Goal: Task Accomplishment & Management: Manage account settings

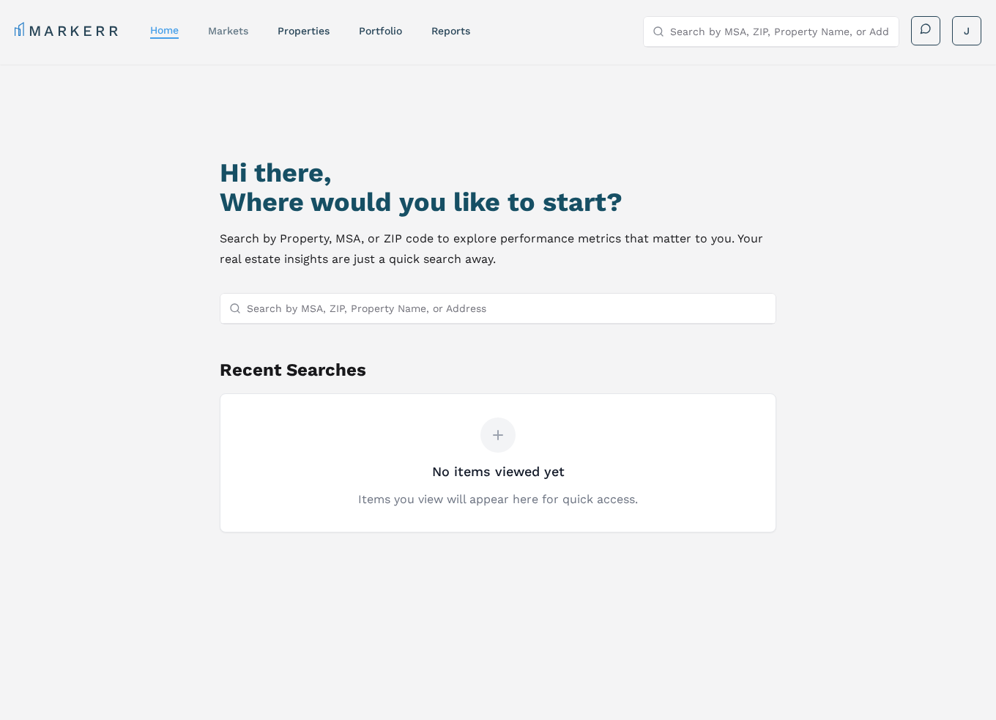
click at [240, 27] on link "markets" at bounding box center [228, 31] width 40 height 12
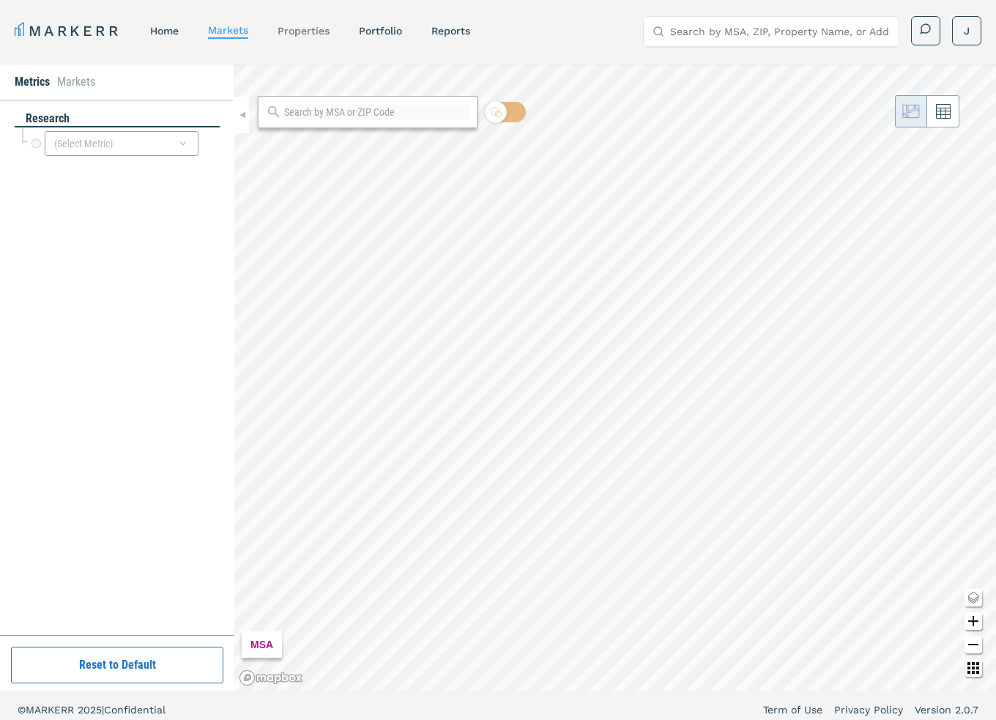
click at [299, 32] on link "properties" at bounding box center [303, 31] width 52 height 12
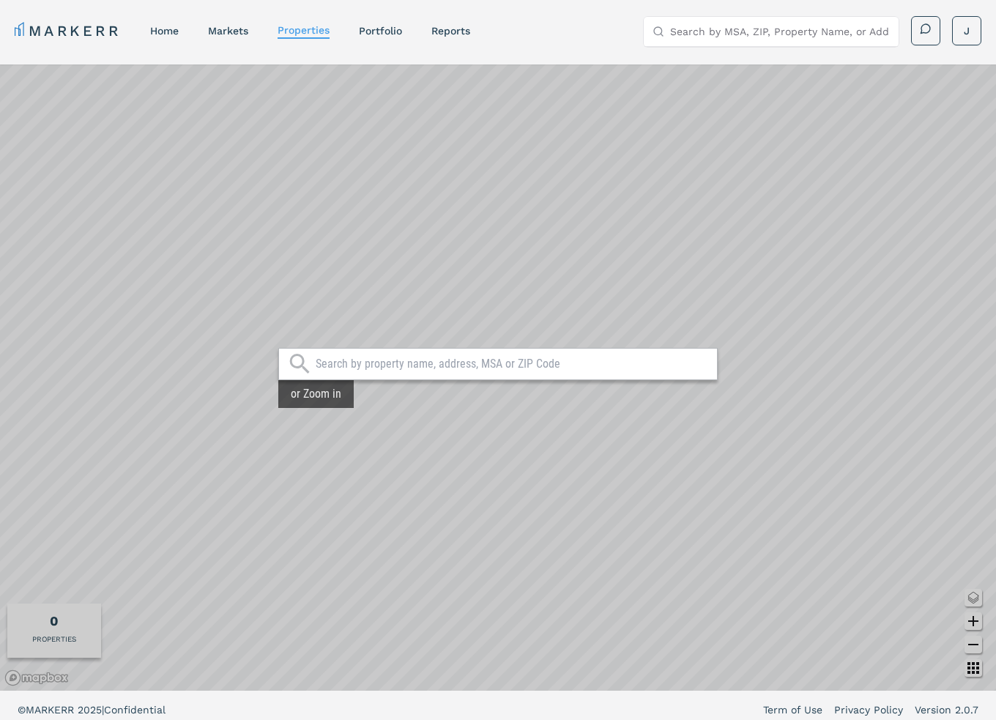
click at [343, 362] on input "text" at bounding box center [512, 363] width 394 height 15
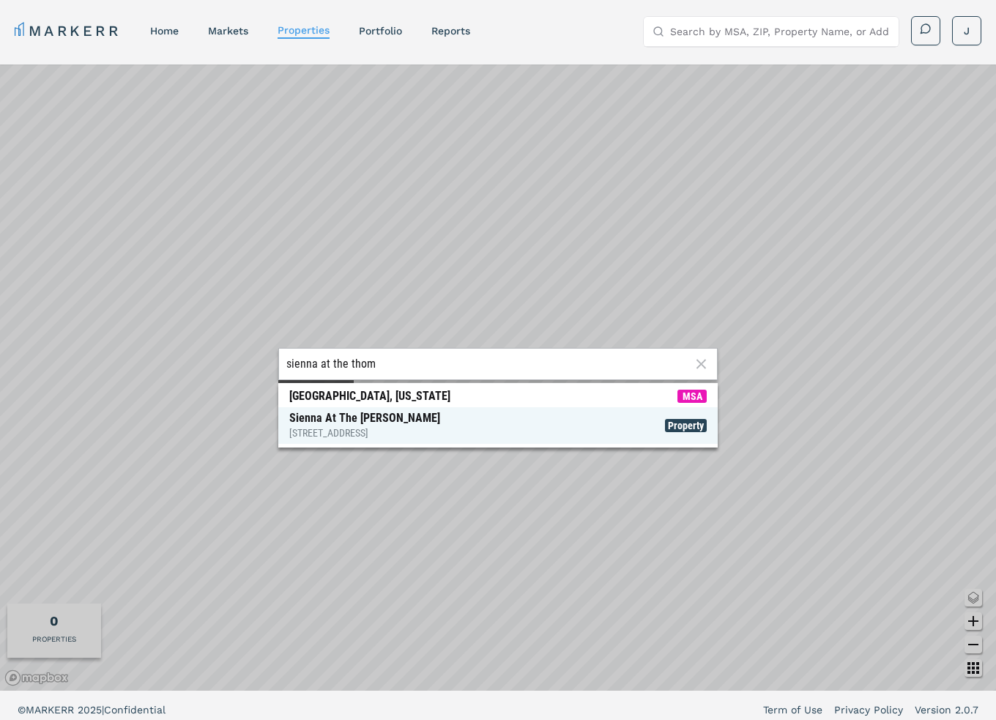
type input "sienna at the thom"
click at [411, 409] on span "Sienna At The [PERSON_NAME] [STREET_ADDRESS] Property" at bounding box center [497, 425] width 439 height 37
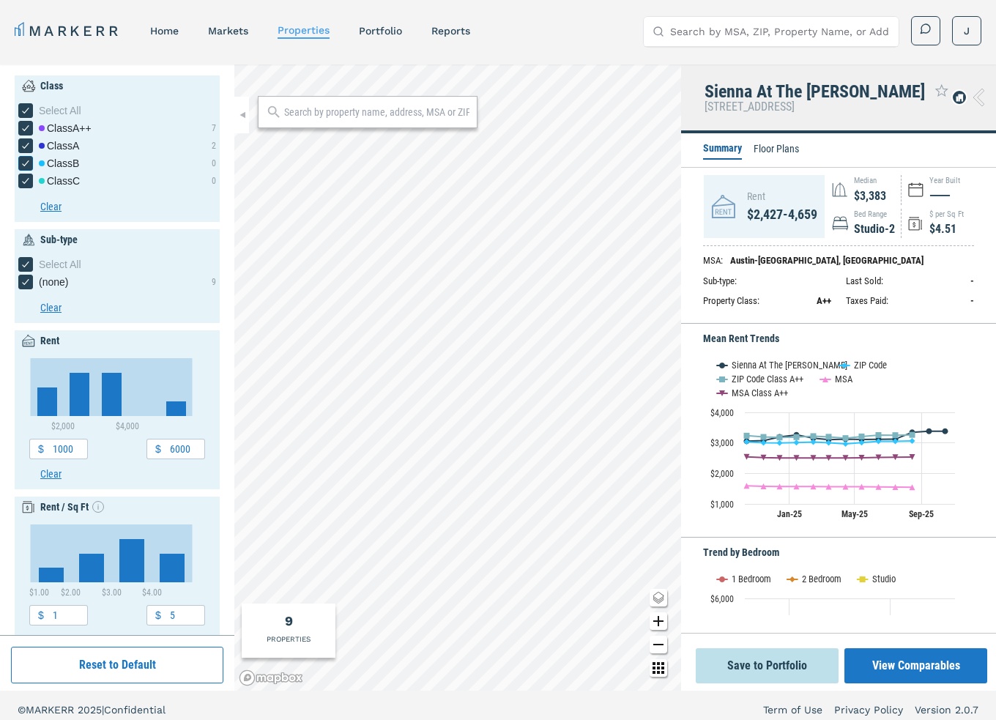
click at [26, 165] on icon "[object Object] checkbox input" at bounding box center [26, 163] width 12 height 12
click at [26, 165] on input "Class B" at bounding box center [23, 161] width 10 height 10
checkbox input "false"
click at [23, 178] on icon "[object Object] checkbox input" at bounding box center [26, 181] width 12 height 12
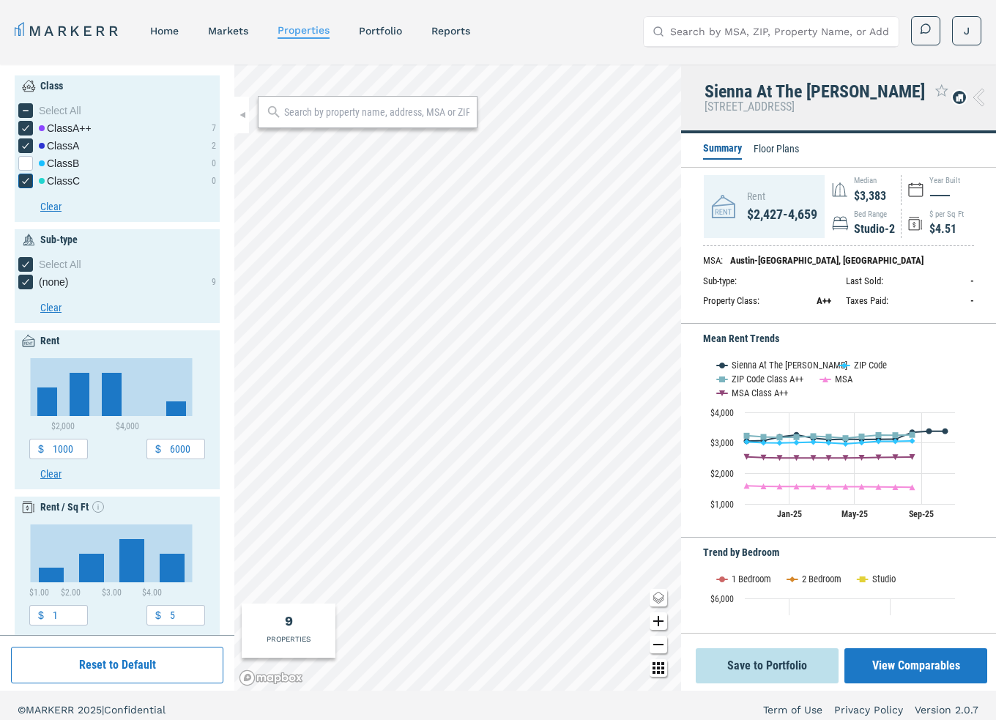
click at [23, 178] on input "Class C" at bounding box center [23, 178] width 10 height 10
checkbox input "false"
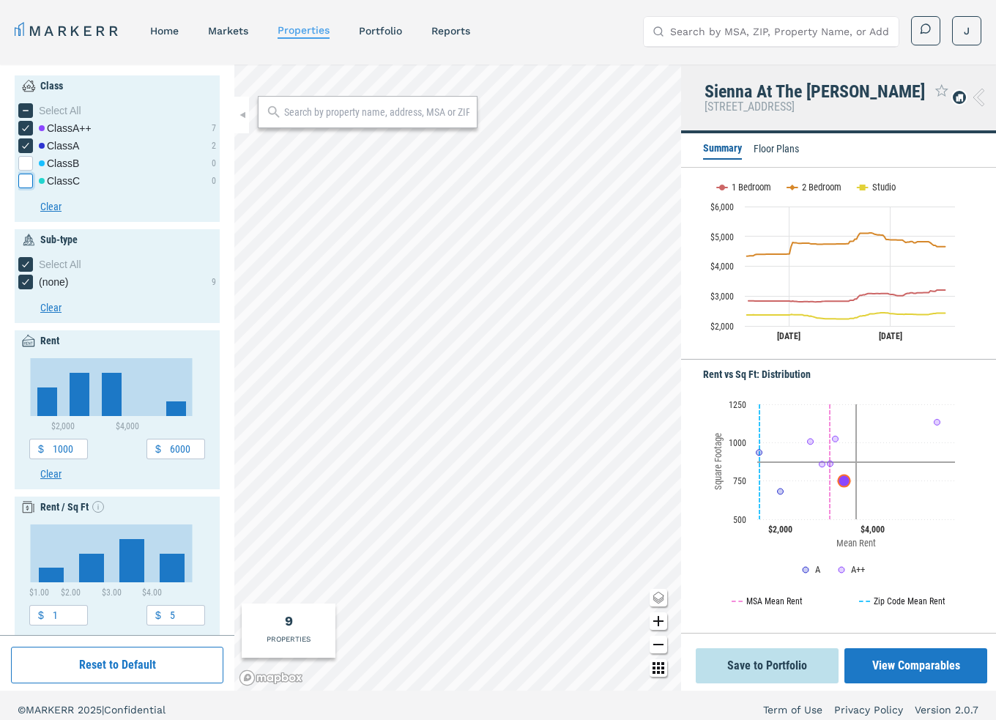
scroll to position [414, 0]
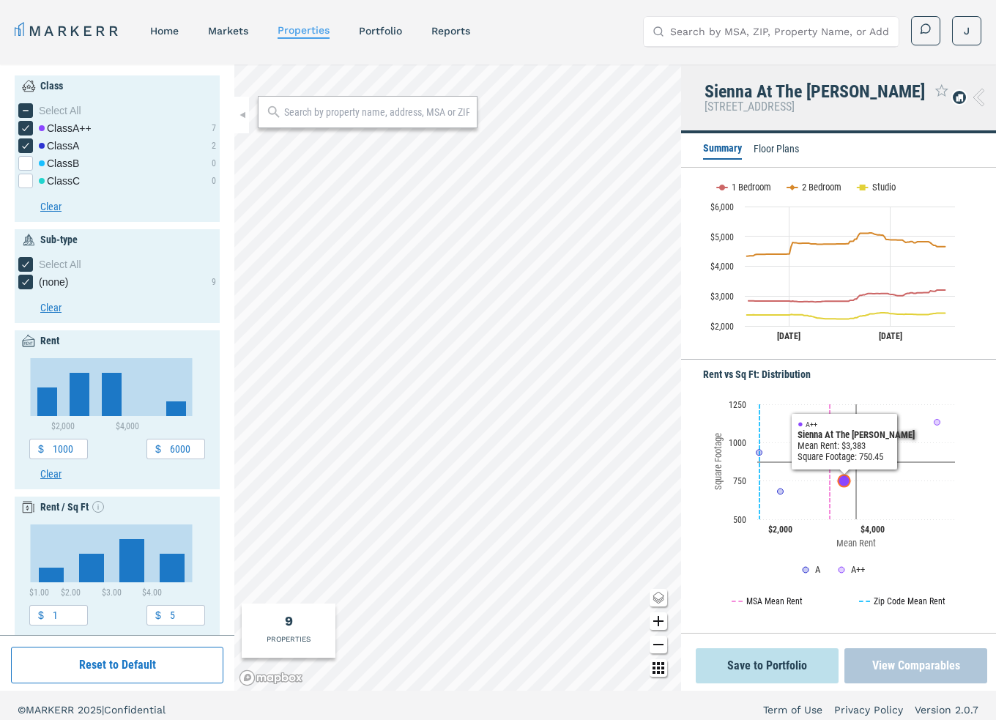
click at [910, 673] on button "View Comparables" at bounding box center [915, 665] width 143 height 35
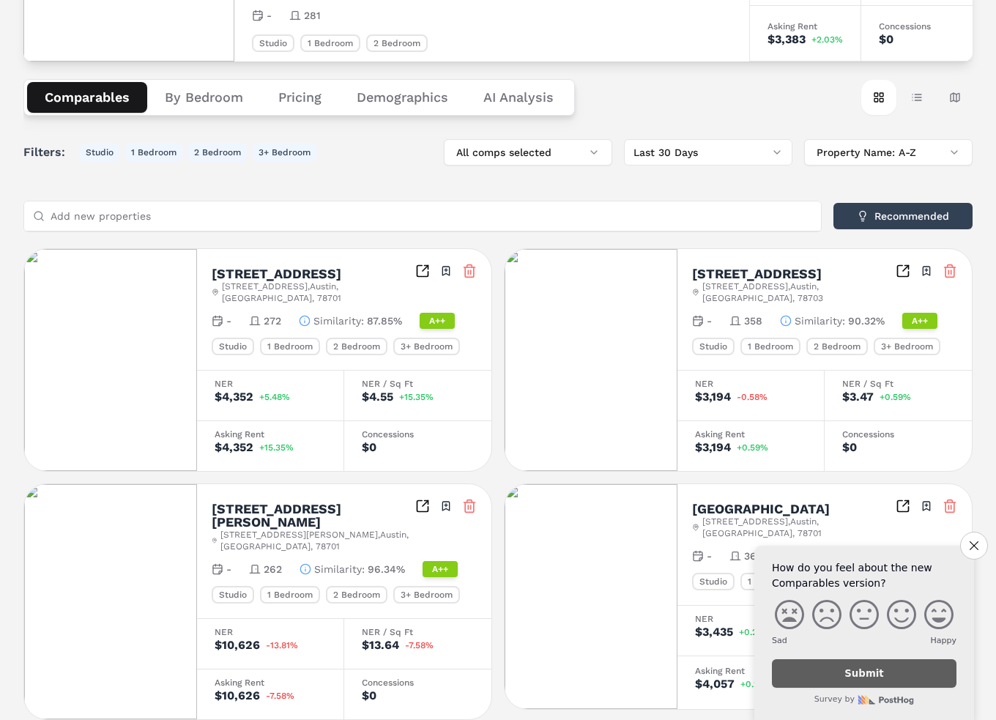
scroll to position [220, 0]
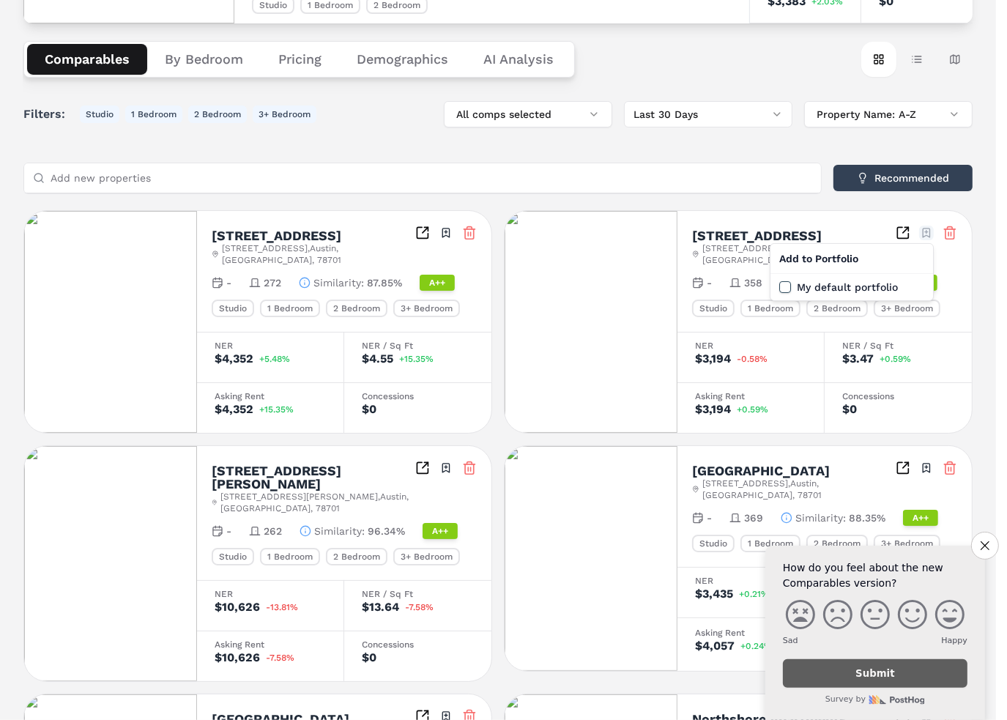
click at [927, 234] on html "MARKERR home markets properties Portfolio reports Search by MSA, ZIP, Property …" at bounding box center [503, 620] width 1007 height 1681
click at [730, 67] on html "MARKERR home markets properties Portfolio reports Search by MSA, ZIP, Property …" at bounding box center [503, 620] width 1007 height 1681
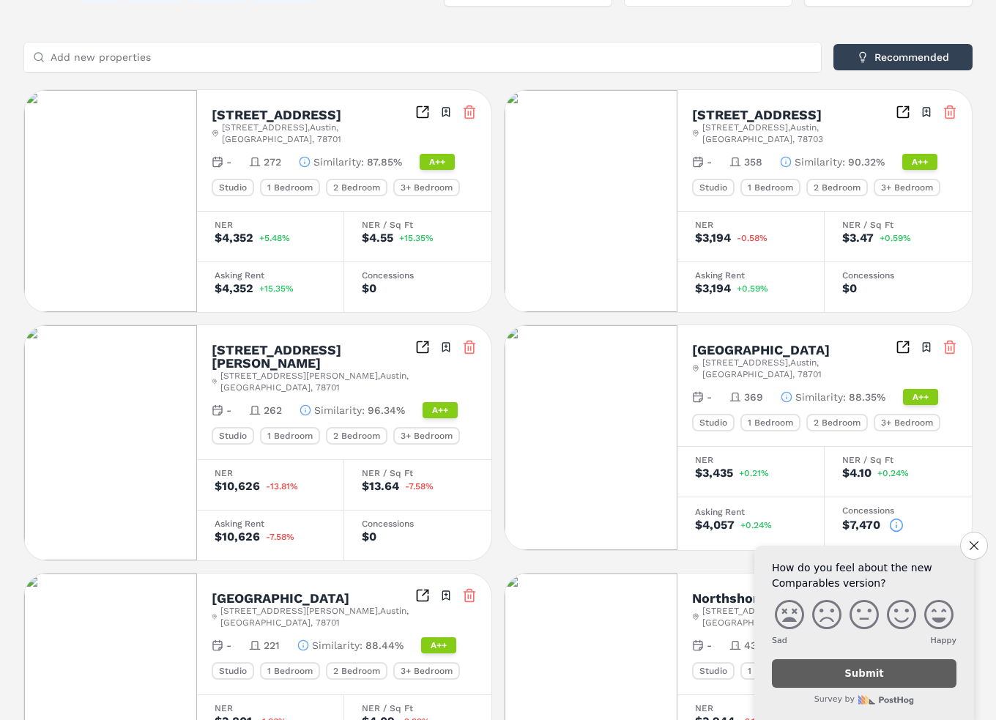
scroll to position [366, 0]
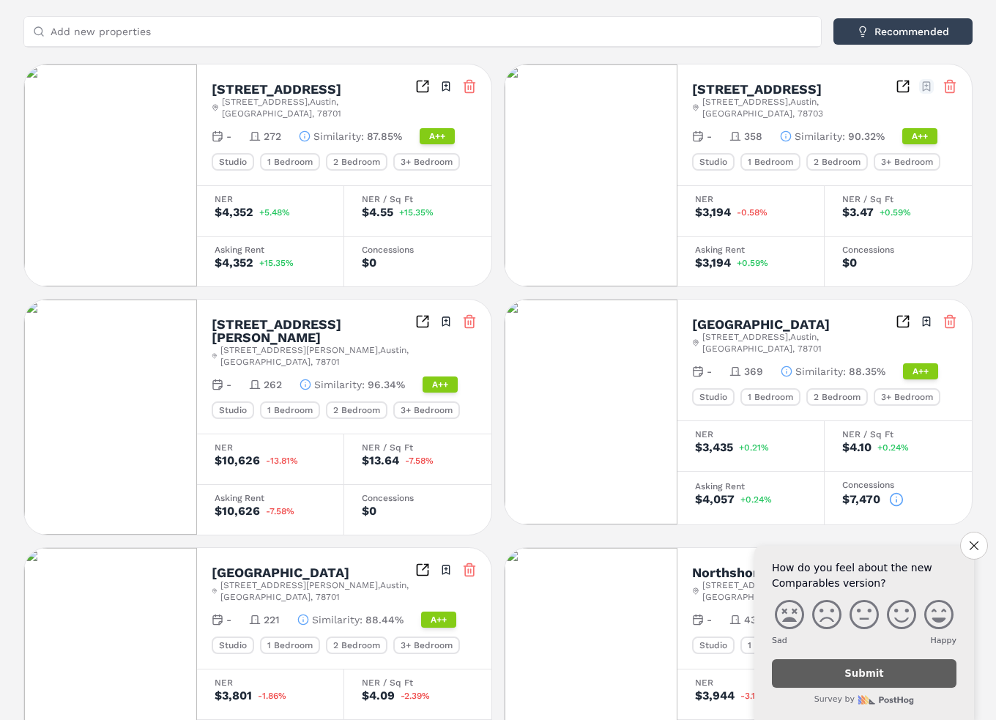
click at [929, 86] on html "MARKERR home markets properties Portfolio reports Search by MSA, ZIP, Property …" at bounding box center [498, 474] width 996 height 1681
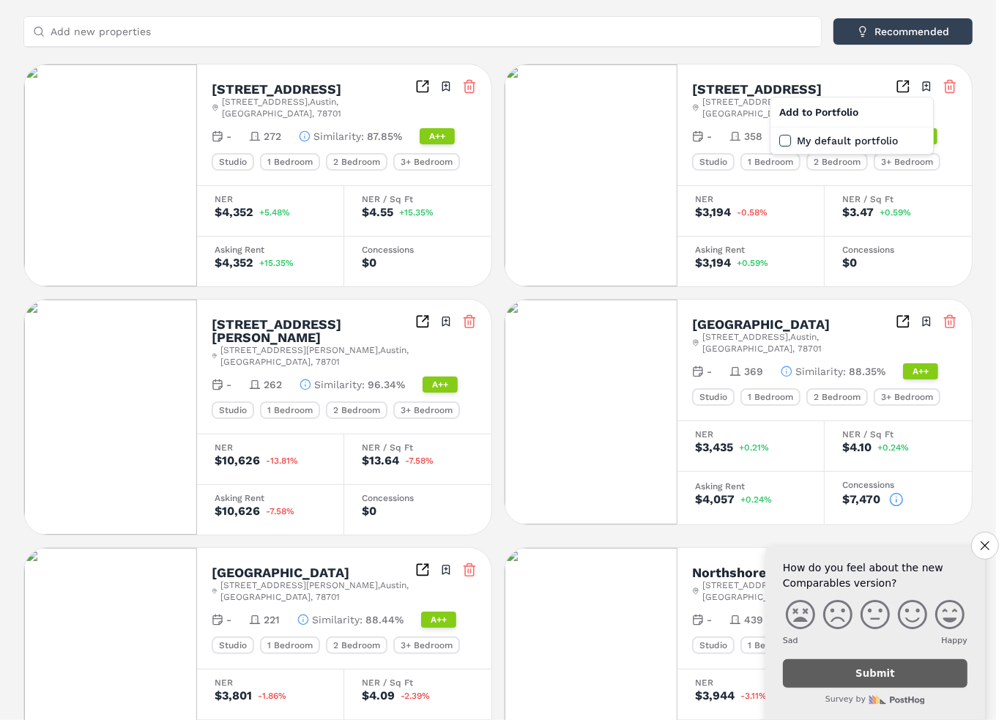
click at [806, 117] on div "Add to Portfolio" at bounding box center [851, 111] width 157 height 23
click at [837, 71] on html "MARKERR home markets properties Portfolio reports Search by MSA, ZIP, Property …" at bounding box center [503, 474] width 1007 height 1681
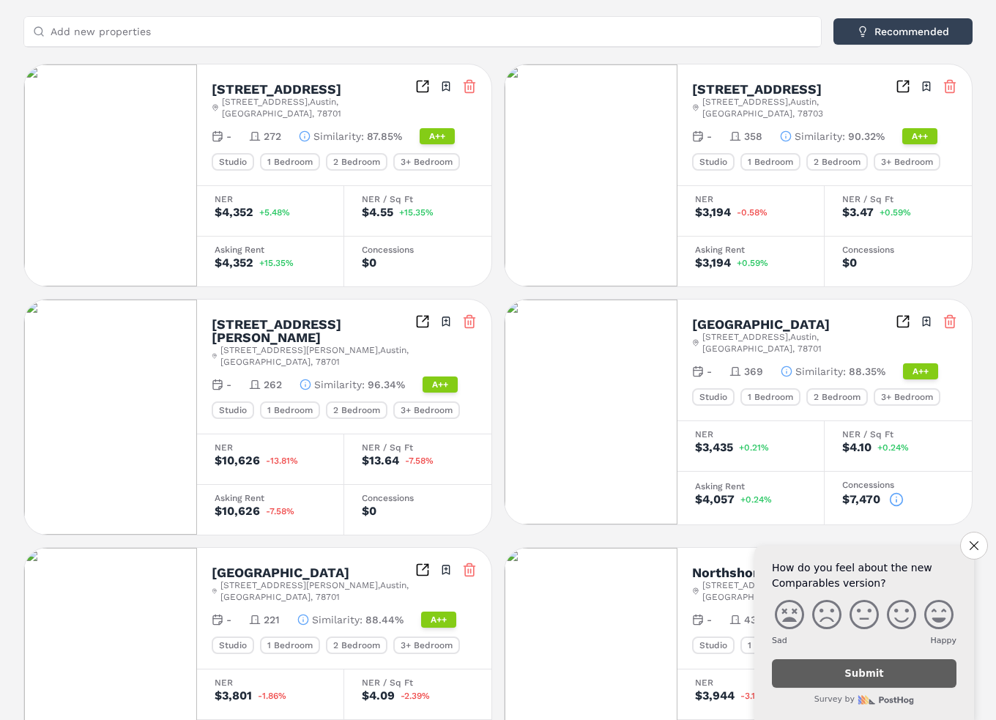
click at [899, 89] on icon "Inspect Comparables" at bounding box center [902, 86] width 15 height 15
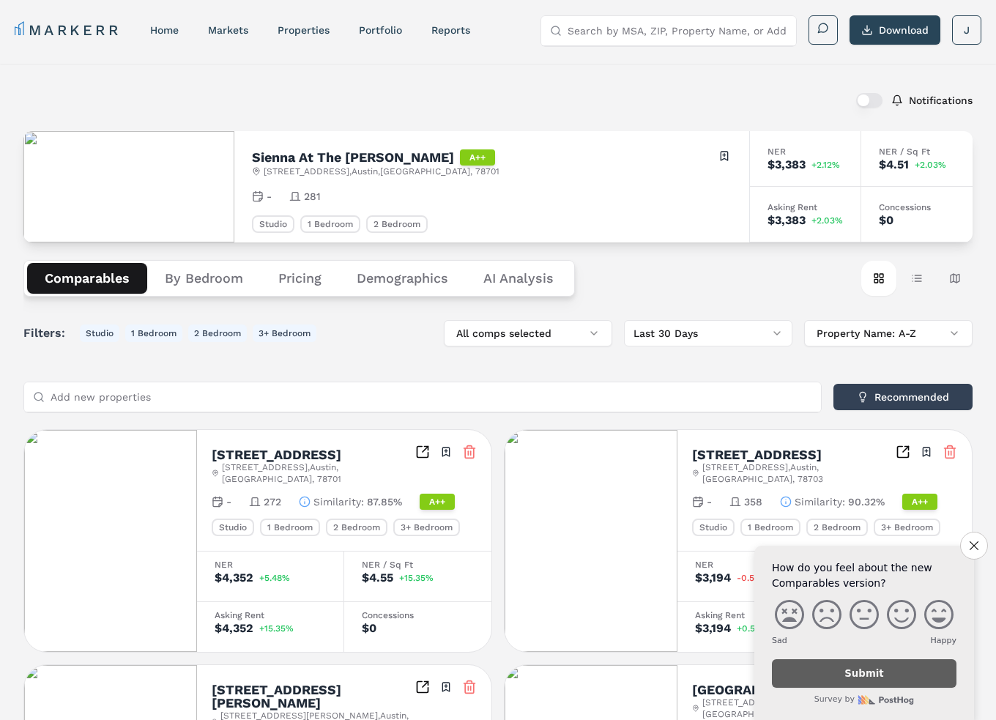
scroll to position [0, 0]
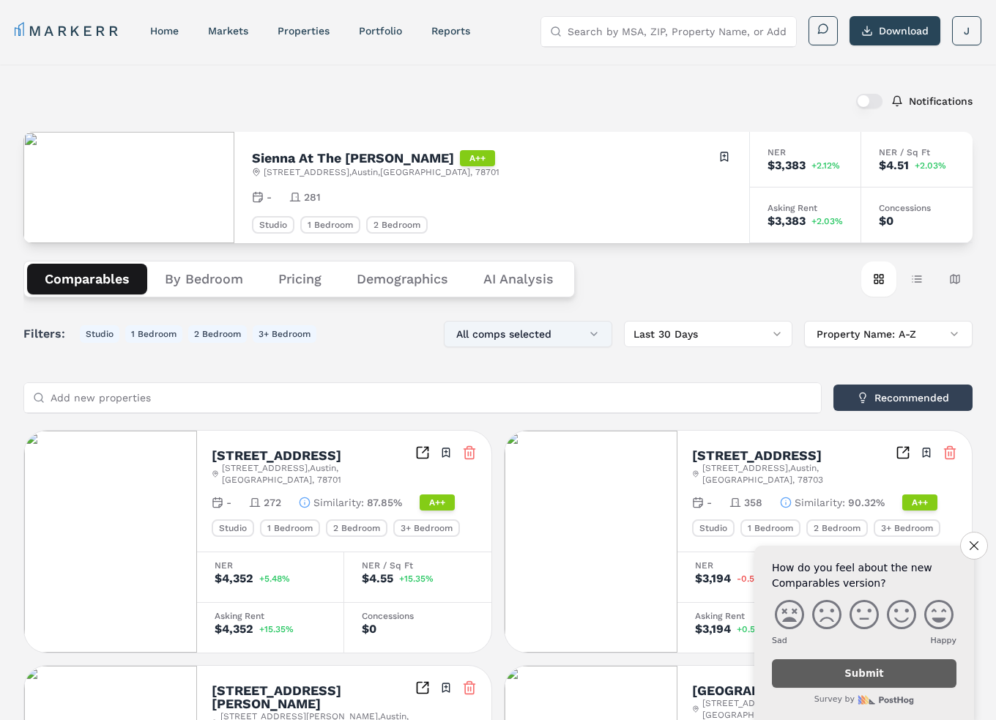
click at [578, 339] on button "All comps selected" at bounding box center [528, 334] width 168 height 26
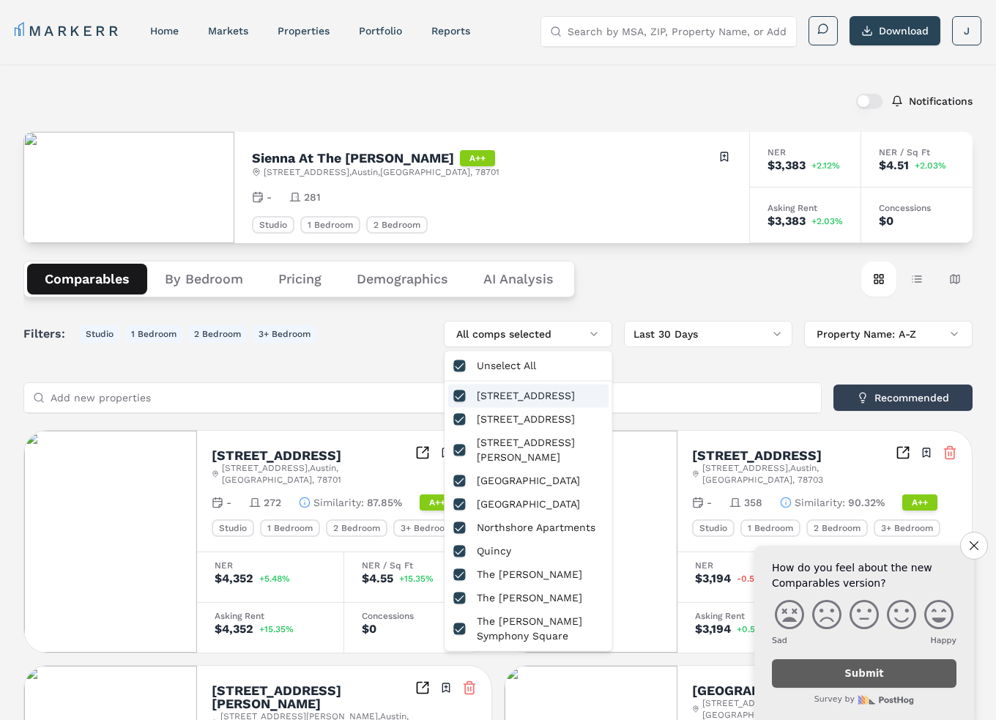
click at [459, 396] on button "button" at bounding box center [459, 395] width 12 height 12
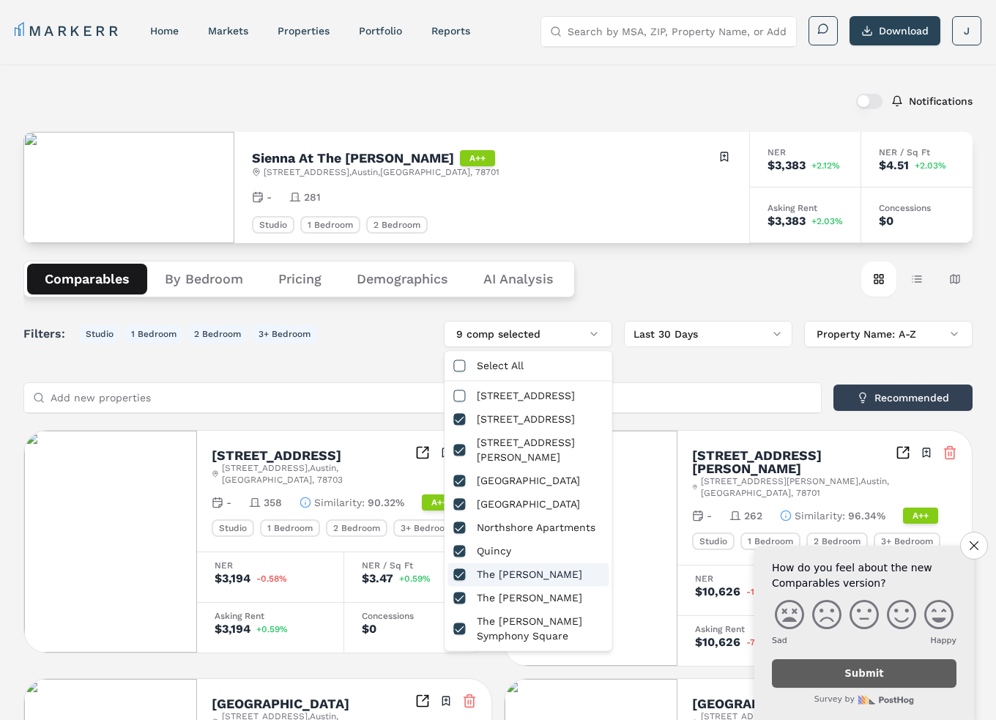
click at [458, 568] on button "button" at bounding box center [459, 574] width 12 height 12
click at [460, 622] on button "button" at bounding box center [459, 628] width 12 height 12
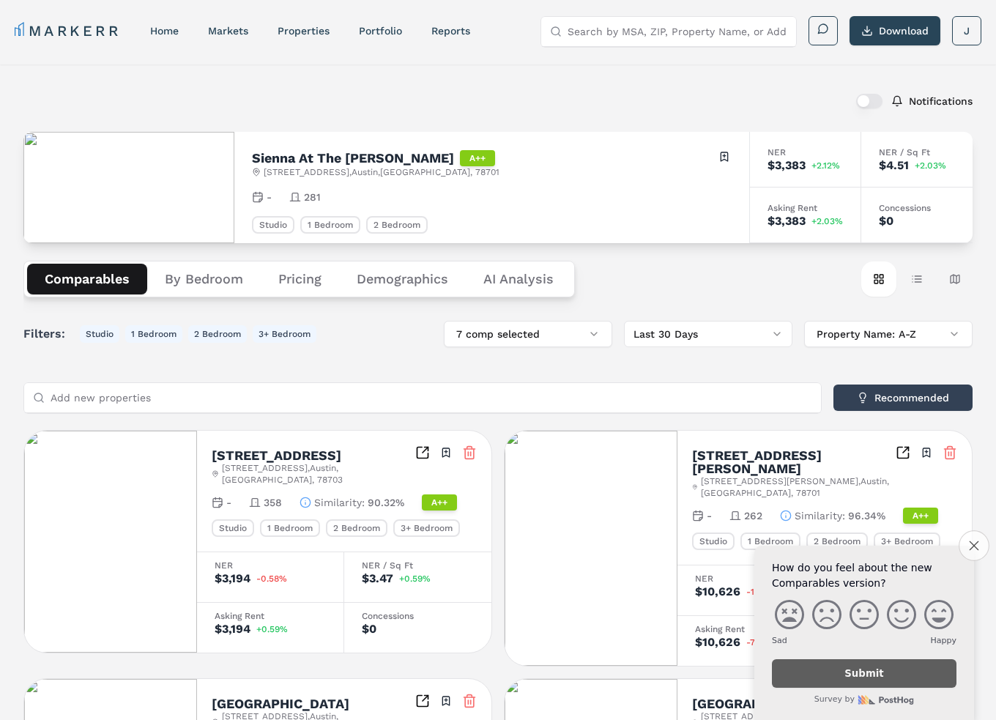
click at [968, 541] on icon "Close survey" at bounding box center [973, 545] width 10 height 10
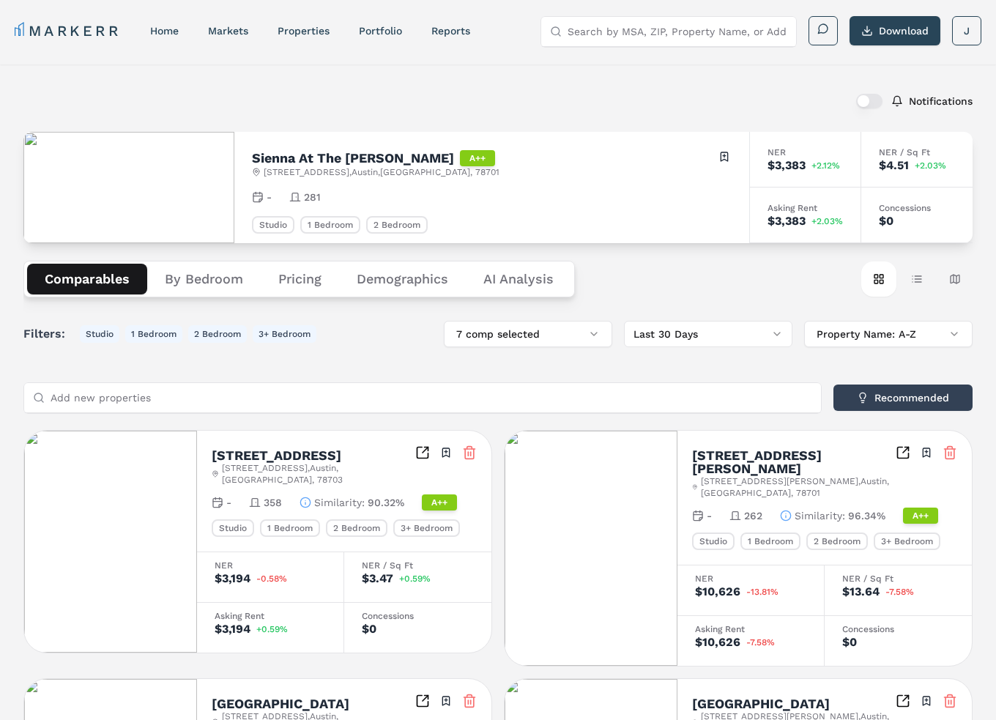
click at [140, 390] on input "Add new properties" at bounding box center [431, 397] width 761 height 29
click at [320, 403] on input "Add new properties" at bounding box center [431, 397] width 761 height 29
click at [905, 406] on button "Recommended" at bounding box center [902, 397] width 139 height 26
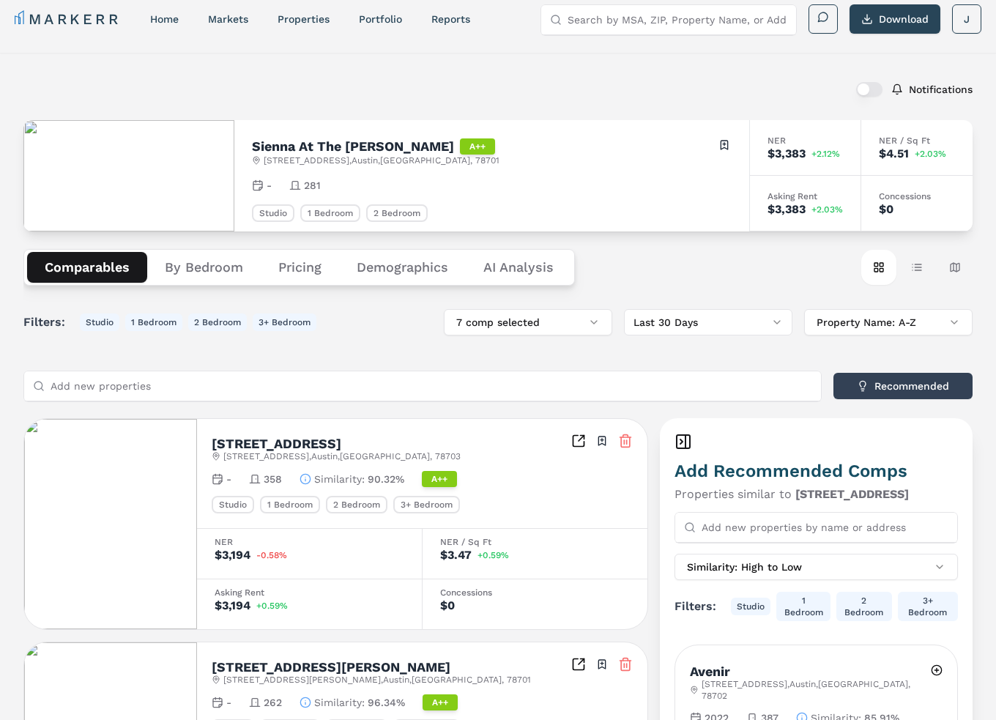
scroll to position [8, 0]
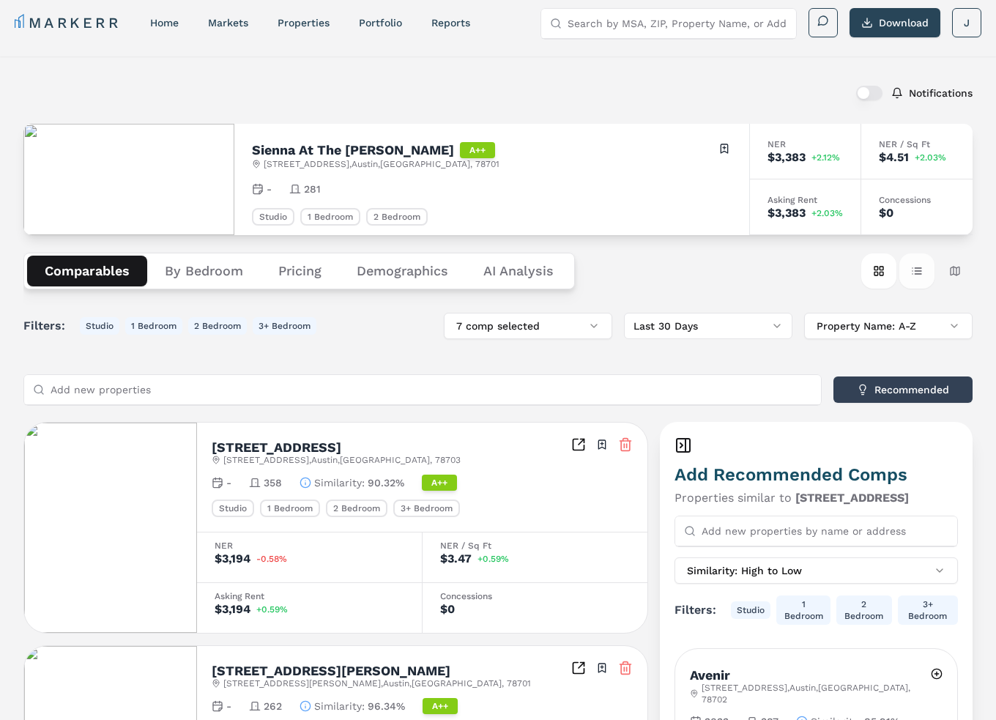
click at [914, 270] on button "Table view" at bounding box center [916, 270] width 35 height 35
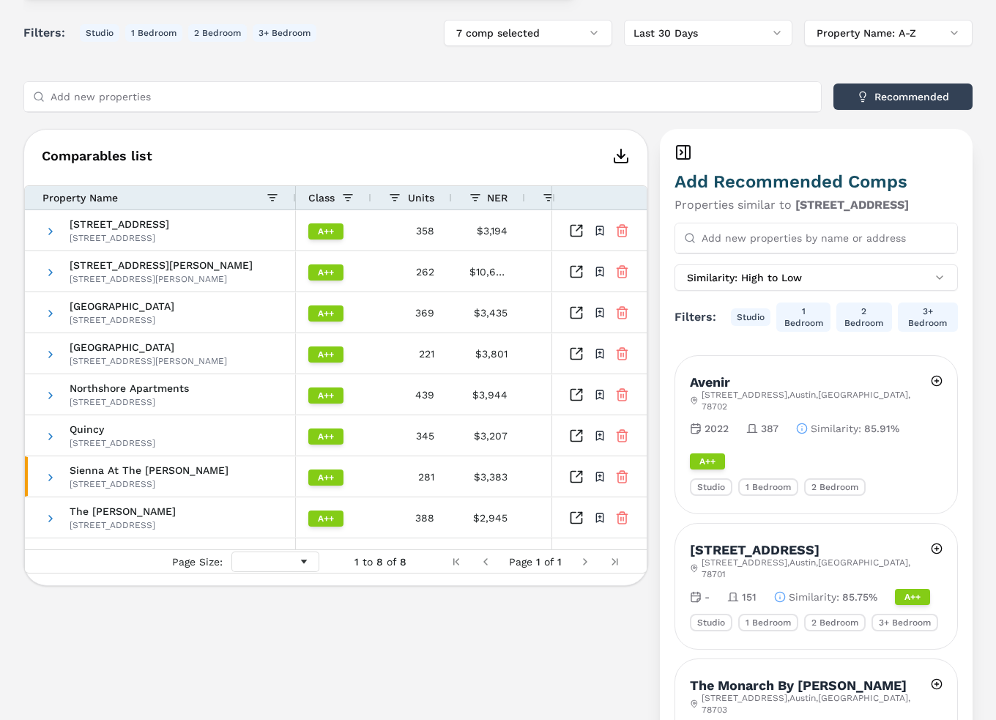
scroll to position [0, 0]
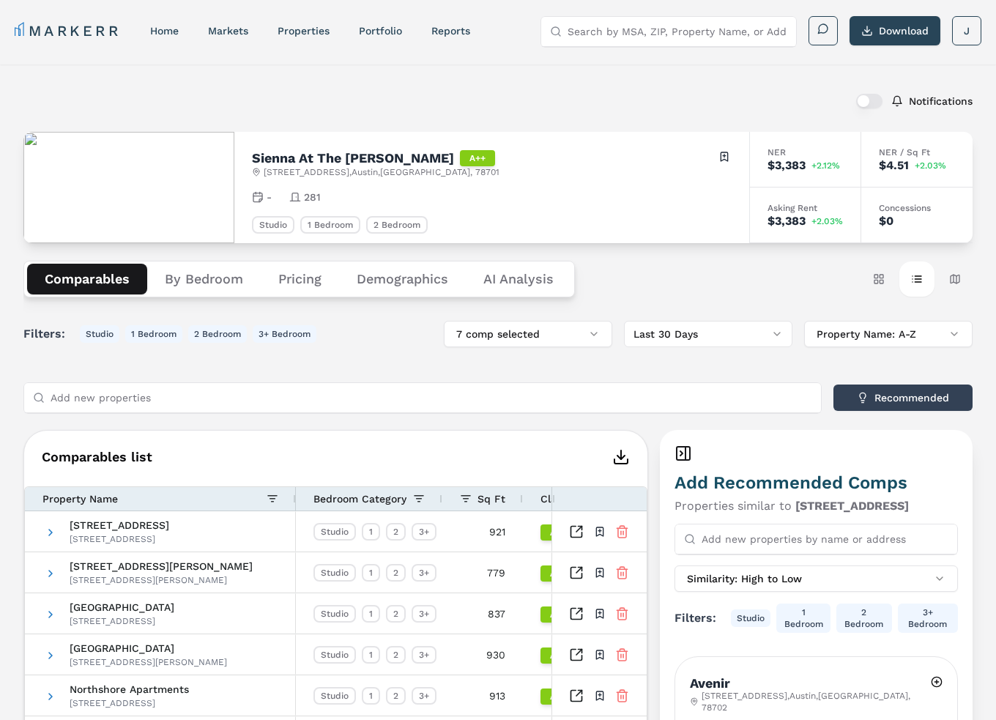
click at [621, 399] on input "Add new properties" at bounding box center [431, 397] width 761 height 29
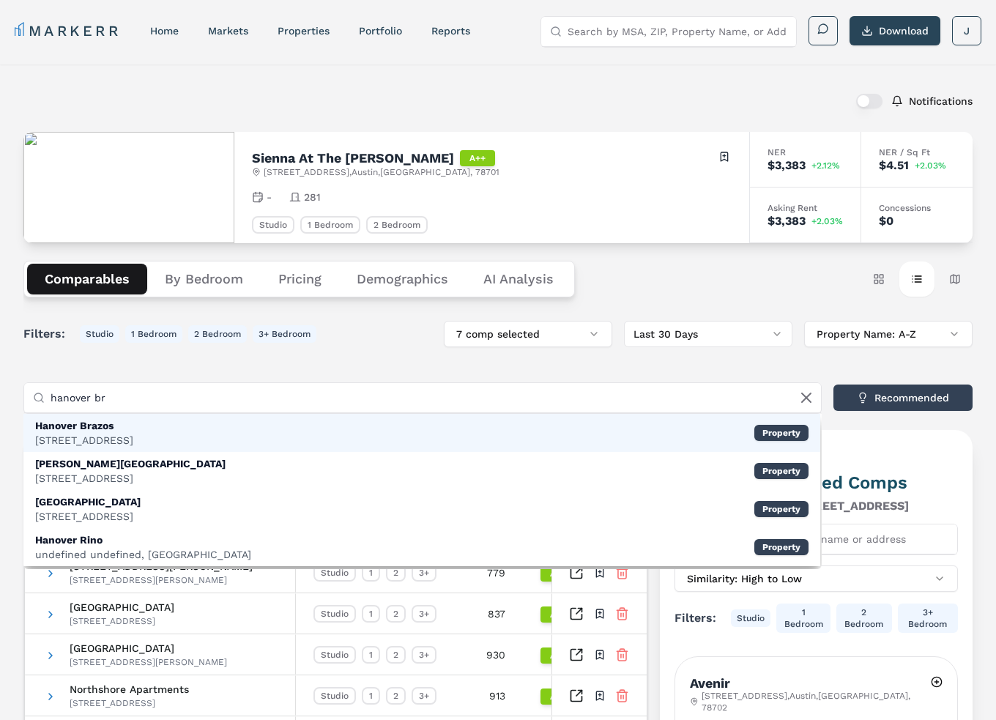
type input "hanover br"
click at [217, 444] on div "Hanover Brazos [STREET_ADDRESS] Property" at bounding box center [421, 433] width 796 height 38
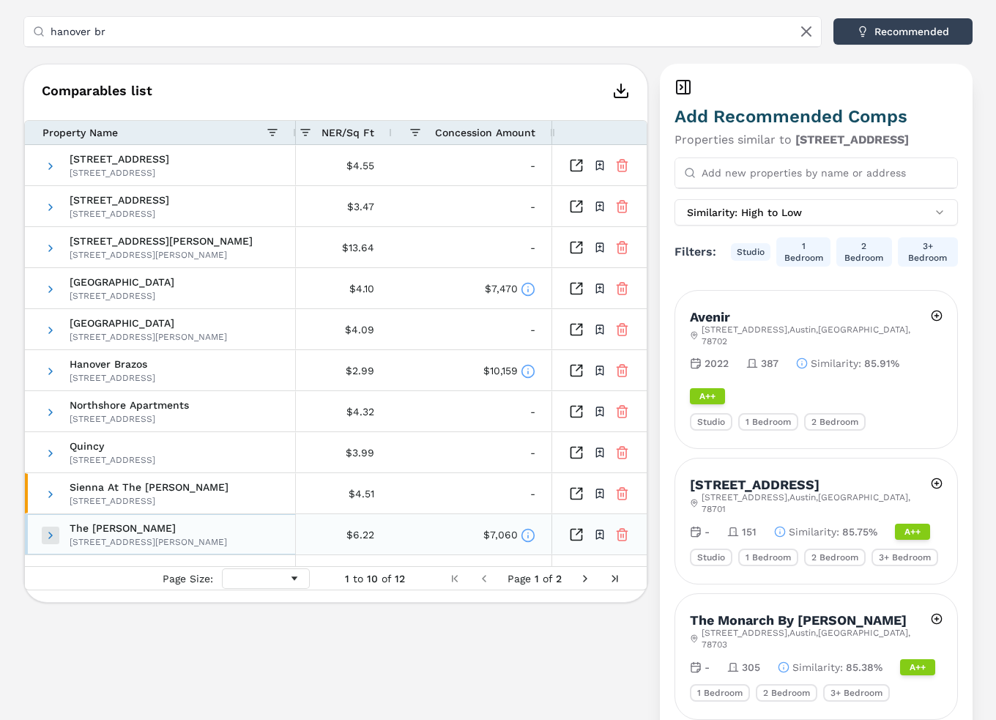
click at [49, 532] on span at bounding box center [51, 535] width 12 height 12
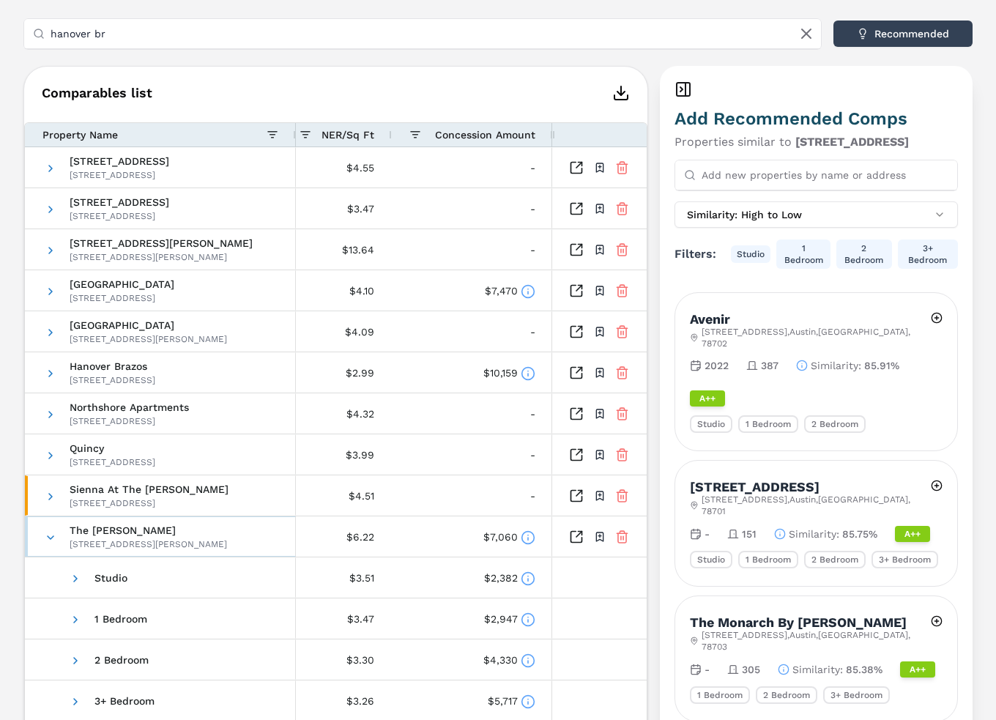
scroll to position [351, 0]
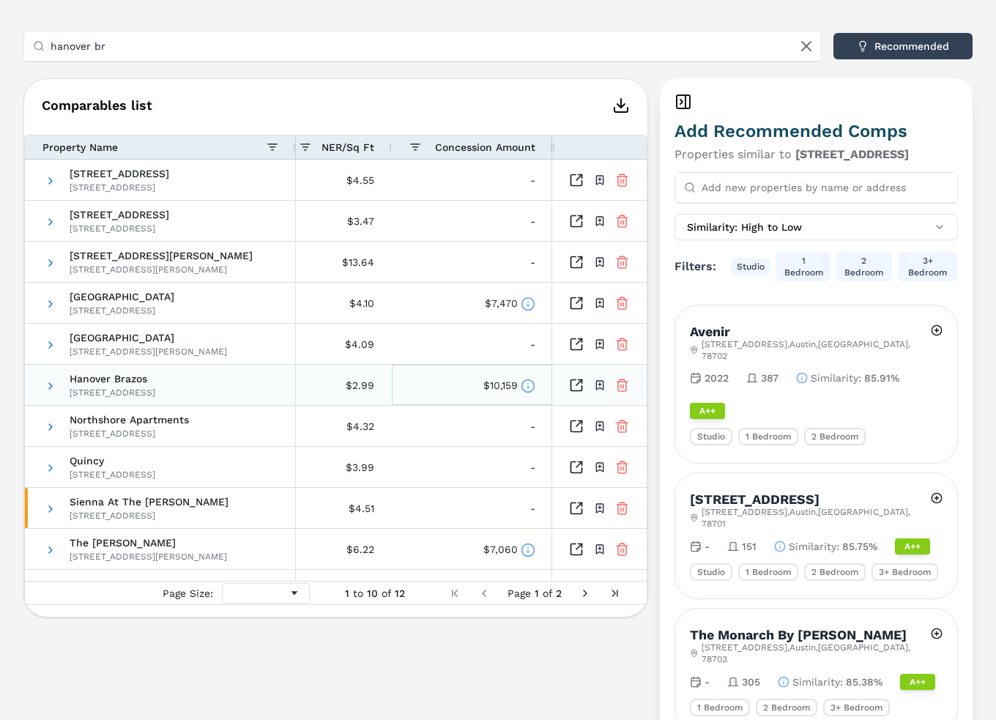
click at [523, 386] on icon at bounding box center [527, 385] width 15 height 15
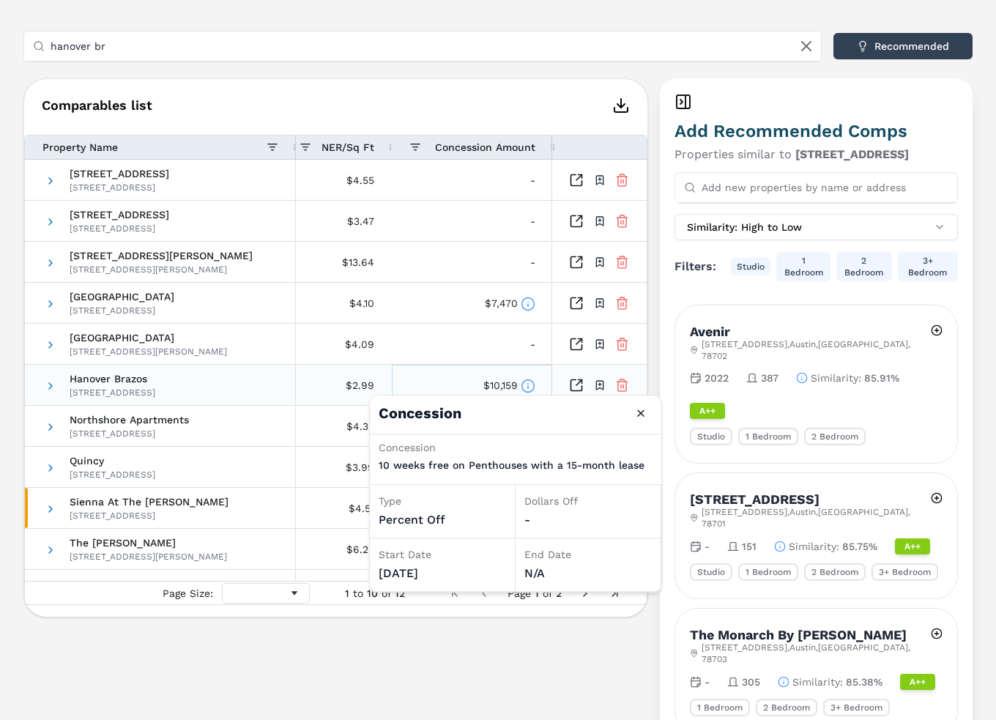
click at [523, 386] on icon at bounding box center [527, 385] width 15 height 15
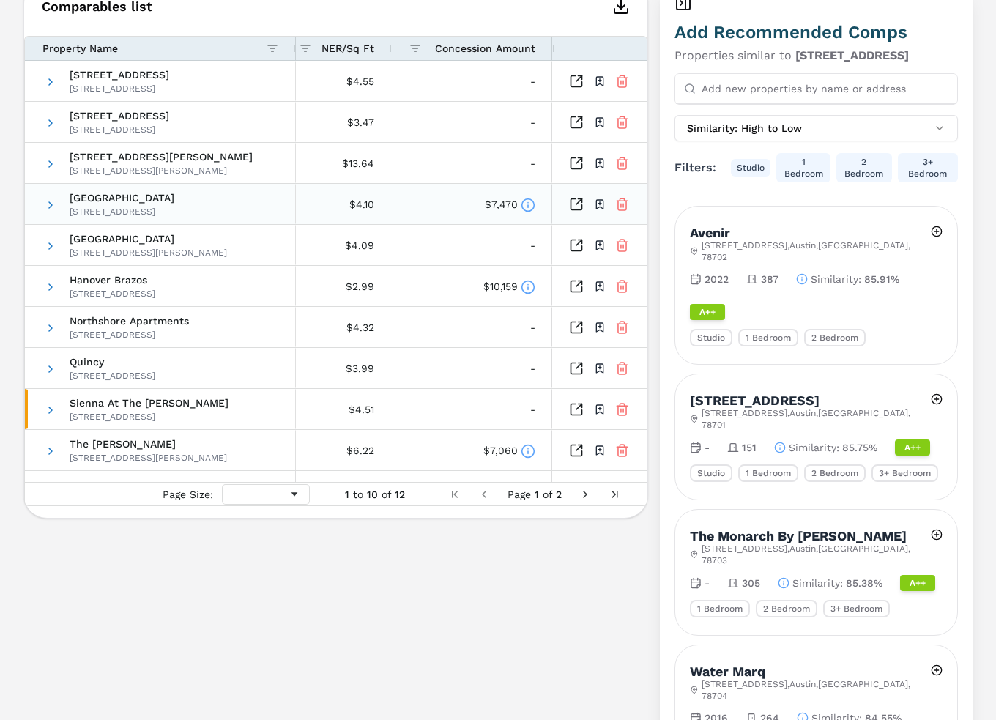
scroll to position [425, 0]
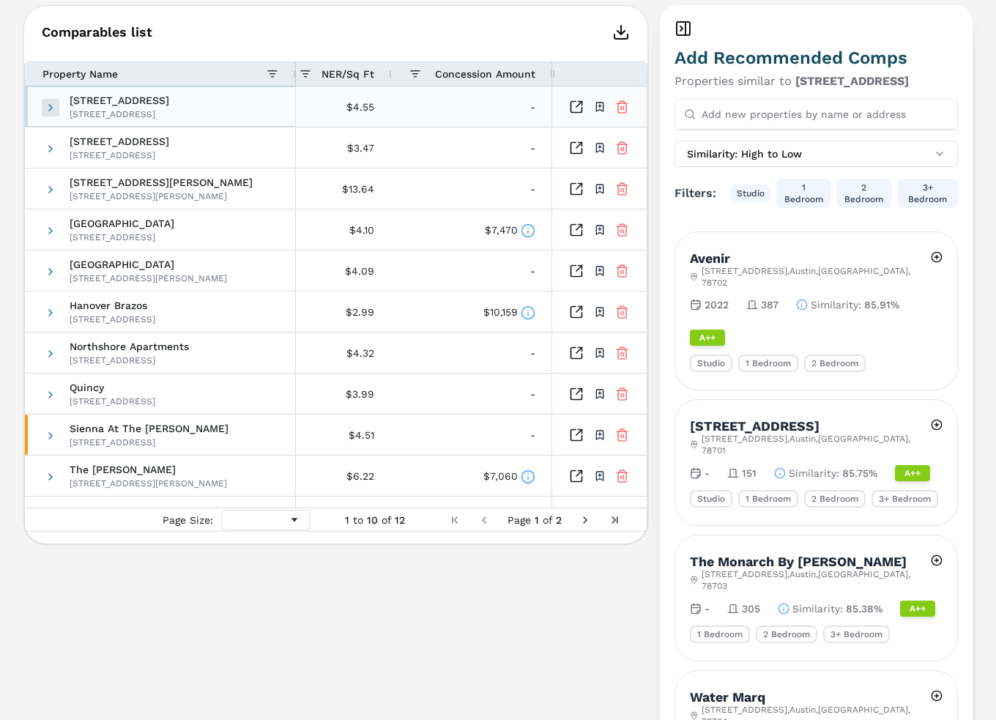
click at [49, 102] on span at bounding box center [51, 108] width 12 height 12
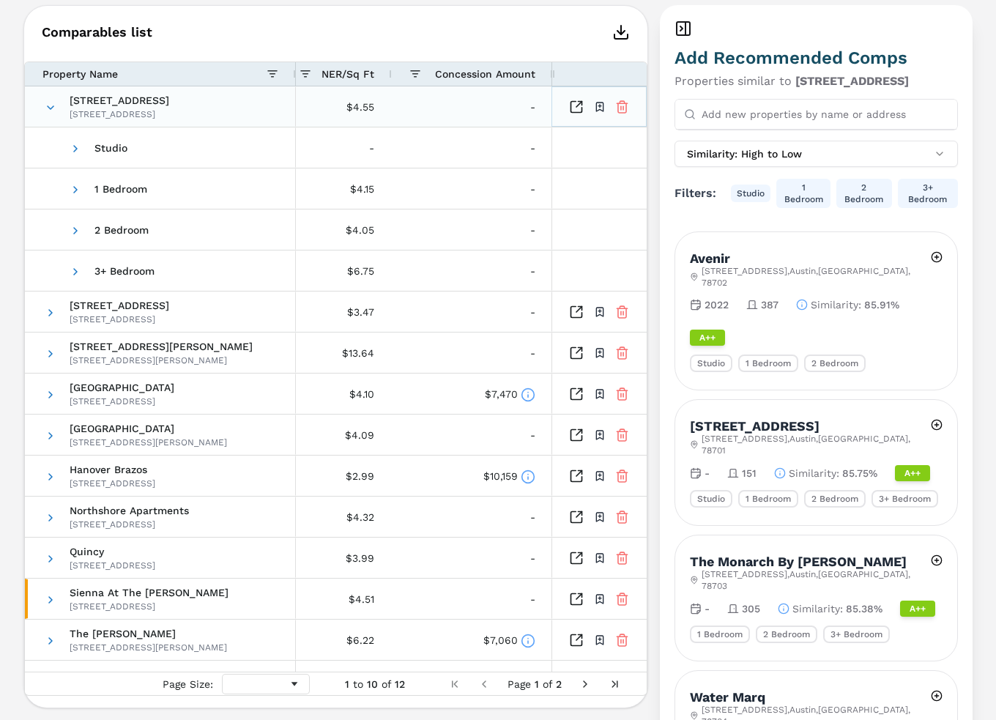
click at [626, 108] on icon at bounding box center [622, 108] width 8 height 10
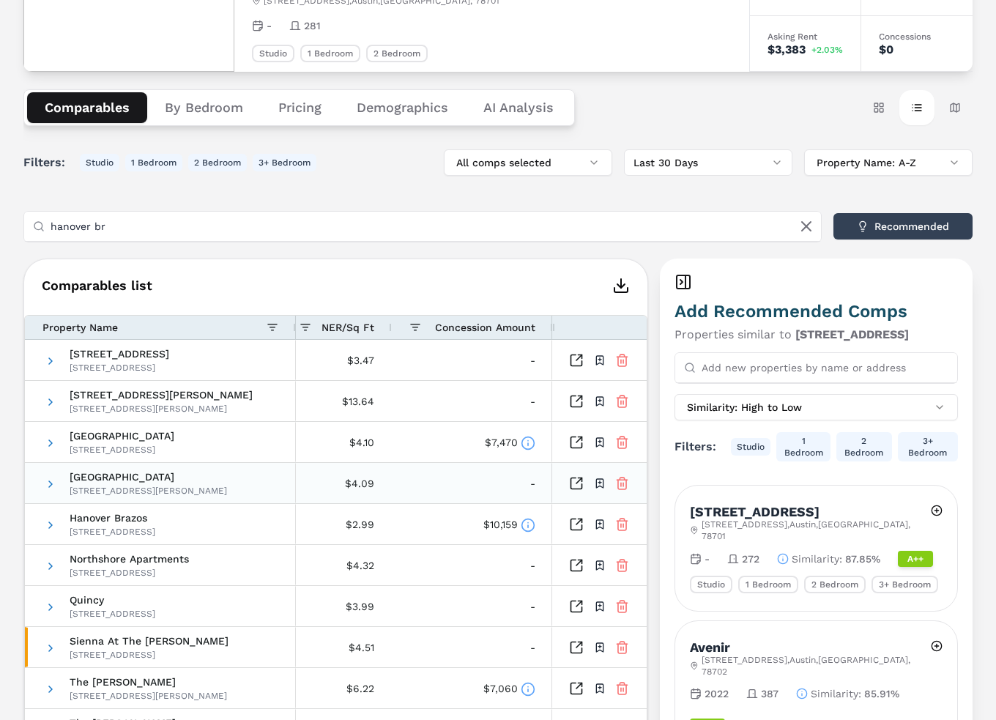
scroll to position [0, 0]
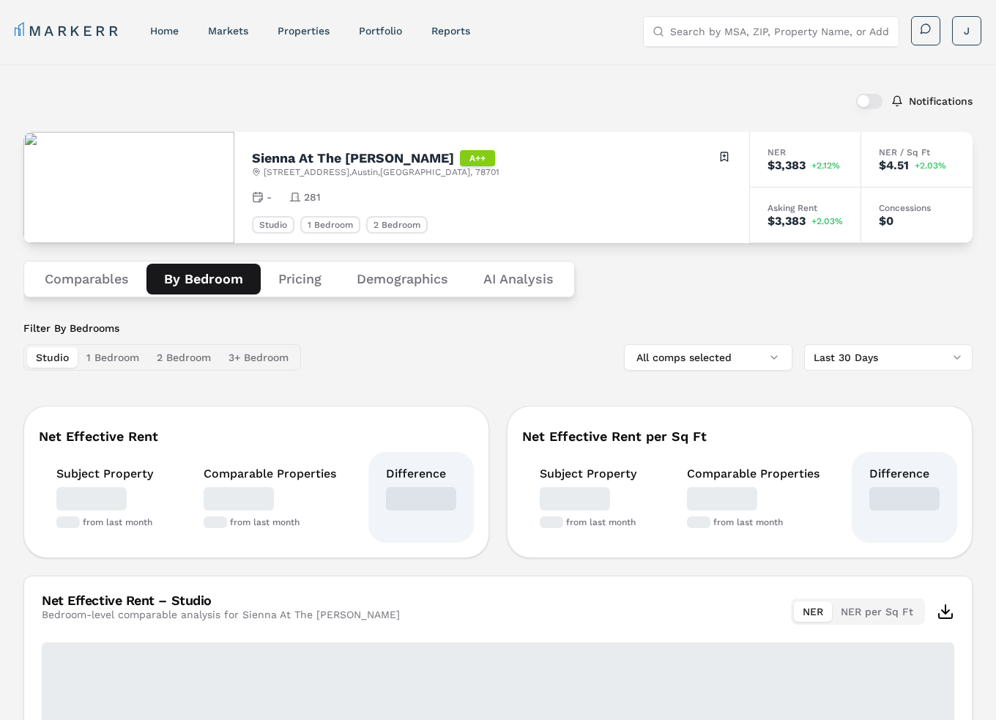
click at [189, 285] on button "By Bedroom" at bounding box center [203, 279] width 114 height 31
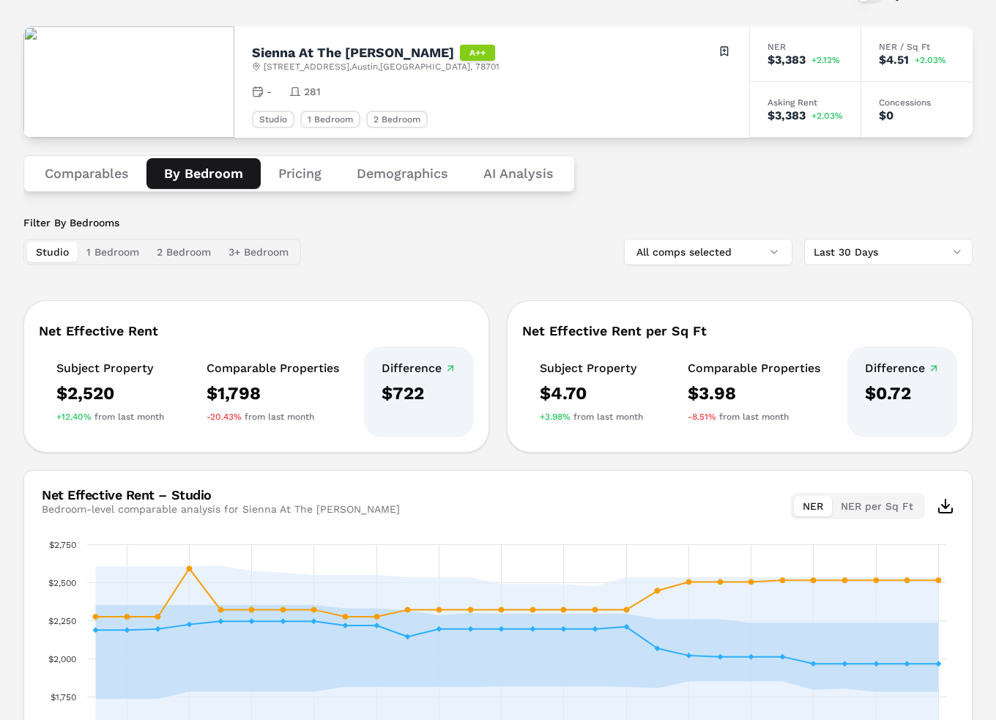
scroll to position [288, 0]
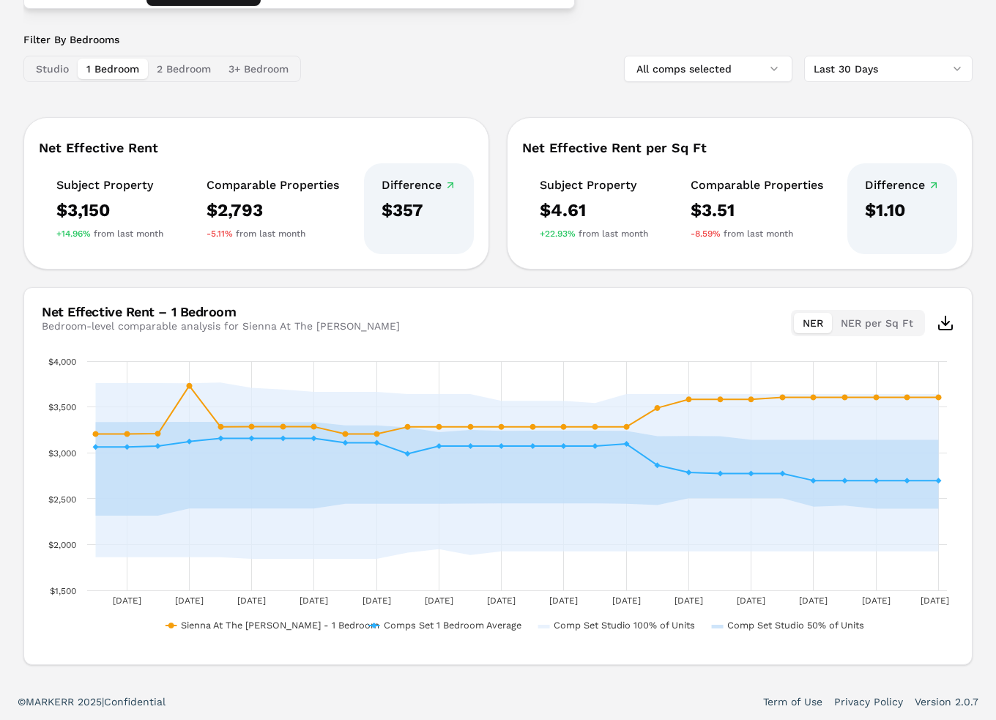
click at [116, 73] on button "1 Bedroom" at bounding box center [113, 69] width 70 height 20
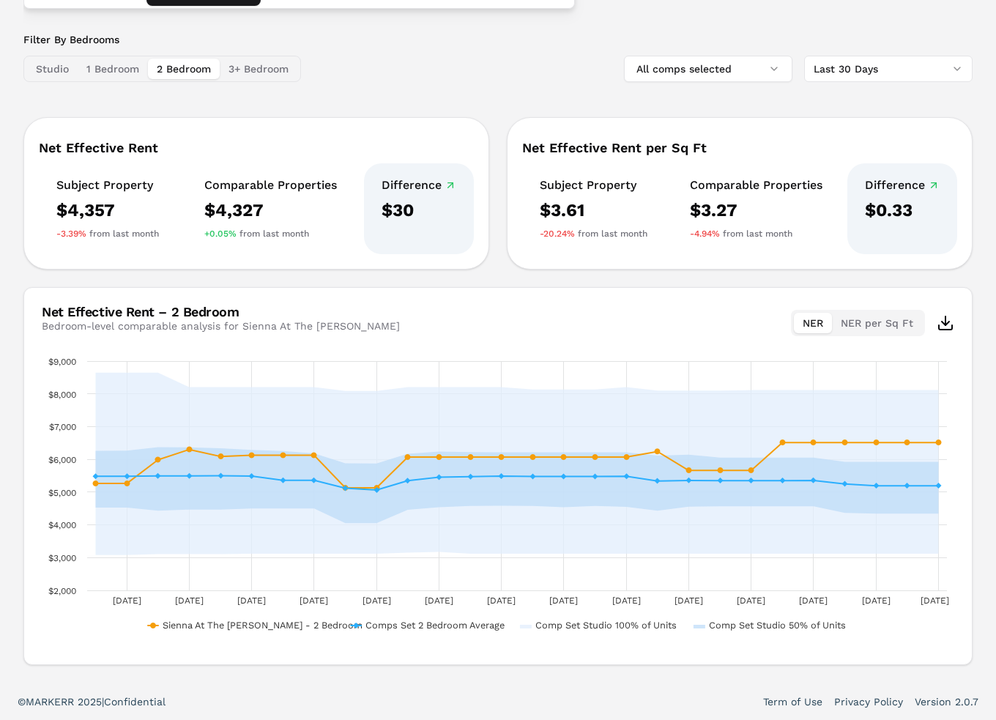
click at [171, 61] on button "2 Bedroom" at bounding box center [184, 69] width 72 height 20
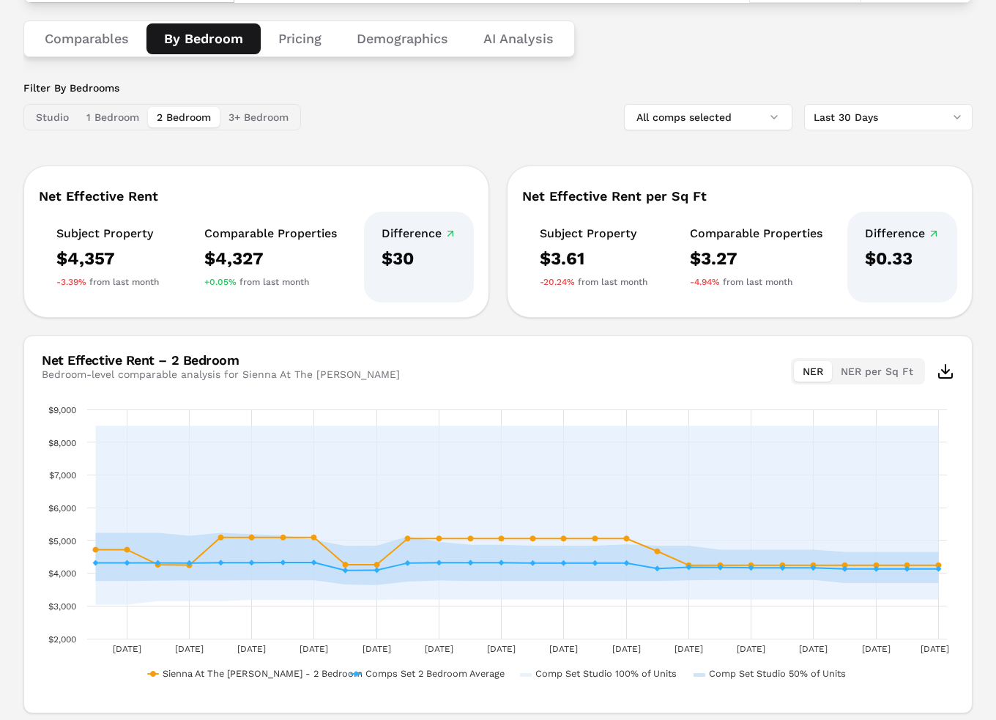
scroll to position [215, 0]
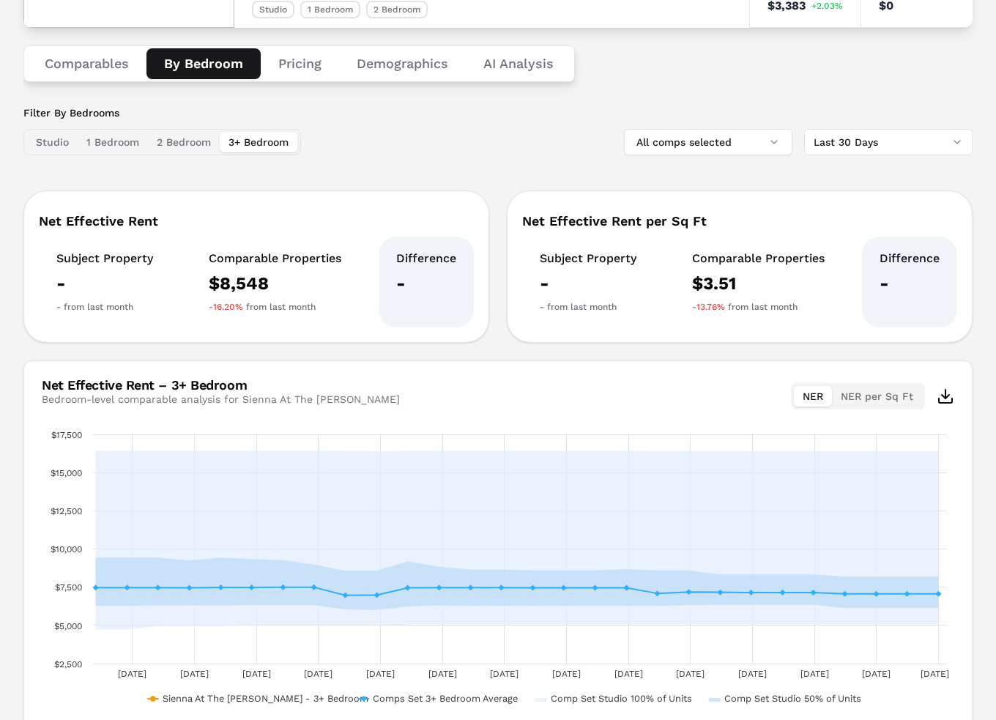
click at [253, 151] on button "3+ Bedroom" at bounding box center [259, 142] width 78 height 20
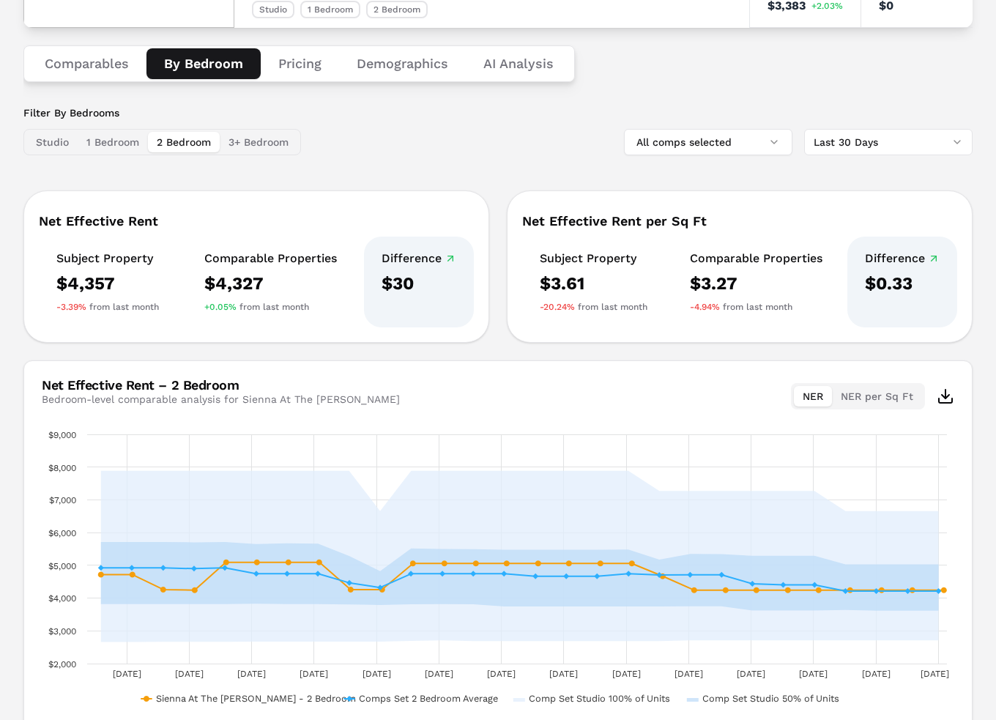
click at [173, 147] on button "2 Bedroom" at bounding box center [184, 142] width 72 height 20
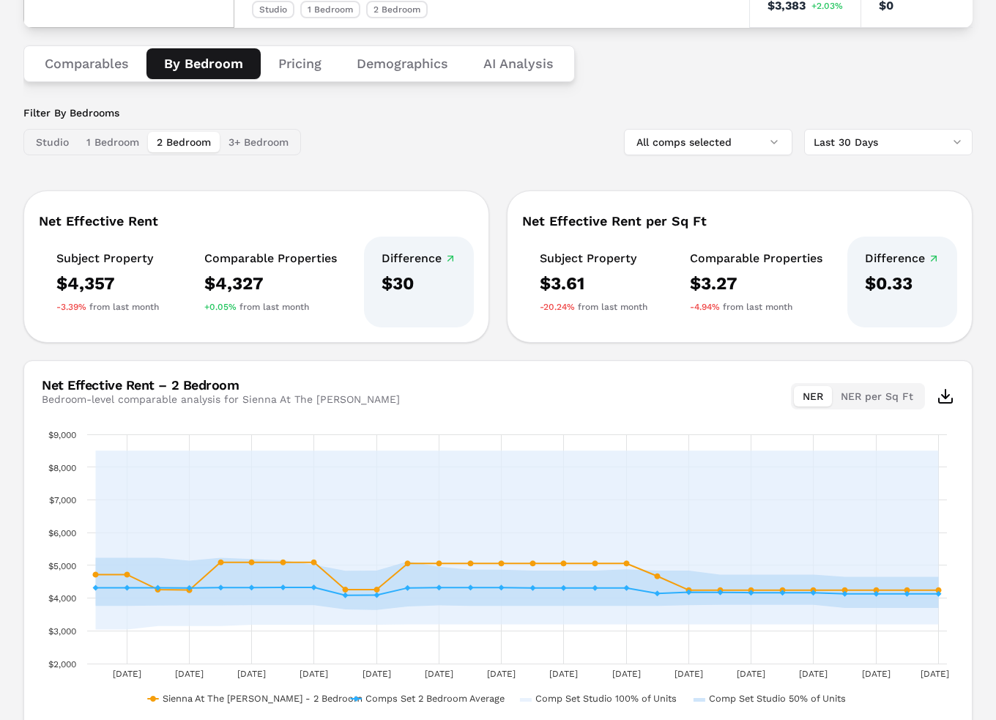
scroll to position [288, 0]
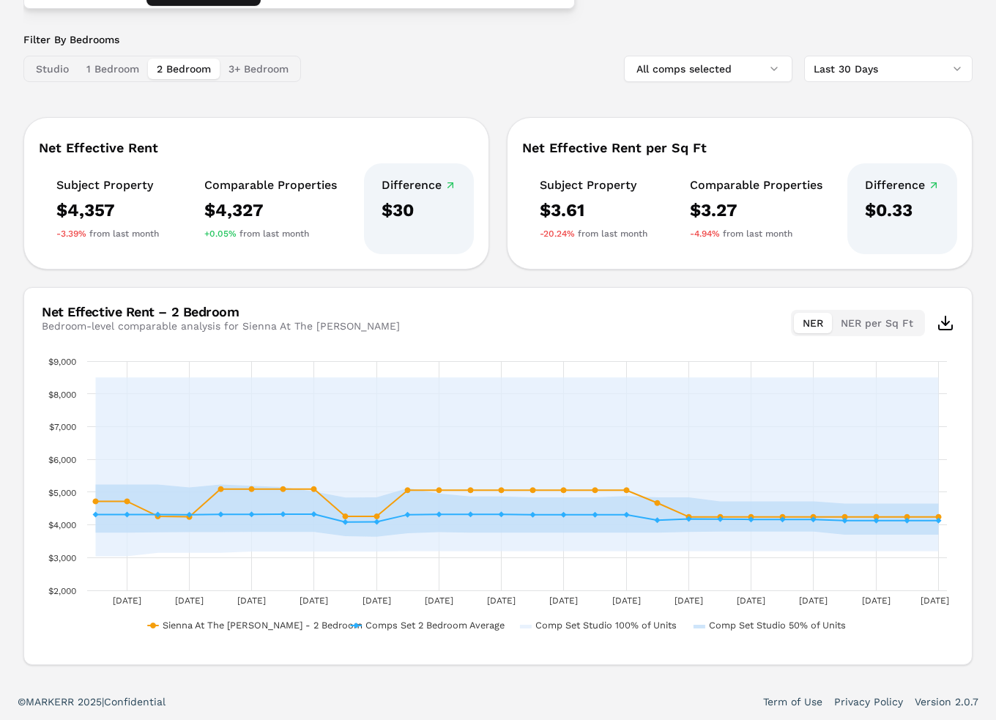
click at [892, 326] on button "NER per Sq Ft" at bounding box center [877, 323] width 90 height 20
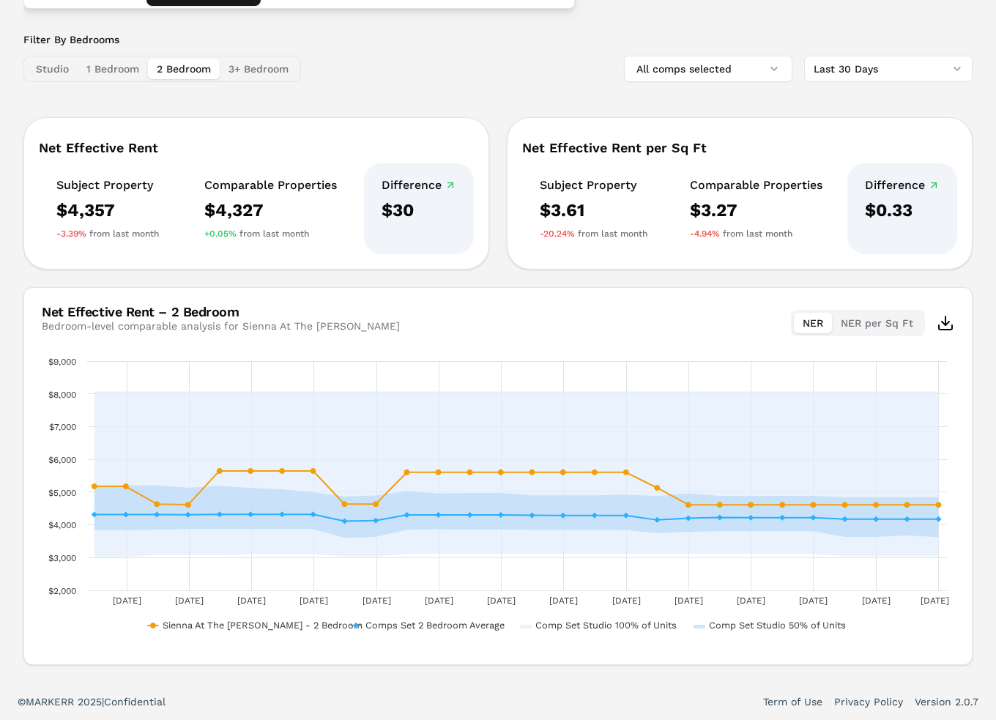
click at [810, 318] on button "NER" at bounding box center [812, 323] width 38 height 20
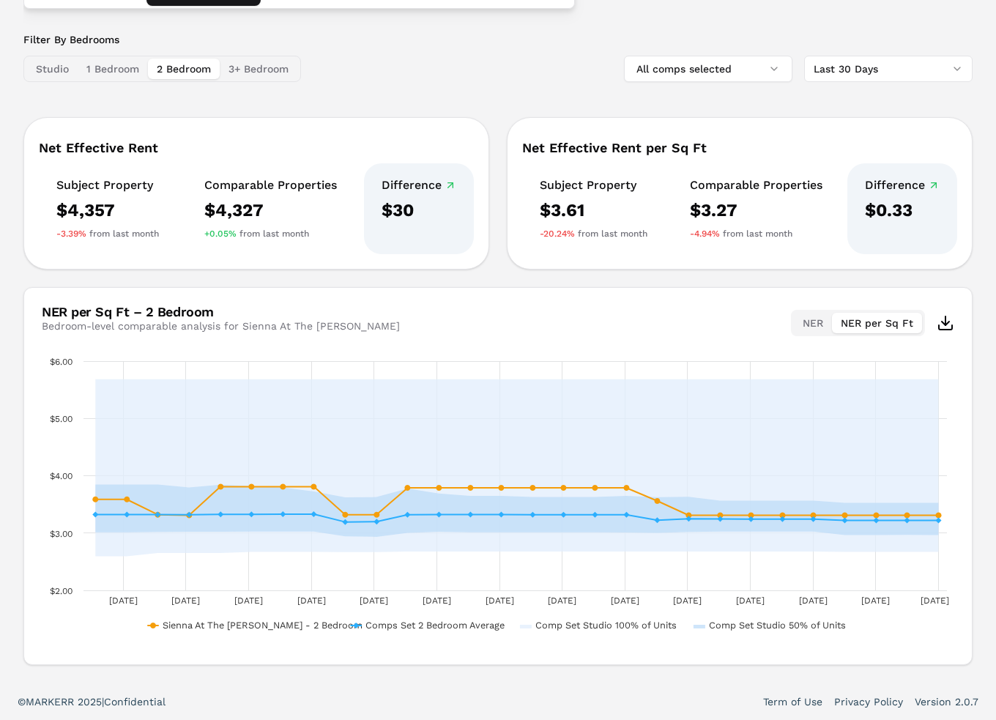
click at [870, 318] on button "NER per Sq Ft" at bounding box center [877, 323] width 90 height 20
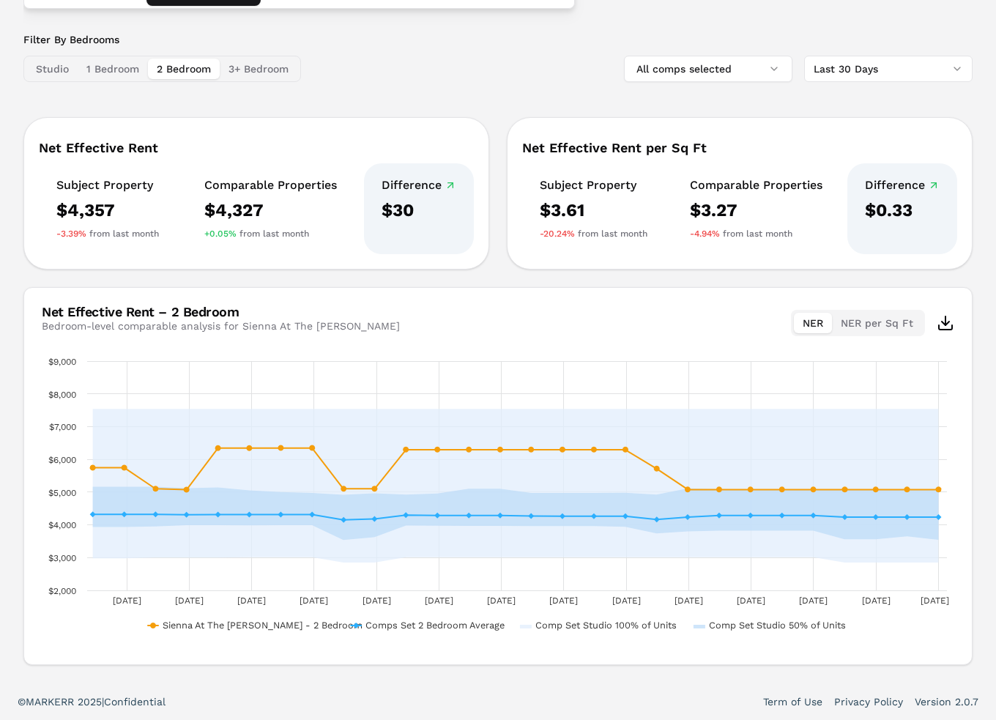
click at [806, 322] on button "NER" at bounding box center [812, 323] width 38 height 20
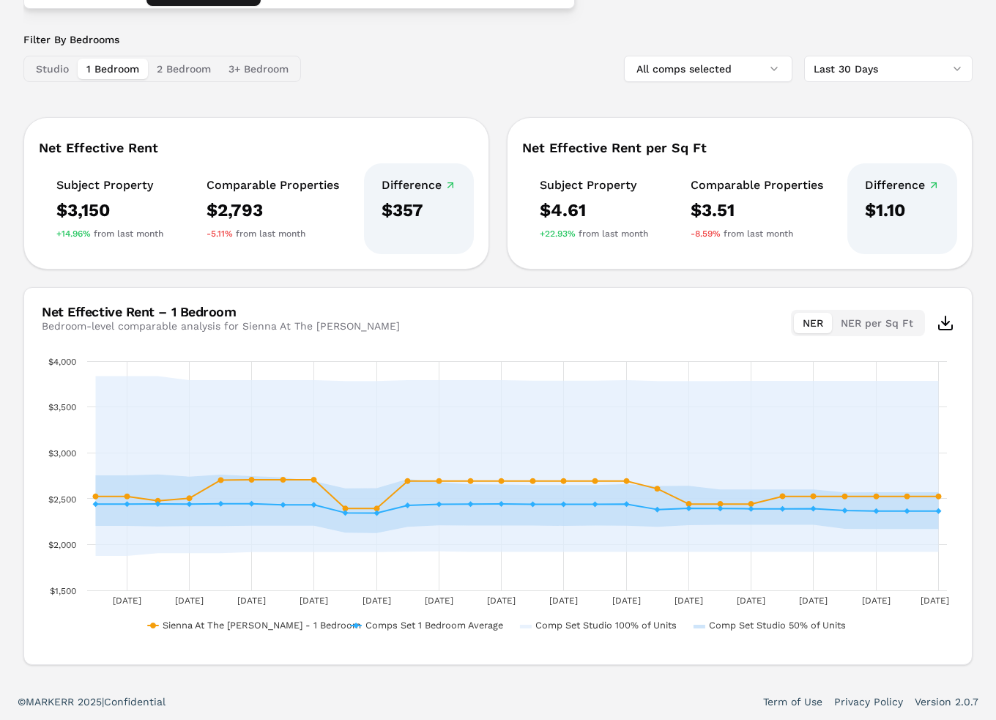
click at [102, 67] on button "1 Bedroom" at bounding box center [113, 69] width 70 height 20
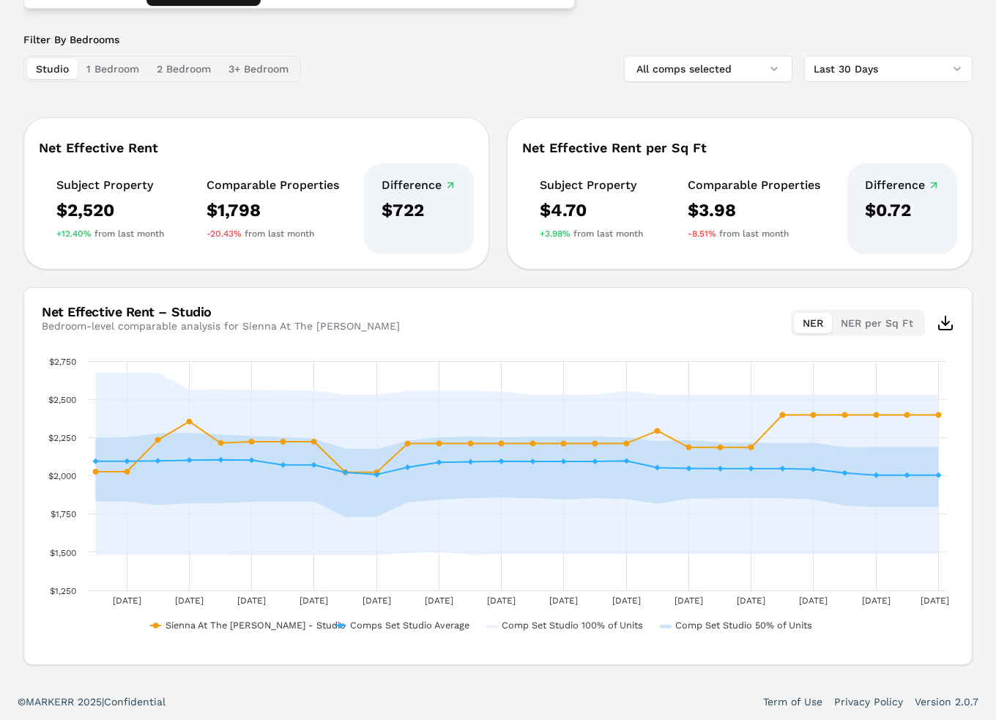
click at [49, 70] on button "Studio" at bounding box center [52, 69] width 51 height 20
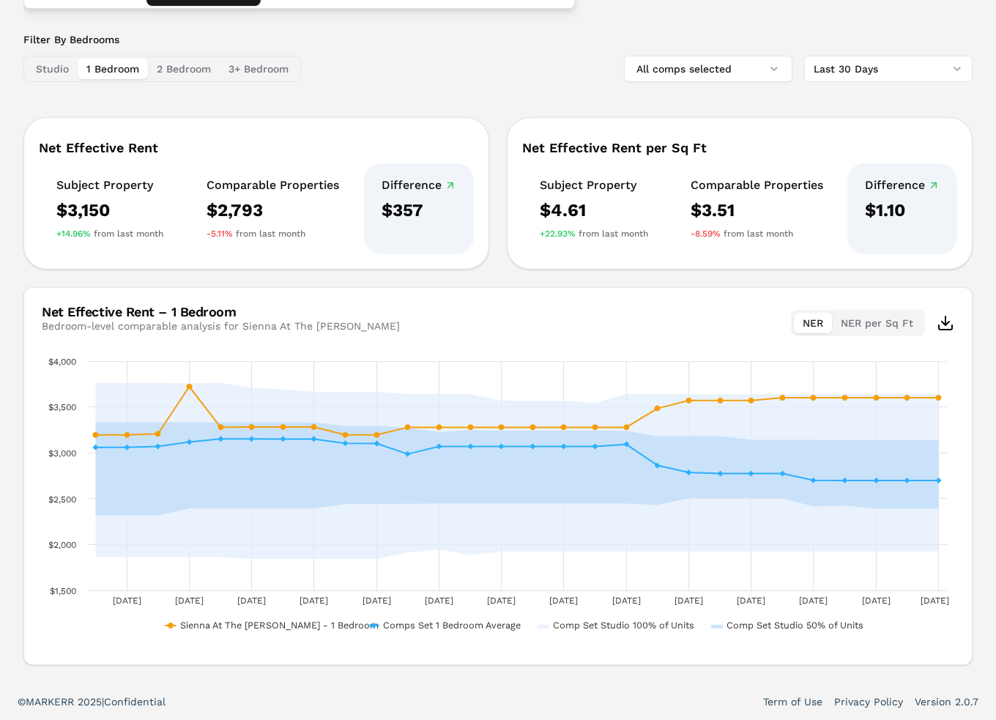
click at [97, 68] on button "1 Bedroom" at bounding box center [113, 69] width 70 height 20
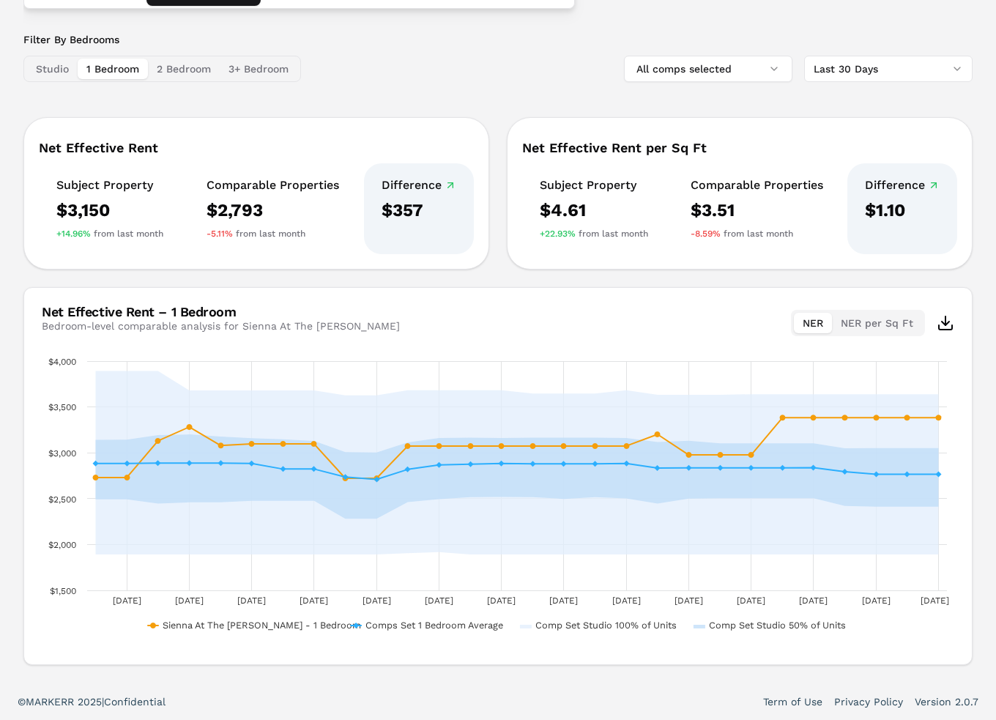
click at [167, 67] on button "2 Bedroom" at bounding box center [184, 69] width 72 height 20
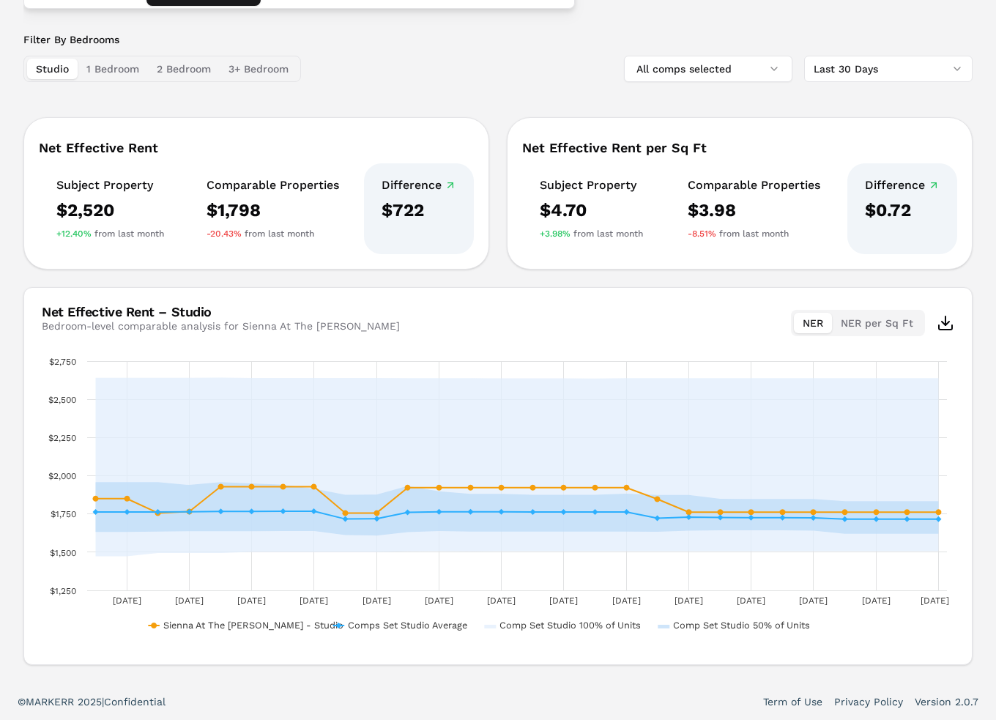
click at [45, 70] on button "Studio" at bounding box center [52, 69] width 51 height 20
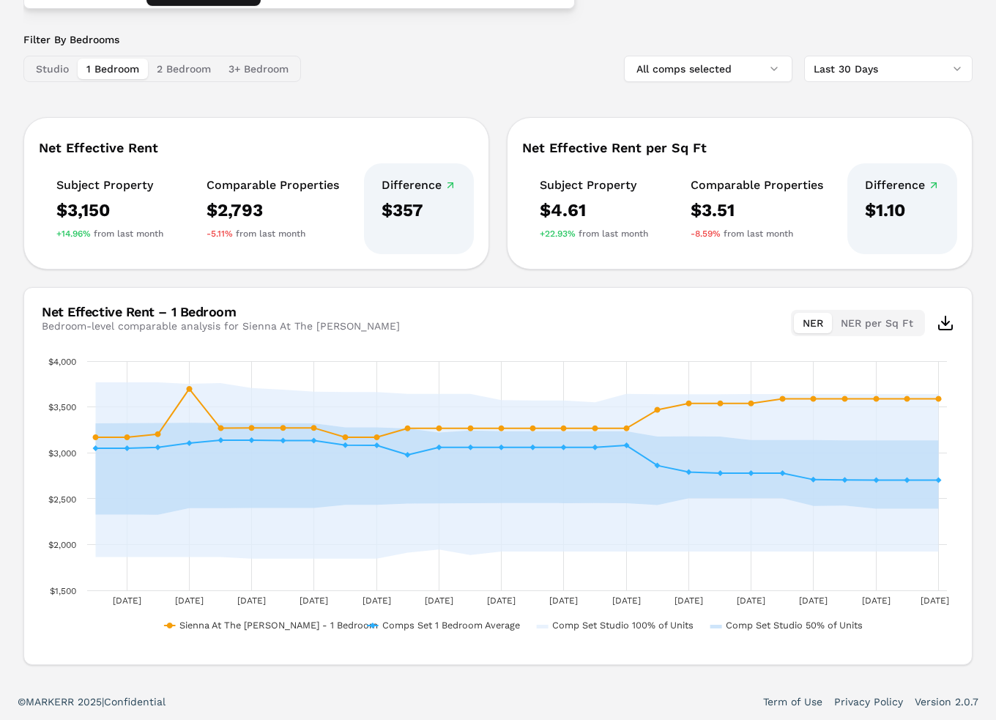
click at [111, 67] on button "1 Bedroom" at bounding box center [113, 69] width 70 height 20
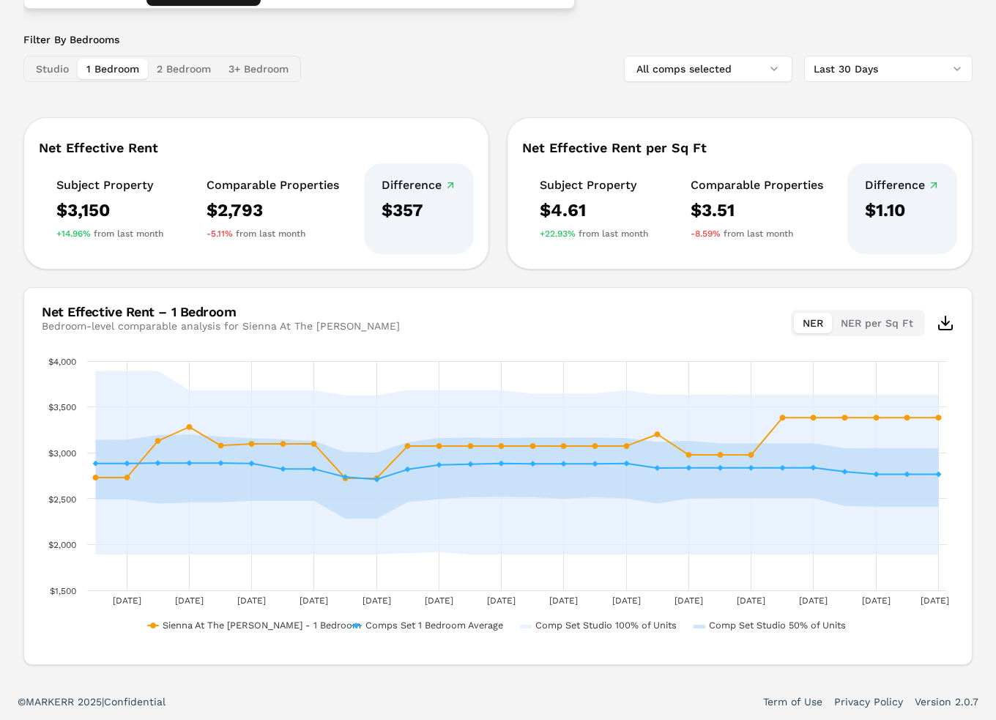
click at [177, 64] on button "2 Bedroom" at bounding box center [184, 69] width 72 height 20
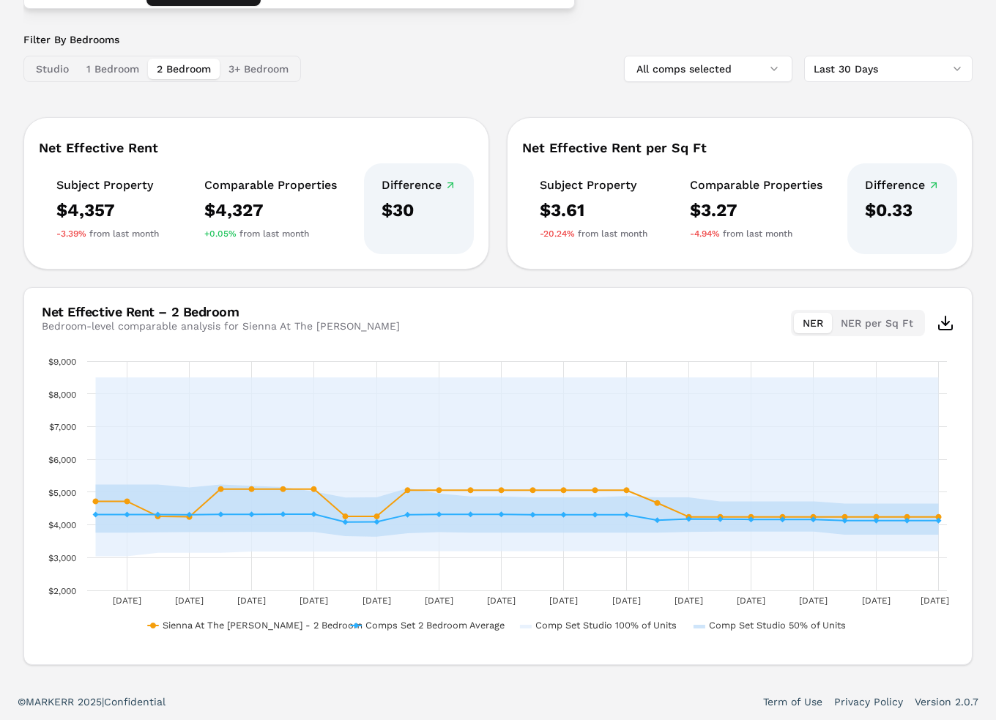
scroll to position [0, 0]
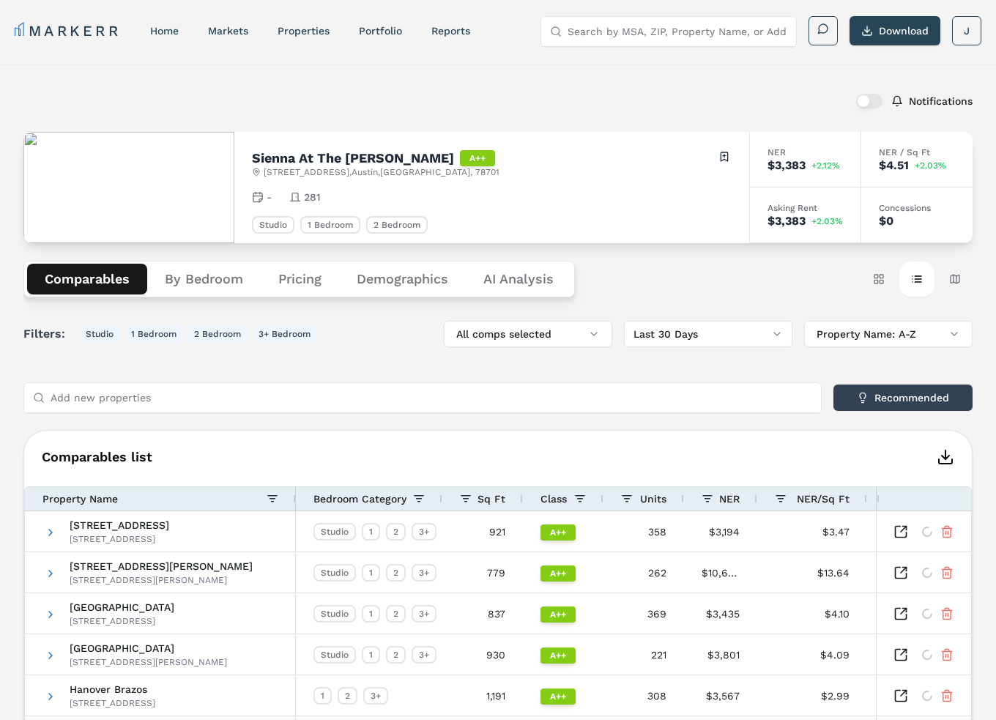
click at [81, 276] on button "Comparables" at bounding box center [87, 279] width 120 height 31
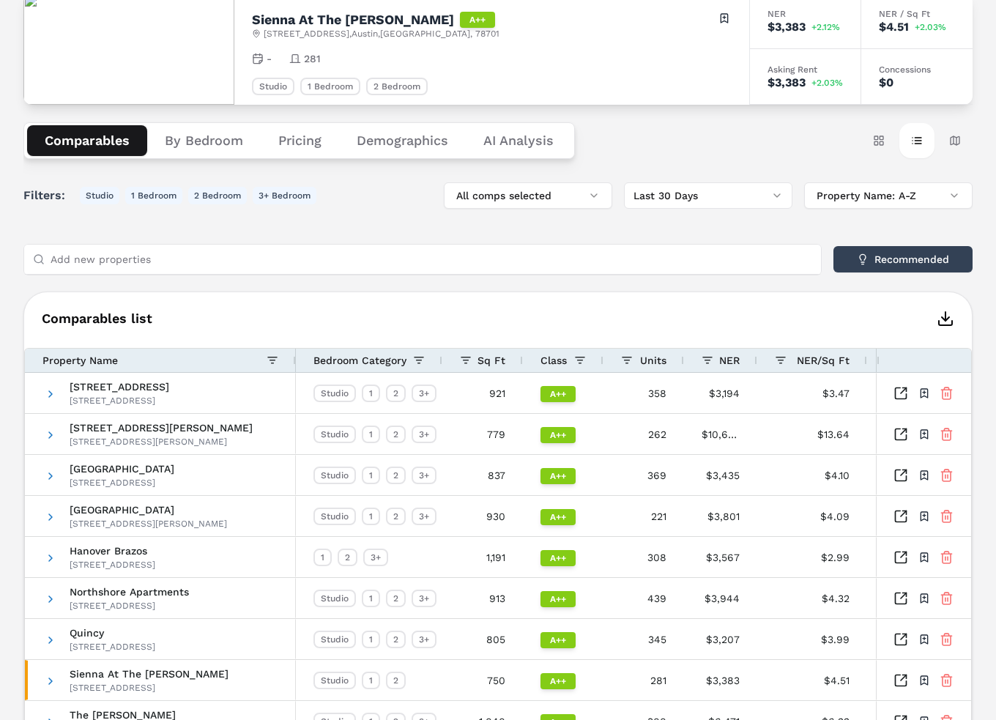
scroll to position [293, 0]
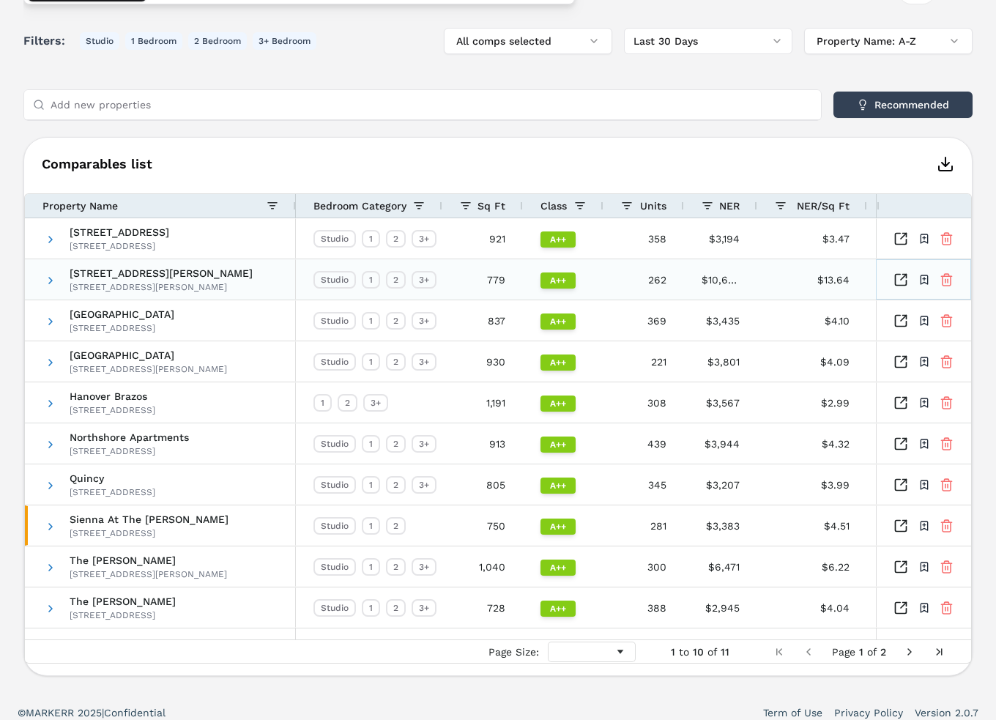
click at [943, 277] on icon at bounding box center [946, 281] width 8 height 10
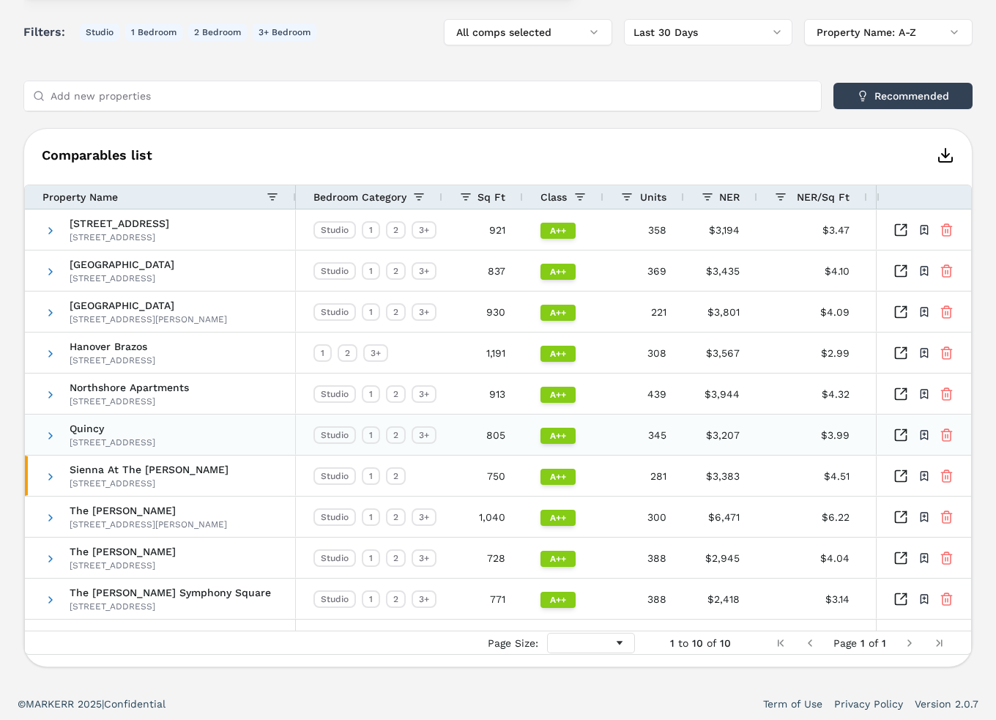
scroll to position [0, 0]
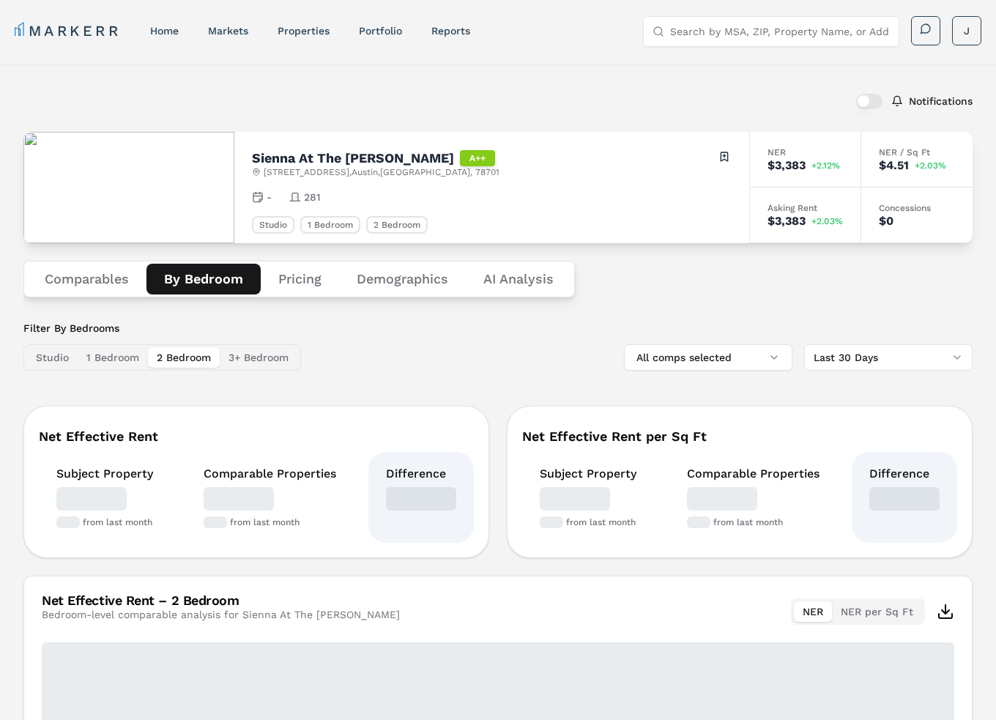
click at [208, 283] on button "By Bedroom" at bounding box center [203, 279] width 114 height 31
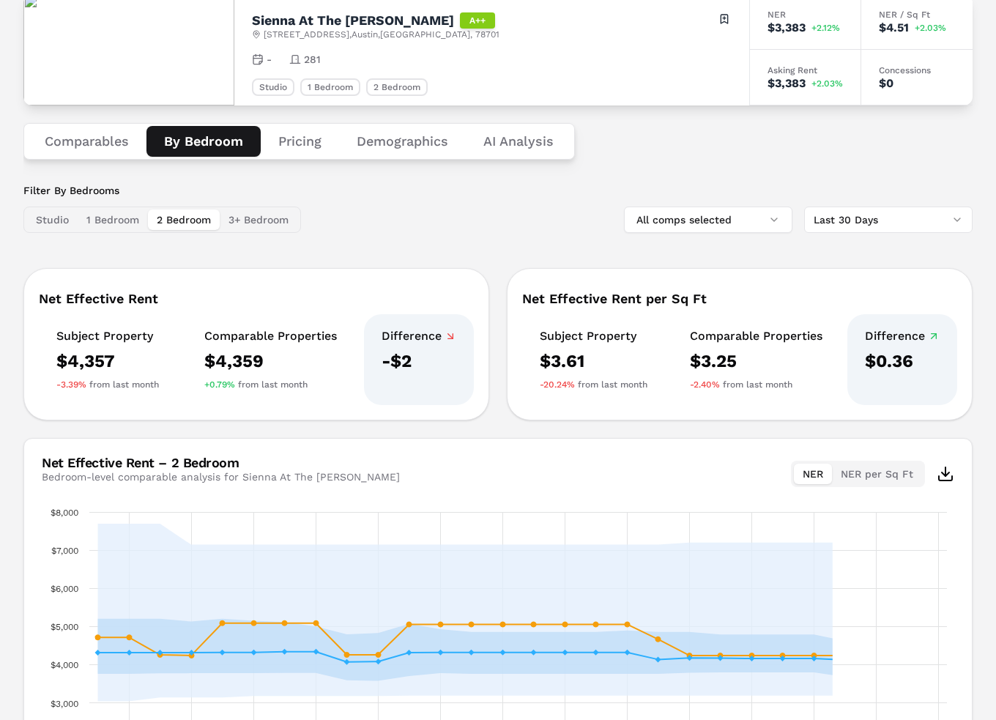
scroll to position [288, 0]
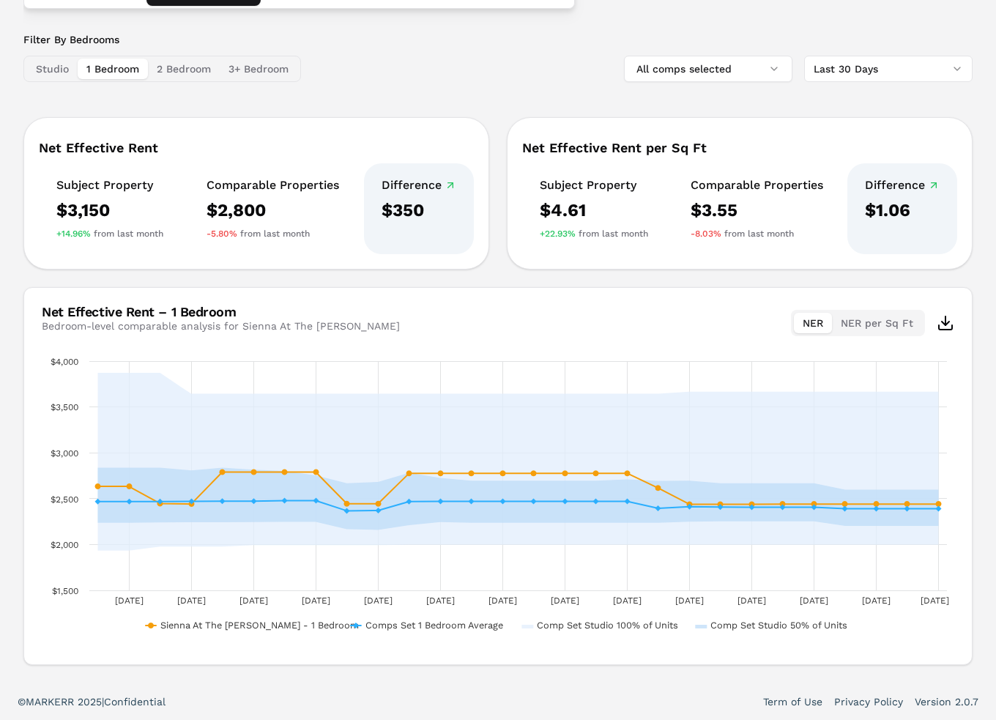
click at [102, 62] on button "1 Bedroom" at bounding box center [113, 69] width 70 height 20
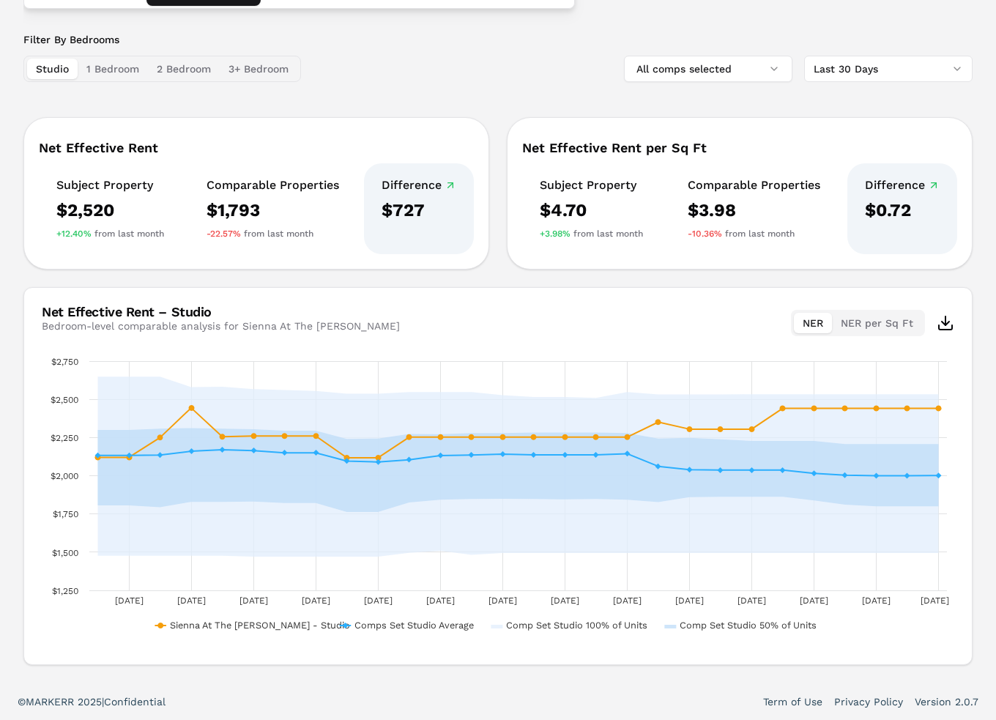
click at [56, 68] on button "Studio" at bounding box center [52, 69] width 51 height 20
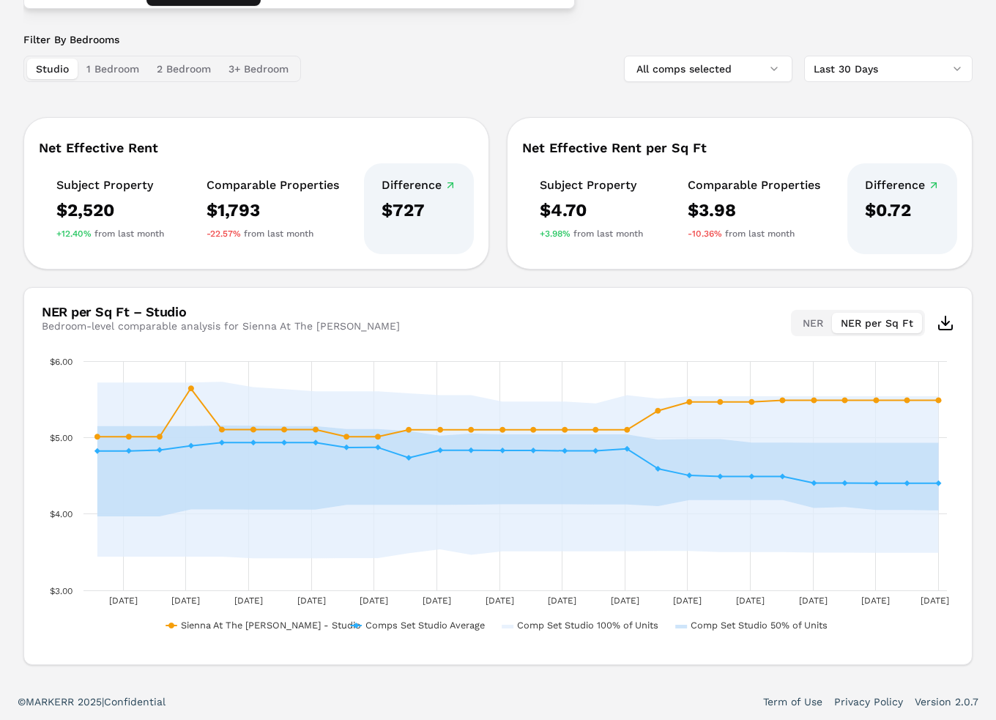
click at [879, 318] on button "NER per Sq Ft" at bounding box center [877, 323] width 90 height 20
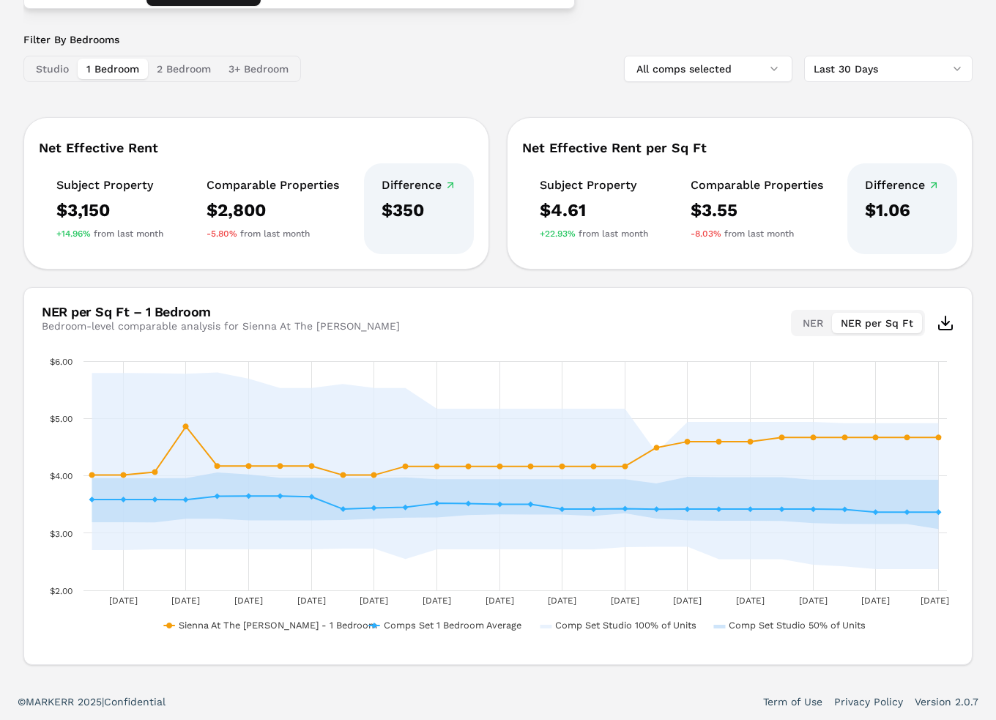
click at [116, 64] on button "1 Bedroom" at bounding box center [113, 69] width 70 height 20
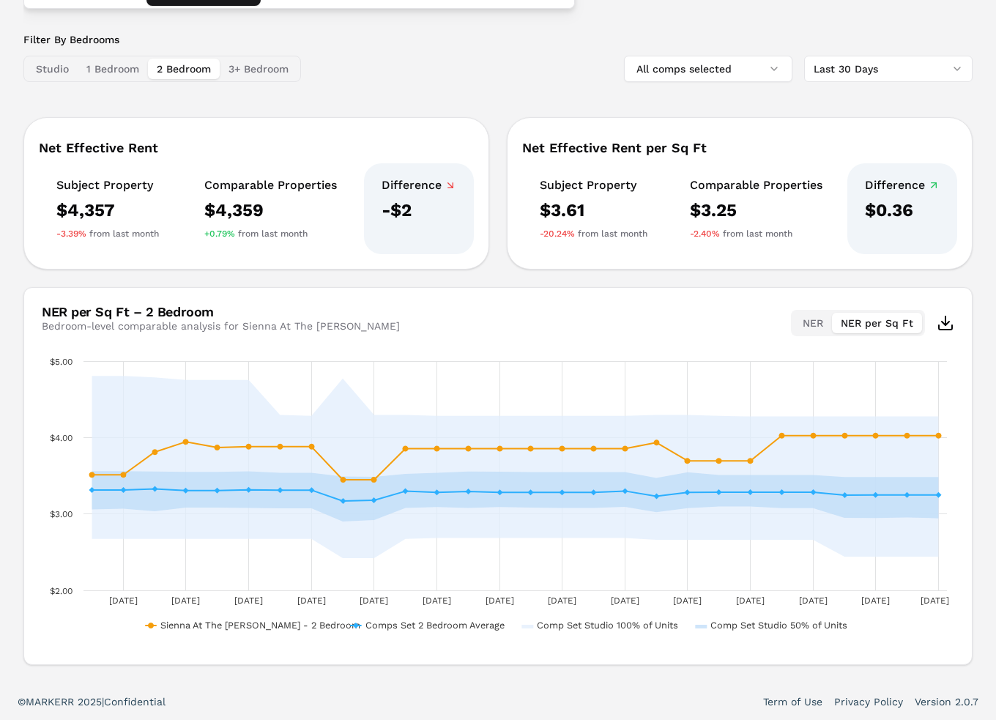
click at [170, 72] on button "2 Bedroom" at bounding box center [184, 69] width 72 height 20
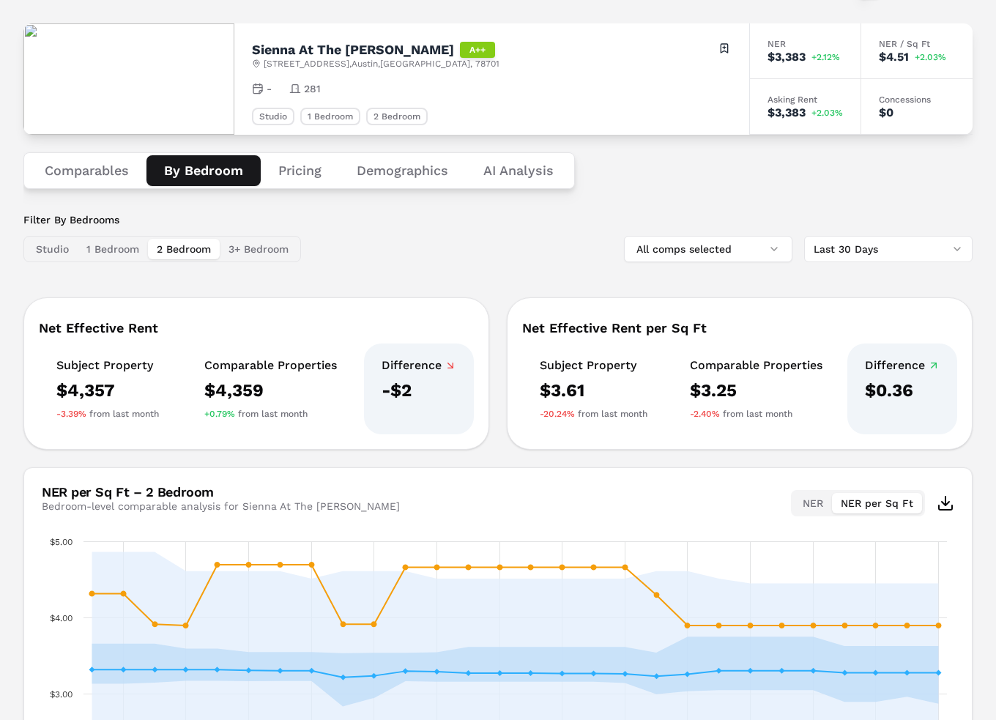
scroll to position [69, 0]
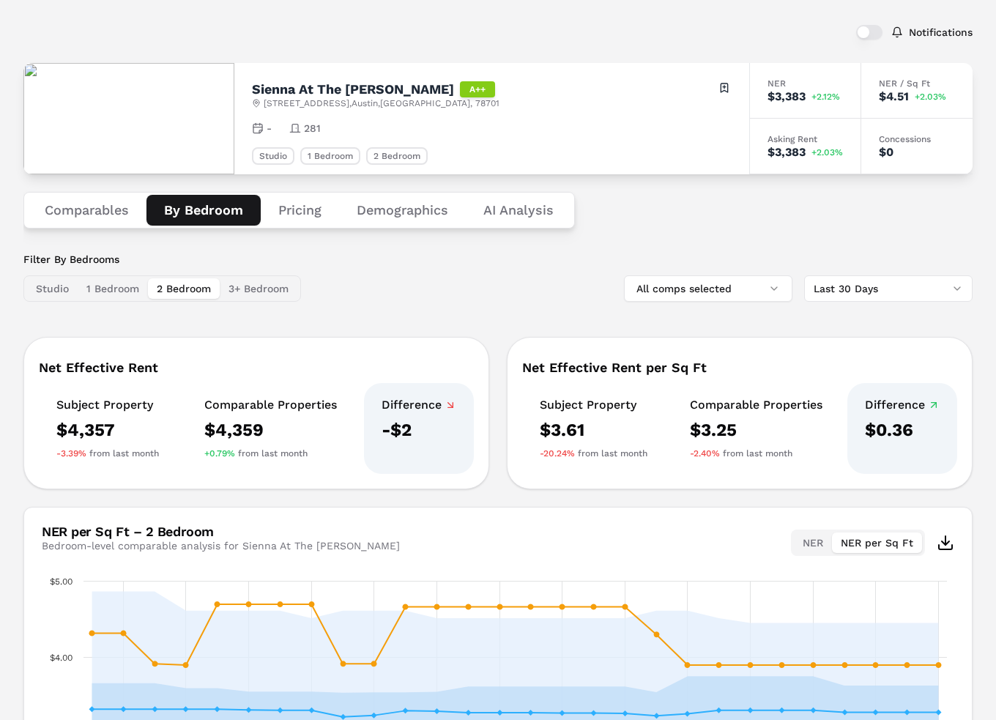
click at [919, 290] on html "MARKERR home markets properties Portfolio reports Search by MSA, ZIP, Property …" at bounding box center [498, 435] width 996 height 1009
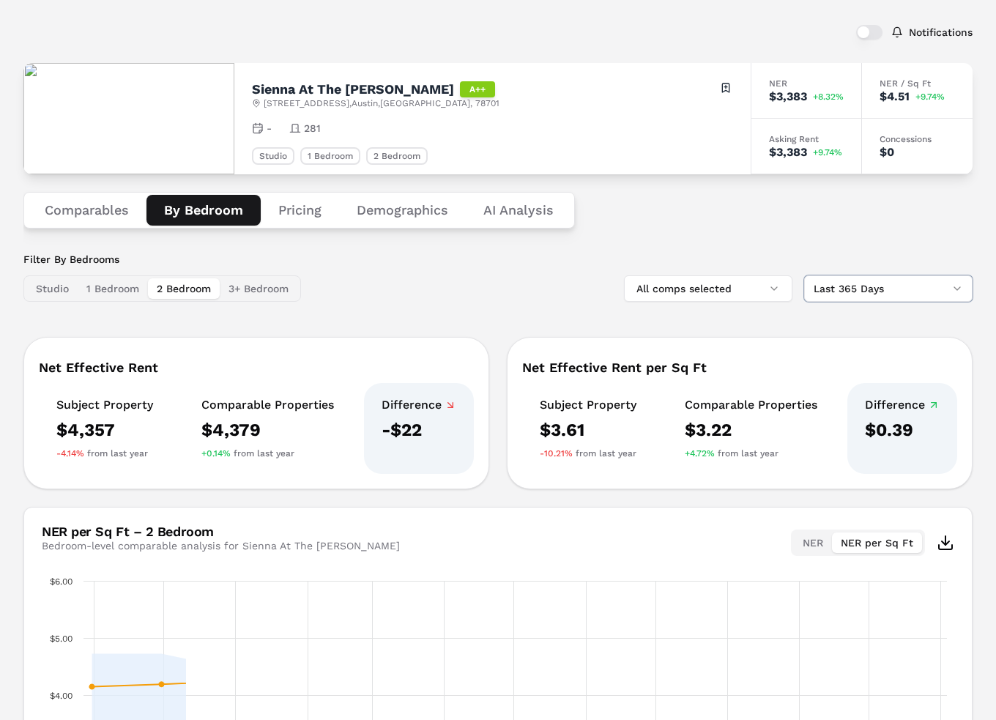
scroll to position [288, 0]
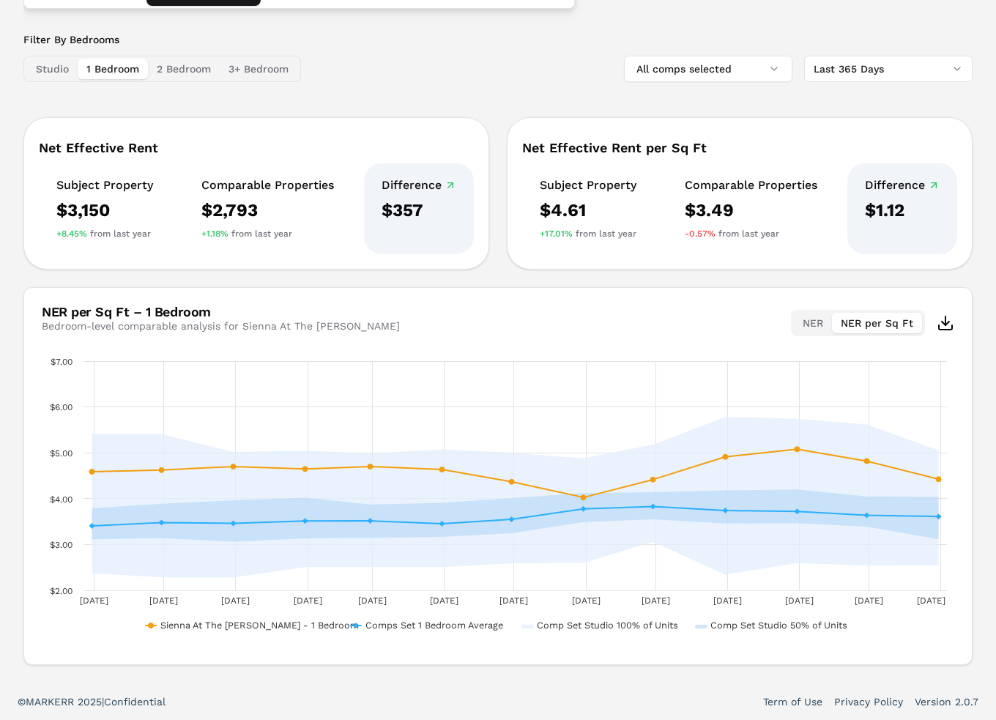
click at [108, 73] on button "1 Bedroom" at bounding box center [113, 69] width 70 height 20
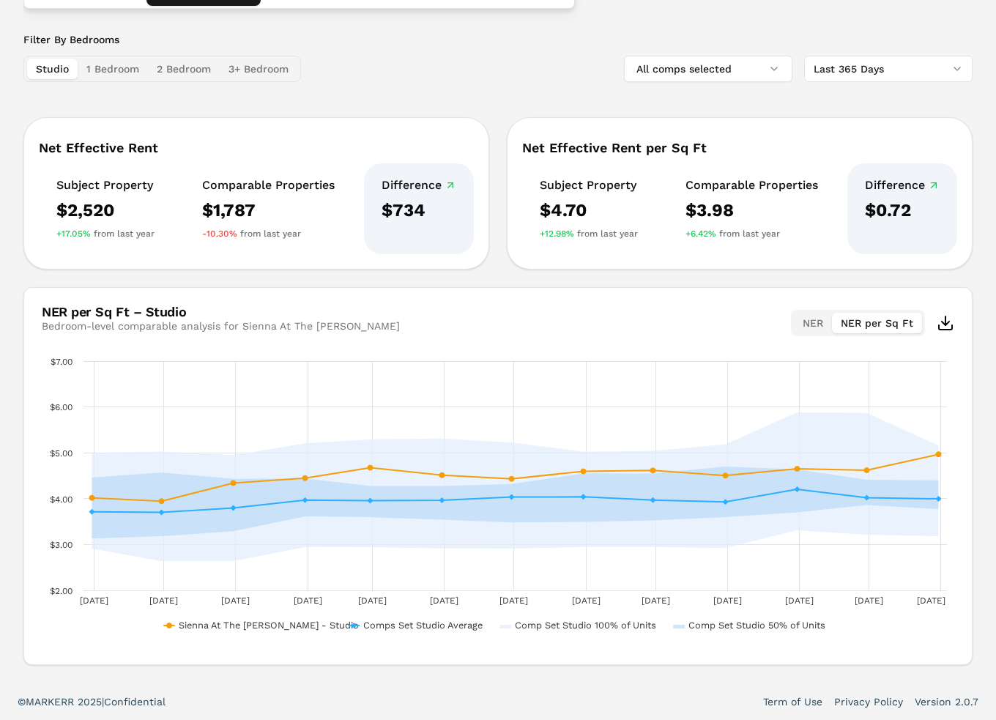
click at [48, 67] on button "Studio" at bounding box center [52, 69] width 51 height 20
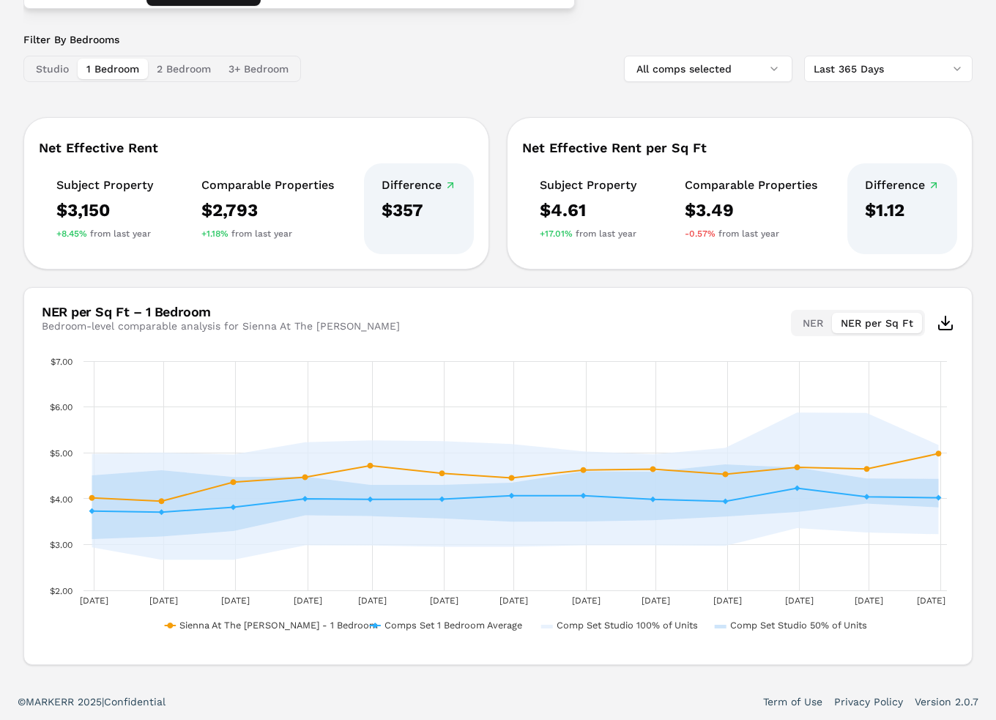
click at [98, 65] on button "1 Bedroom" at bounding box center [113, 69] width 70 height 20
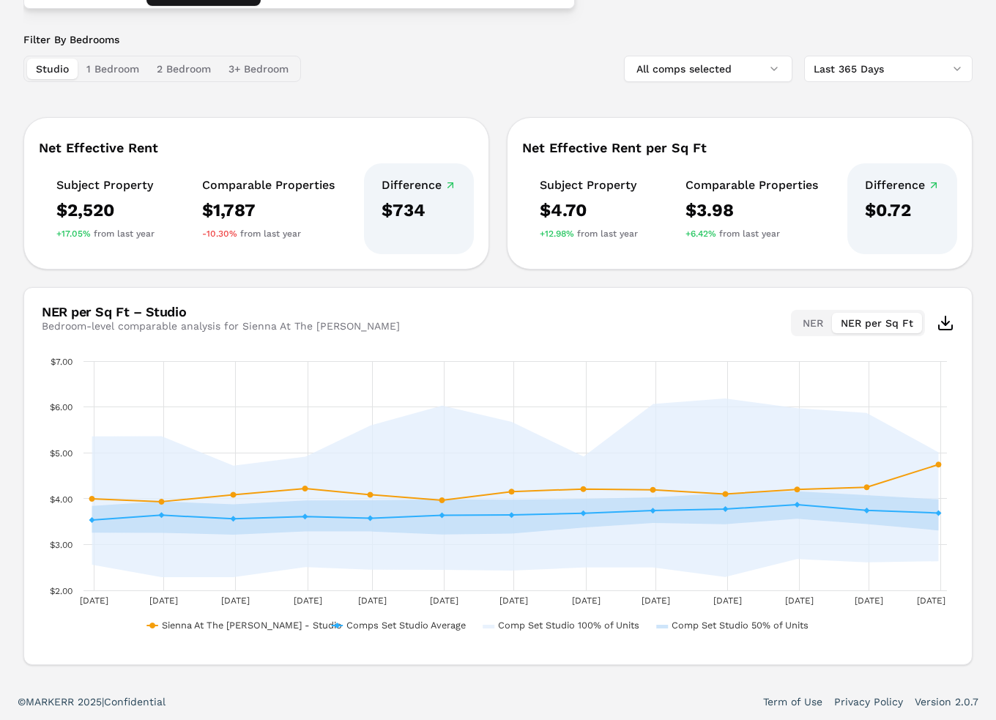
click at [46, 64] on button "Studio" at bounding box center [52, 69] width 51 height 20
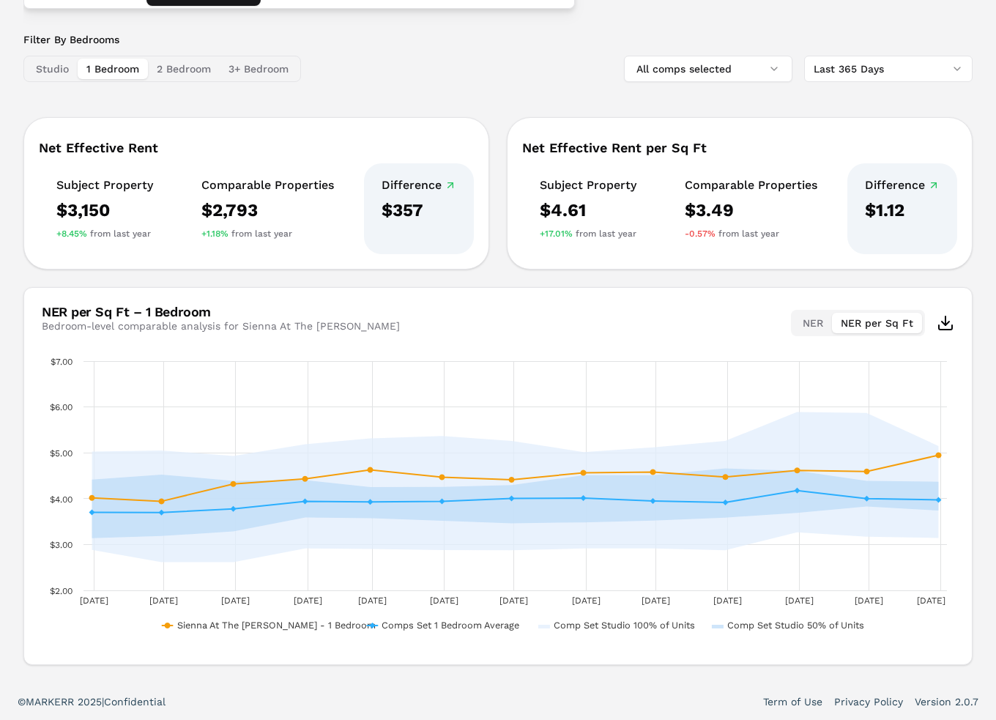
click at [101, 63] on button "1 Bedroom" at bounding box center [113, 69] width 70 height 20
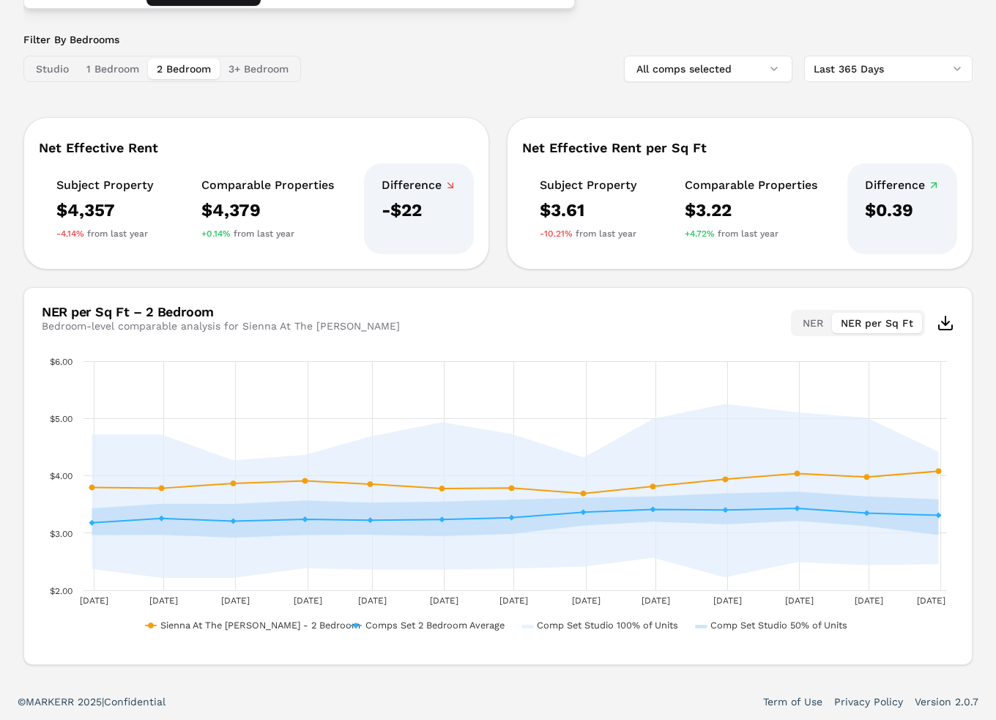
click at [161, 66] on button "2 Bedroom" at bounding box center [184, 69] width 72 height 20
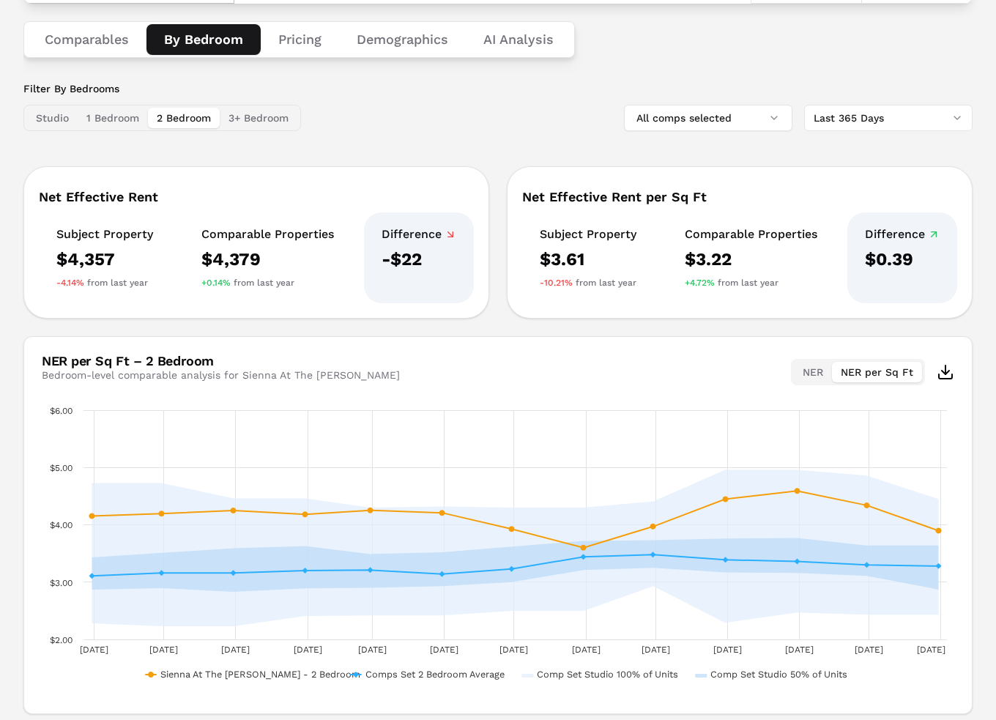
scroll to position [215, 0]
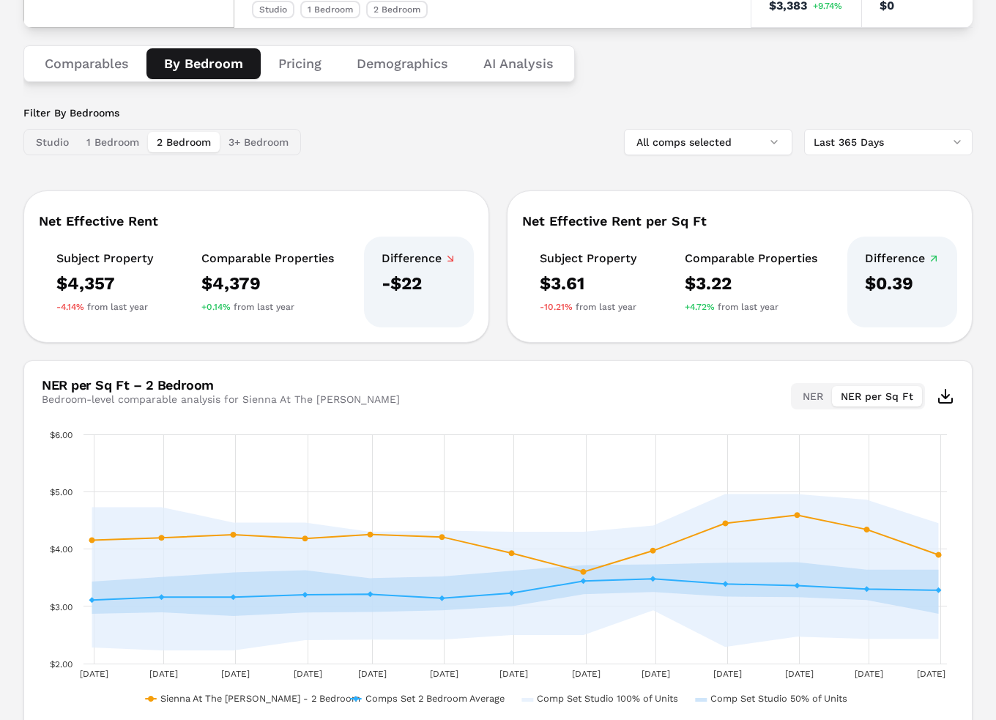
click at [61, 58] on button "Comparables" at bounding box center [86, 63] width 119 height 31
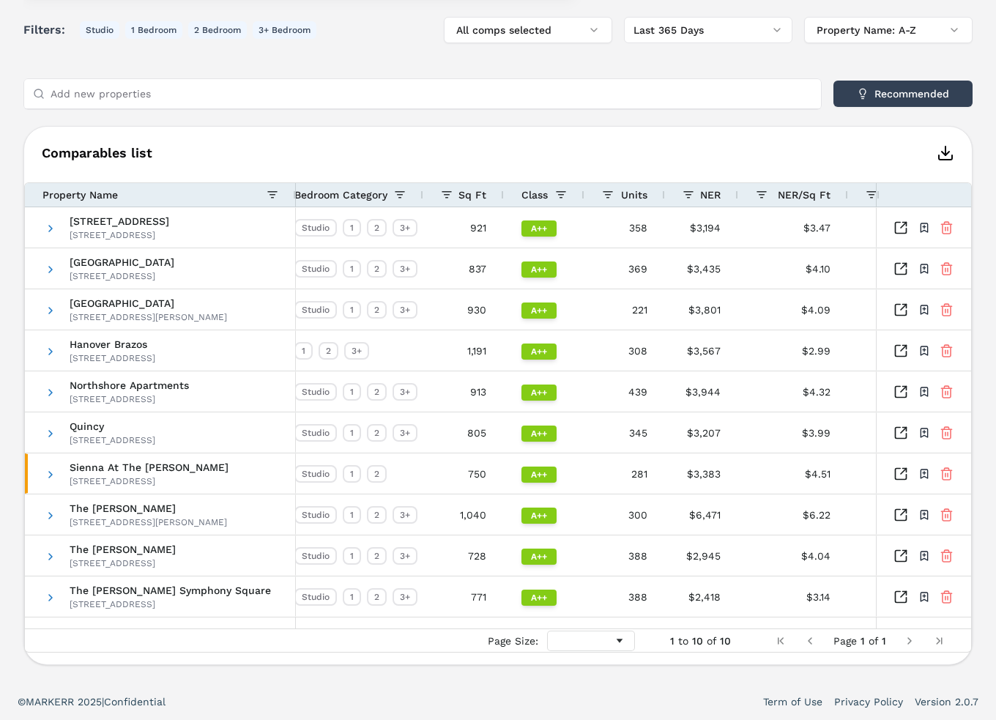
scroll to position [0, 22]
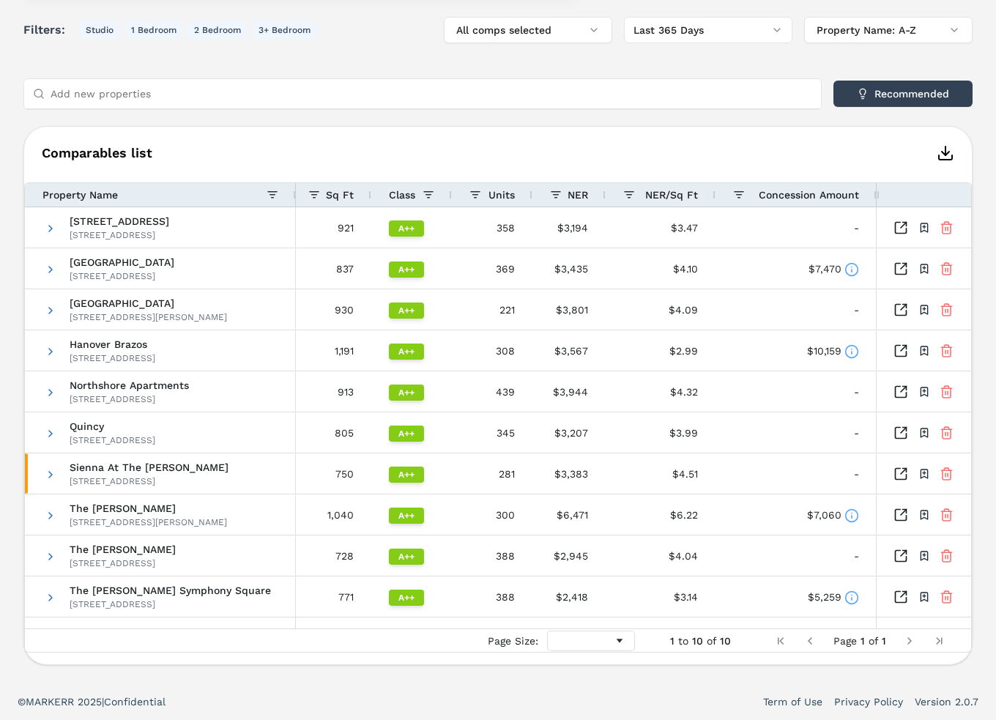
click at [672, 187] on div "NER/Sq Ft" at bounding box center [666, 195] width 63 height 16
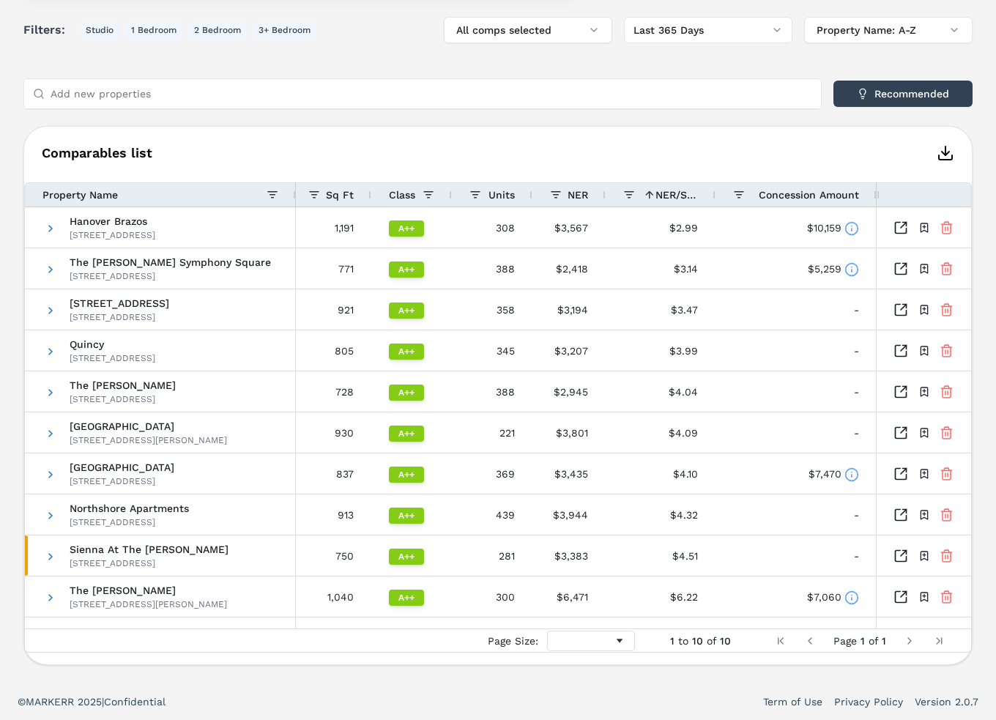
click at [672, 187] on div "NER/Sq Ft 1" at bounding box center [666, 195] width 63 height 16
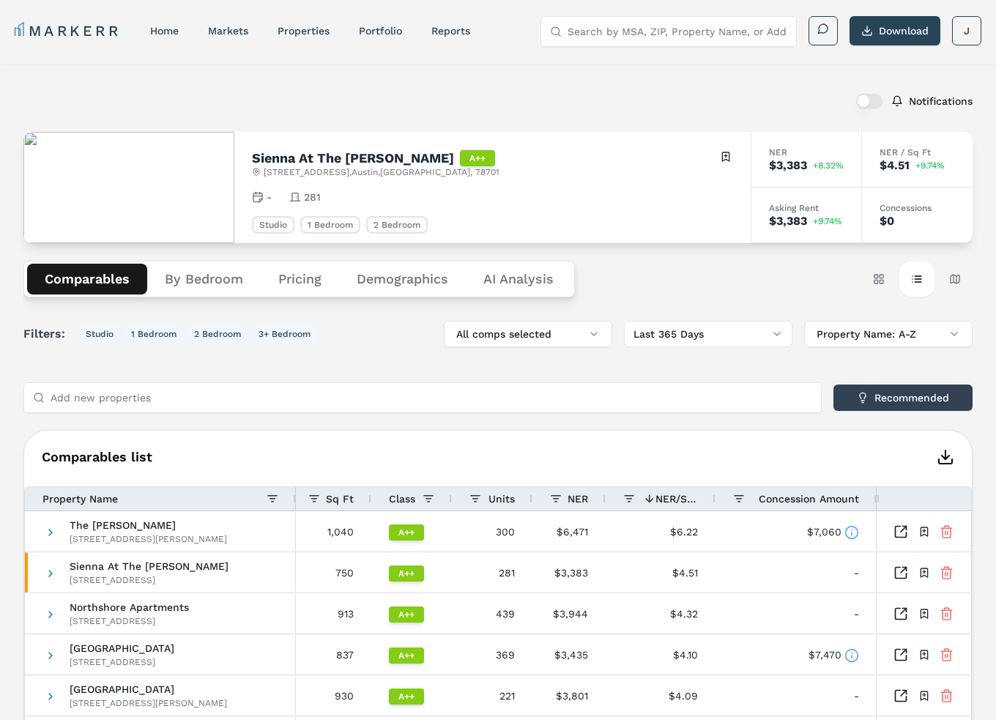
click at [287, 273] on button "Pricing" at bounding box center [300, 279] width 78 height 31
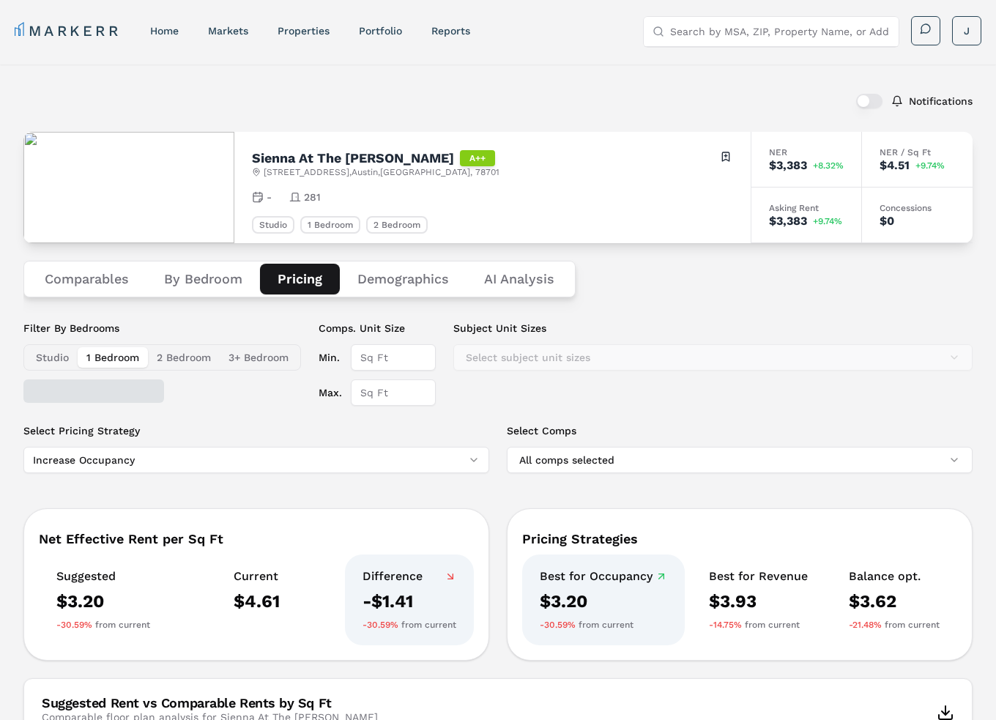
click at [116, 355] on button "1 Bedroom" at bounding box center [113, 357] width 70 height 20
click at [49, 355] on button "Studio" at bounding box center [52, 357] width 51 height 20
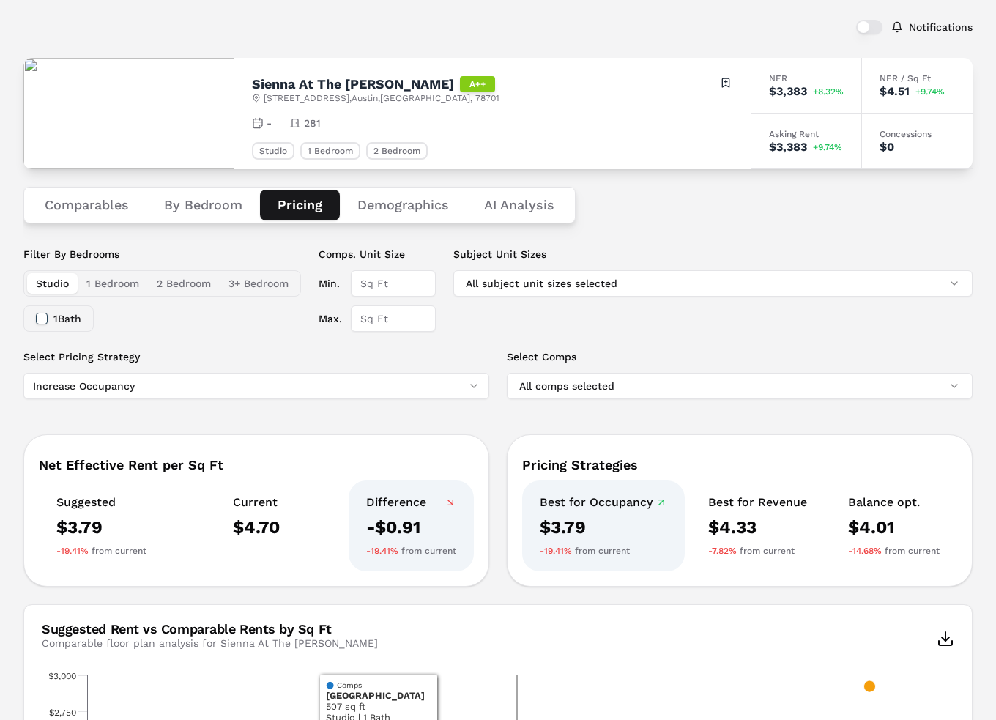
scroll to position [73, 0]
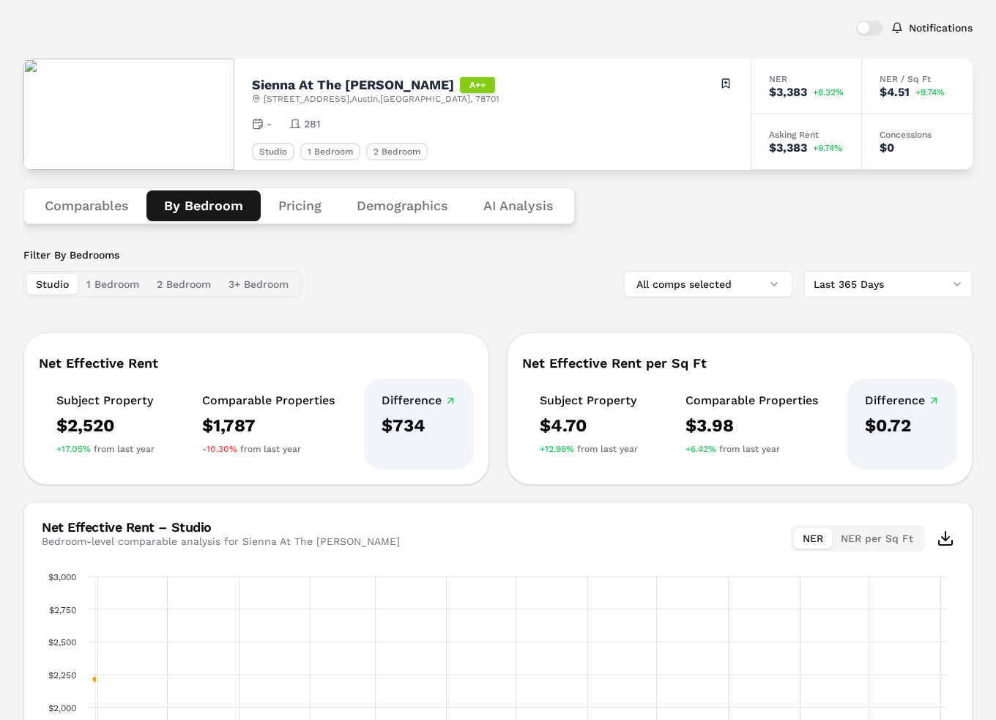
click at [192, 204] on button "By Bedroom" at bounding box center [203, 205] width 114 height 31
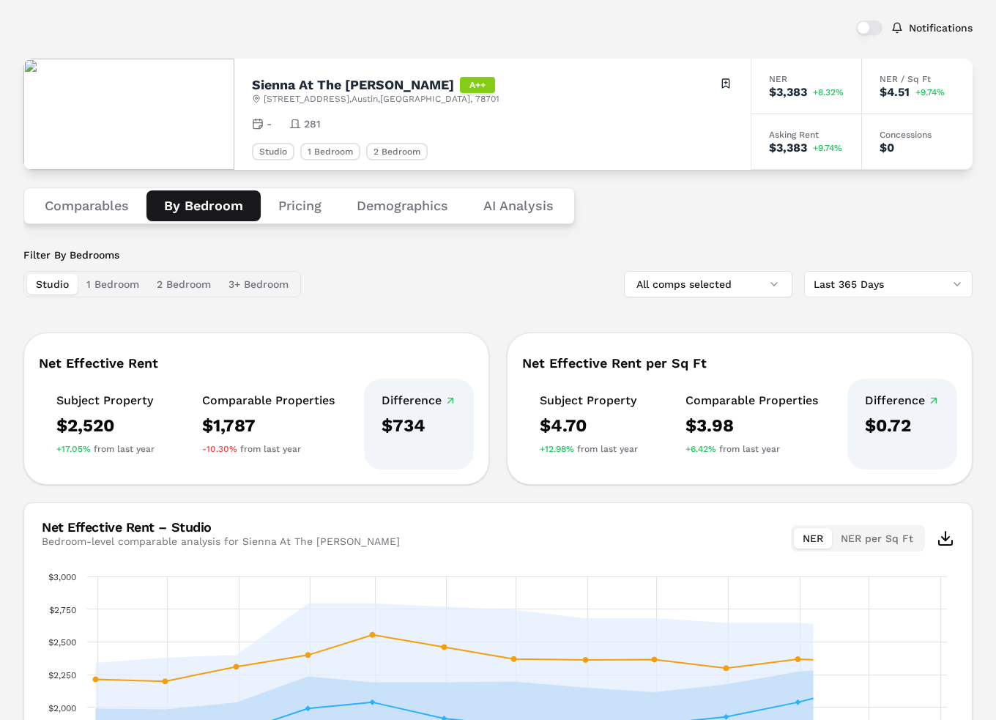
scroll to position [9, 0]
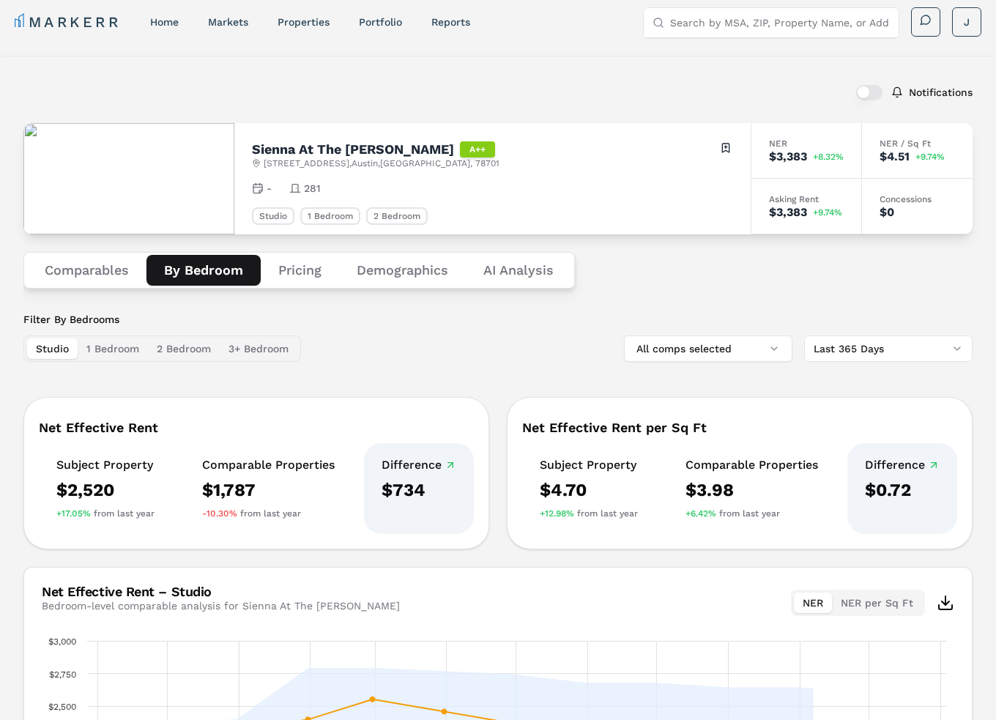
click at [493, 201] on div "Notifications Sienna At The [PERSON_NAME] A++ [STREET_ADDRESS] Toggle portfolio…" at bounding box center [497, 508] width 949 height 871
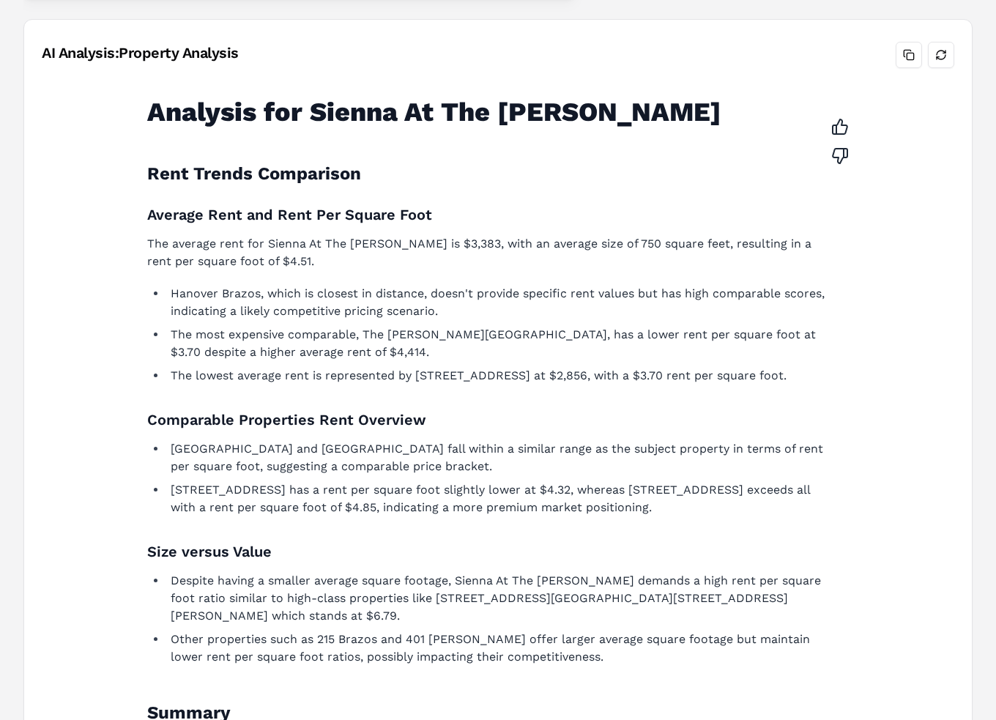
scroll to position [0, 0]
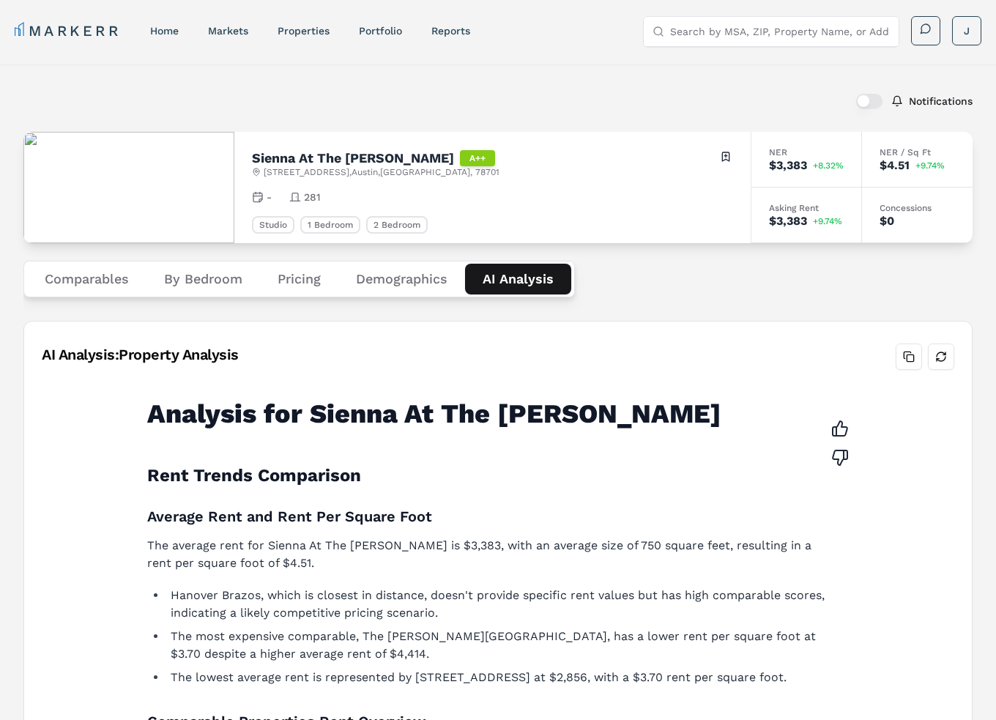
click at [73, 278] on button "Comparables" at bounding box center [86, 279] width 119 height 31
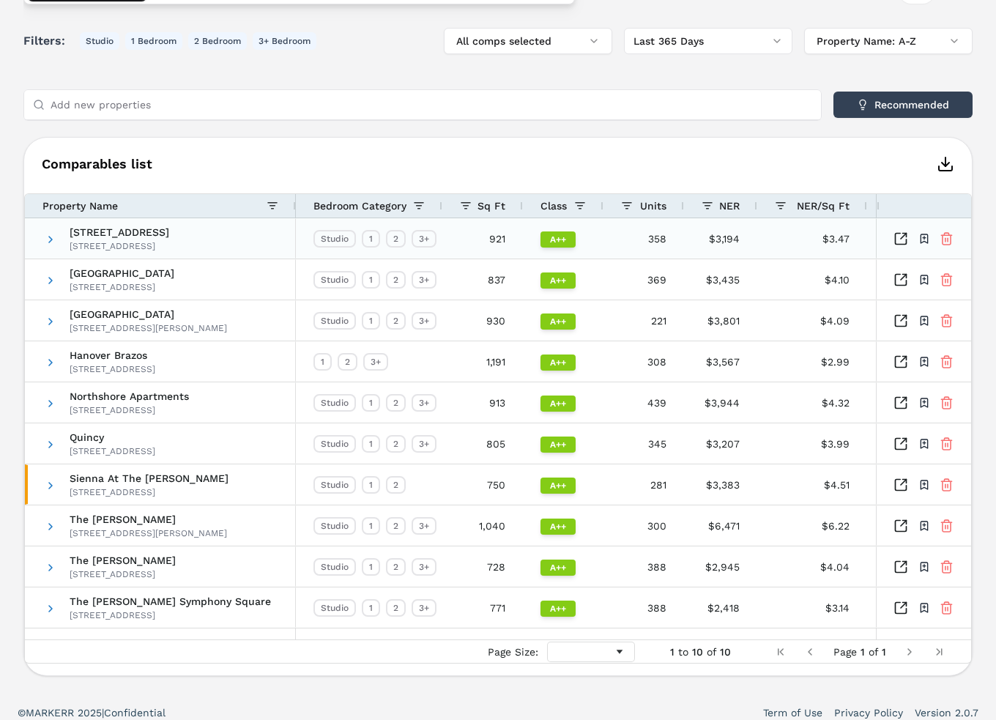
scroll to position [304, 0]
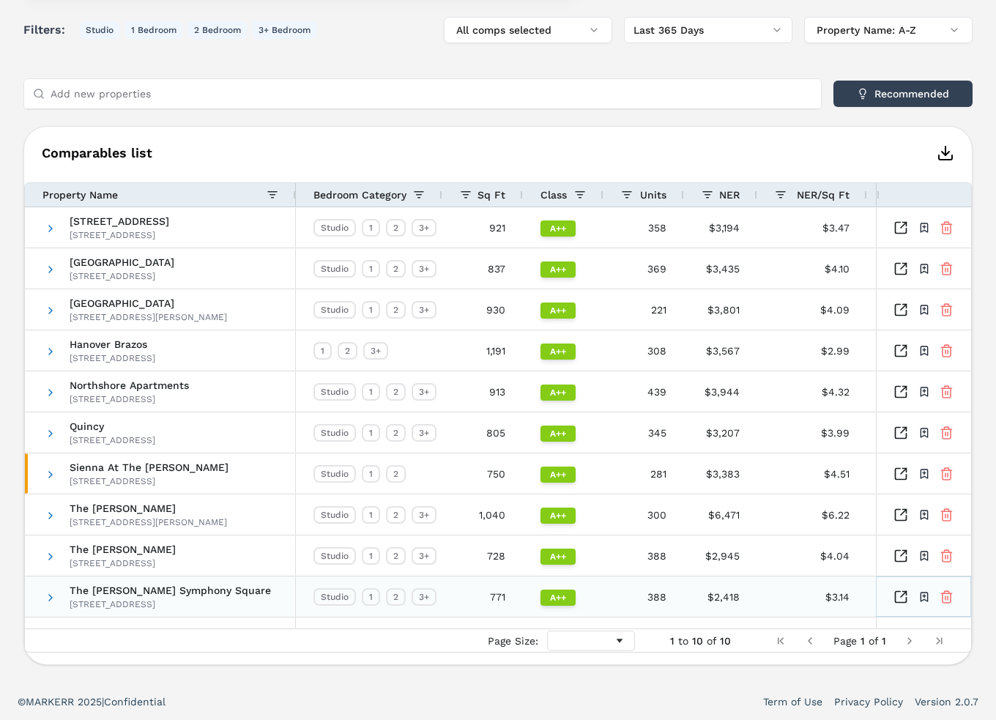
click at [946, 594] on icon at bounding box center [946, 596] width 14 height 15
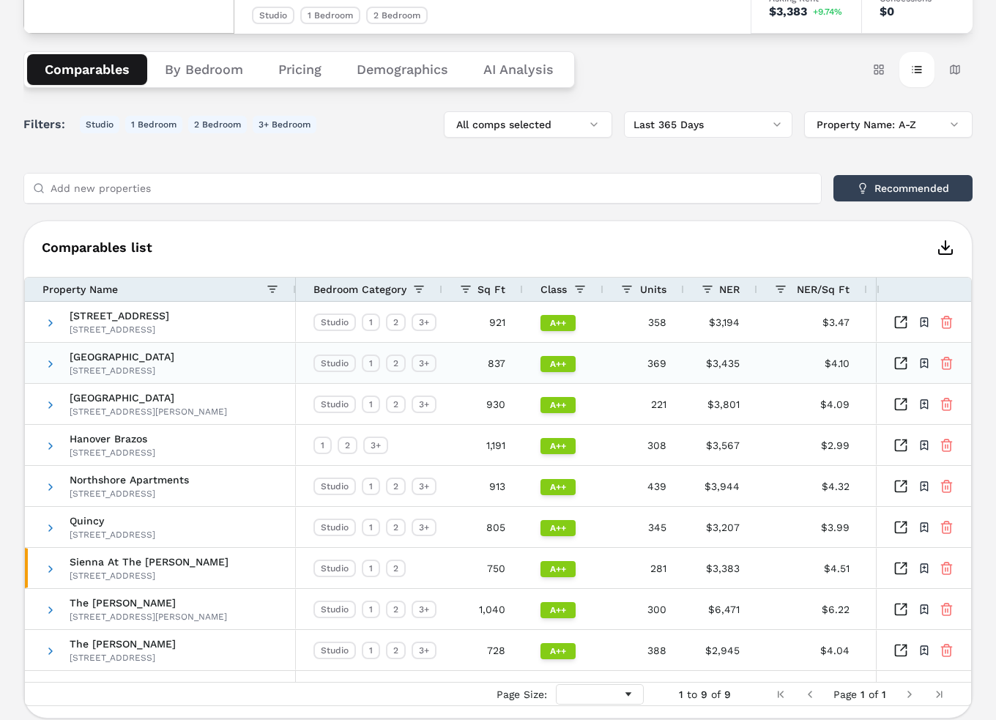
scroll to position [228, 0]
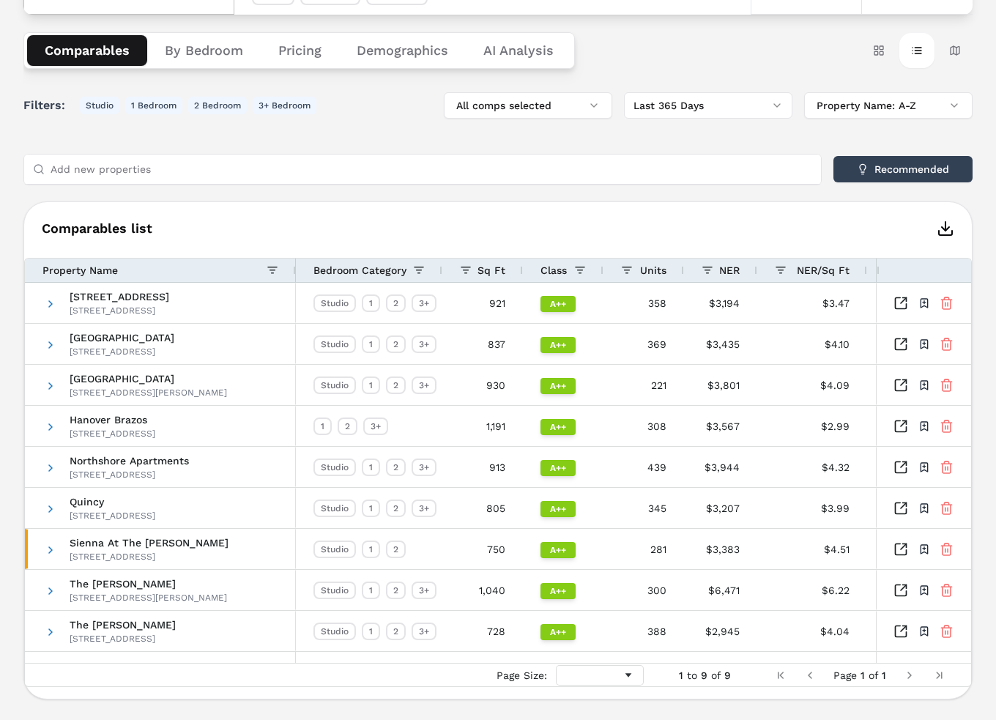
click at [176, 161] on input "Add new properties" at bounding box center [431, 168] width 761 height 29
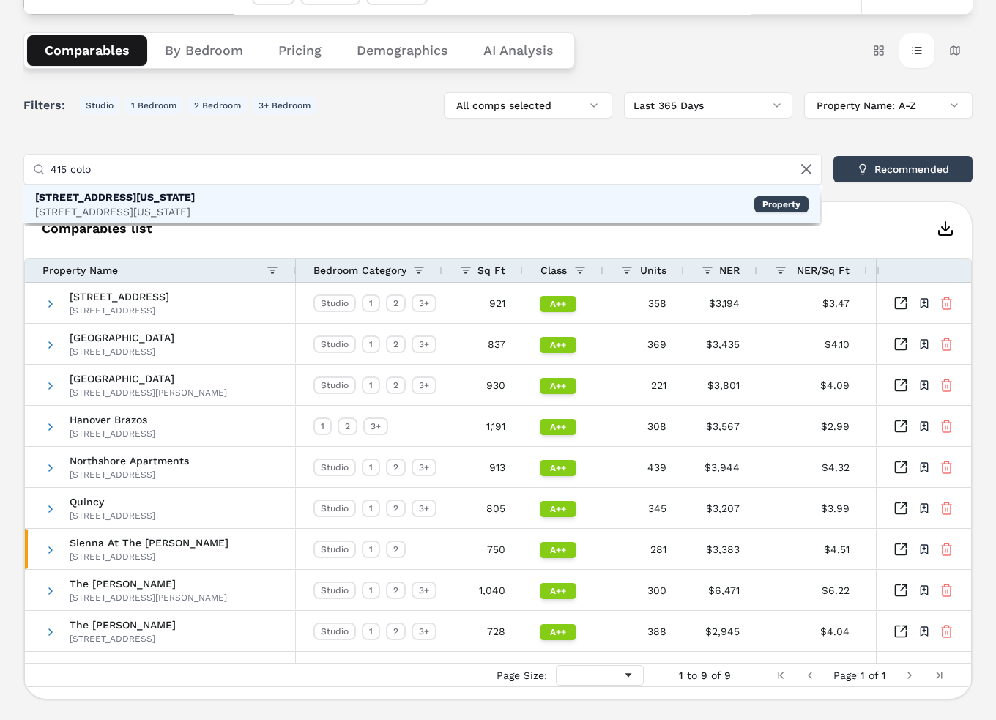
type input "415 colo"
click at [552, 202] on div "[STREET_ADDRESS][US_STATE][US_STATE] Property" at bounding box center [421, 204] width 796 height 38
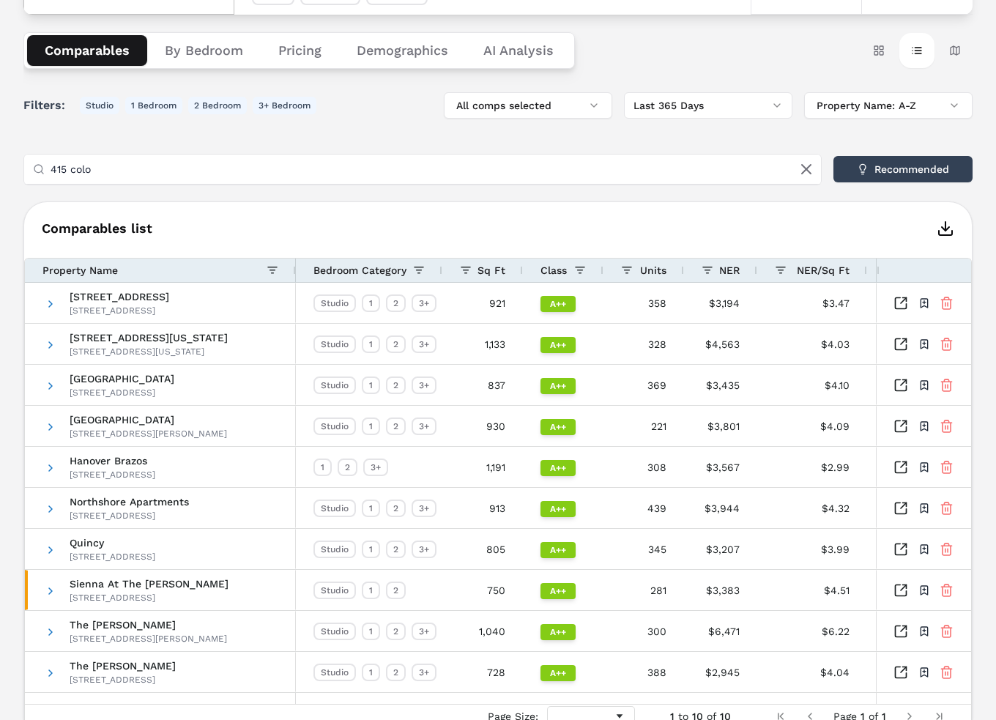
click at [807, 263] on div "NER/Sq Ft" at bounding box center [817, 270] width 63 height 16
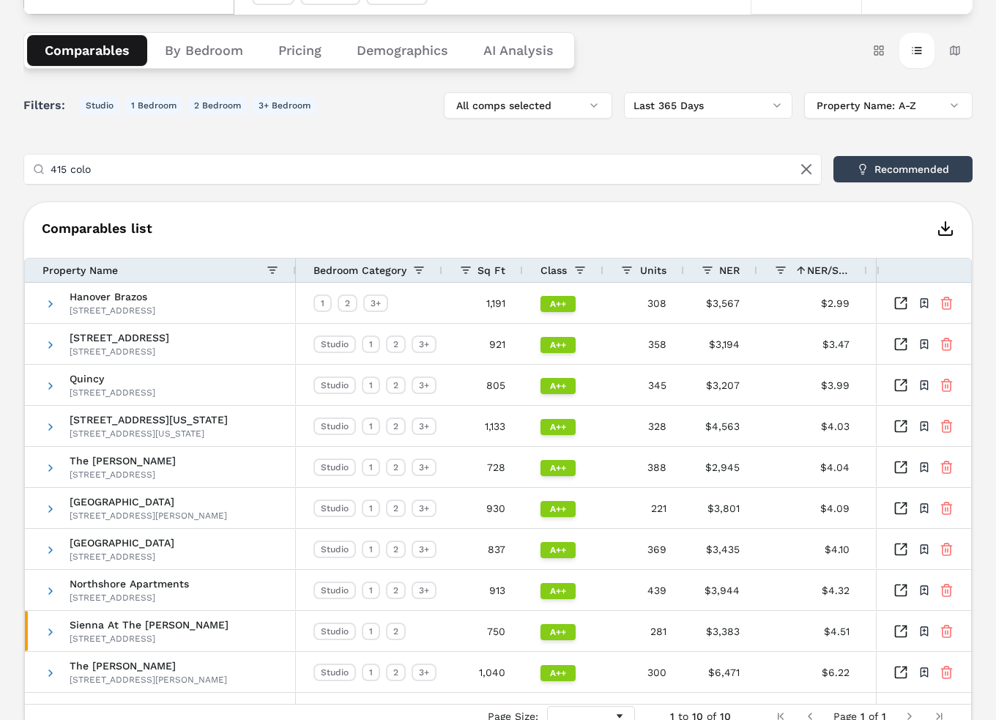
click at [805, 272] on span at bounding box center [801, 270] width 12 height 12
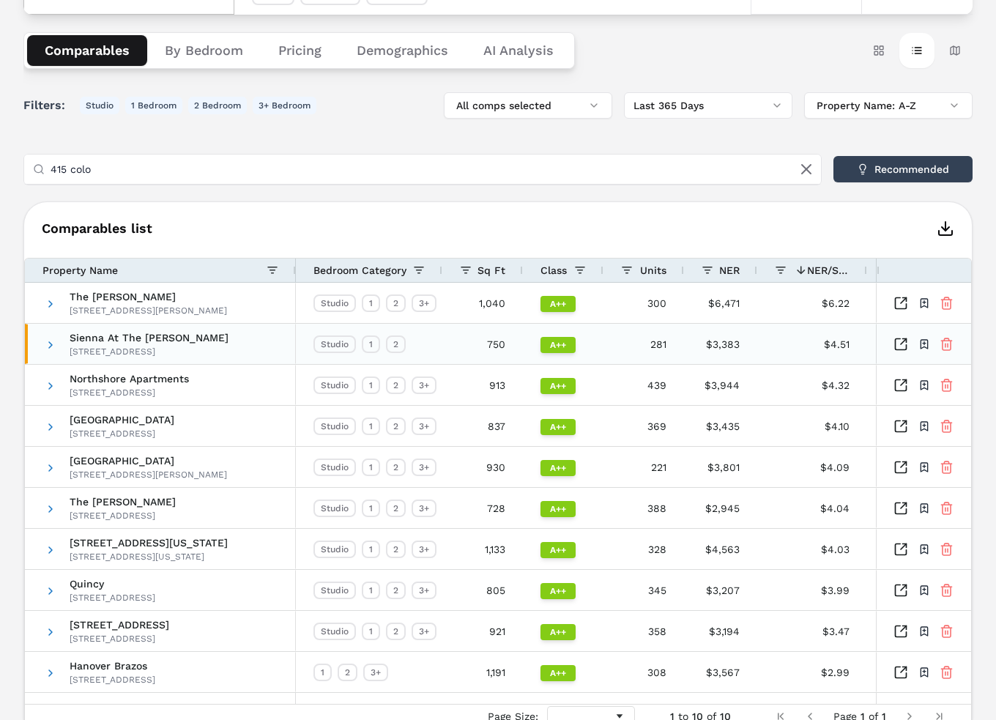
scroll to position [155, 0]
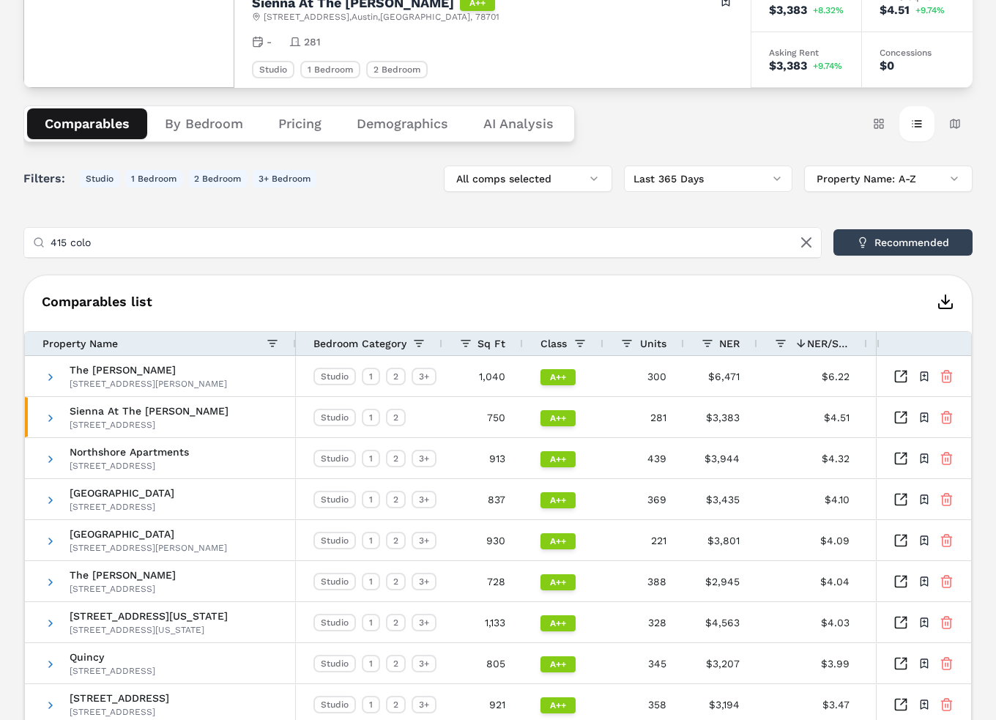
click at [196, 125] on button "By Bedroom" at bounding box center [203, 123] width 113 height 31
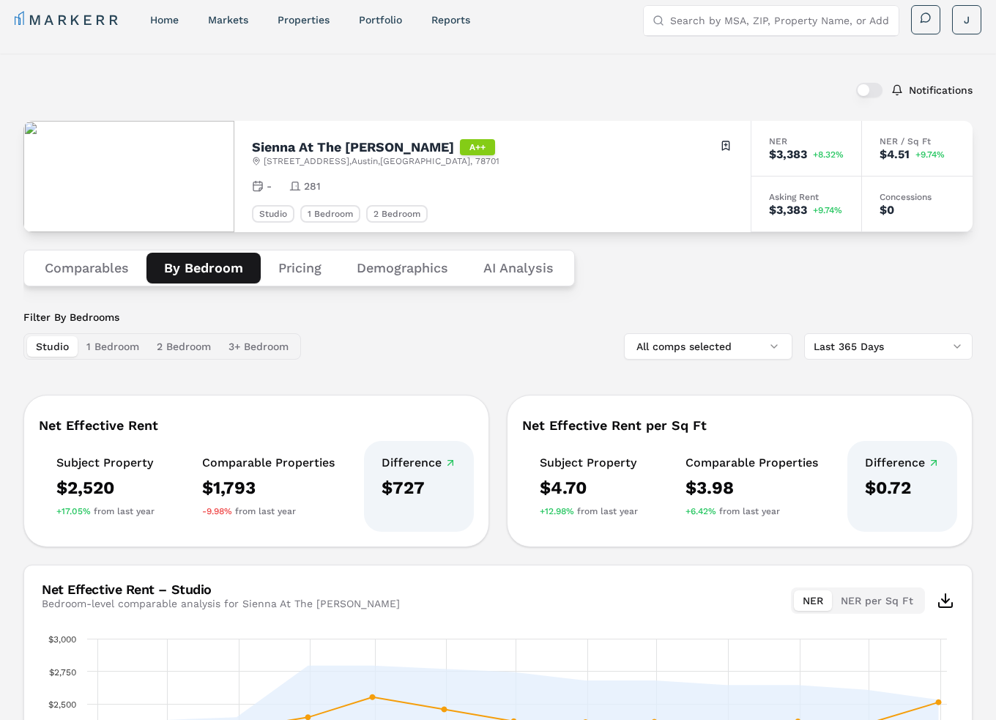
scroll to position [0, 0]
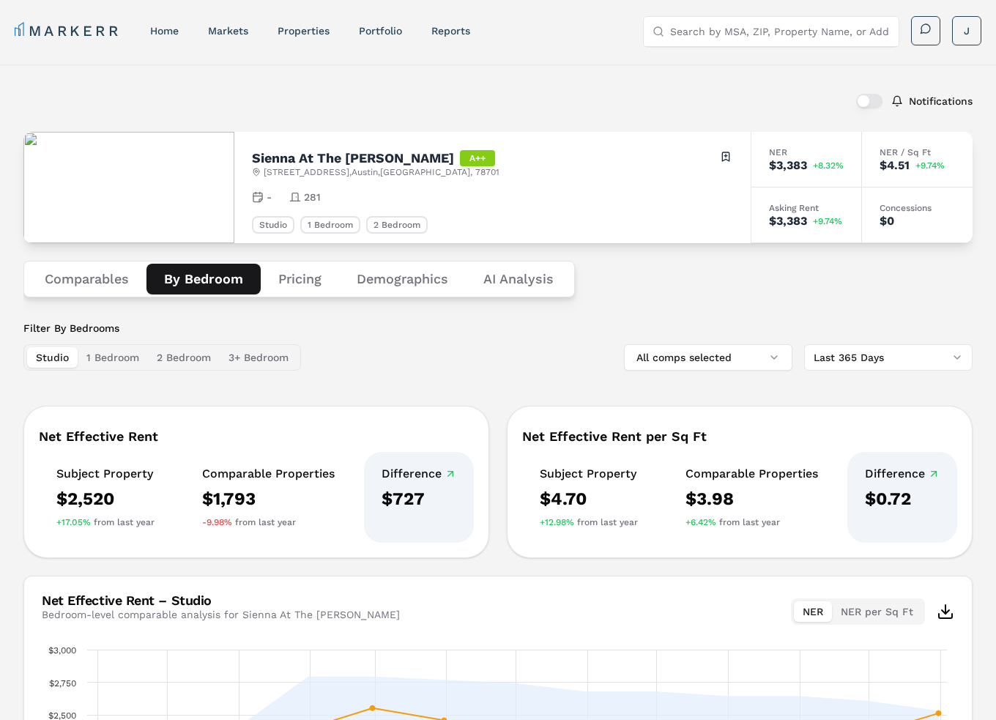
click at [88, 280] on button "Comparables" at bounding box center [86, 279] width 119 height 31
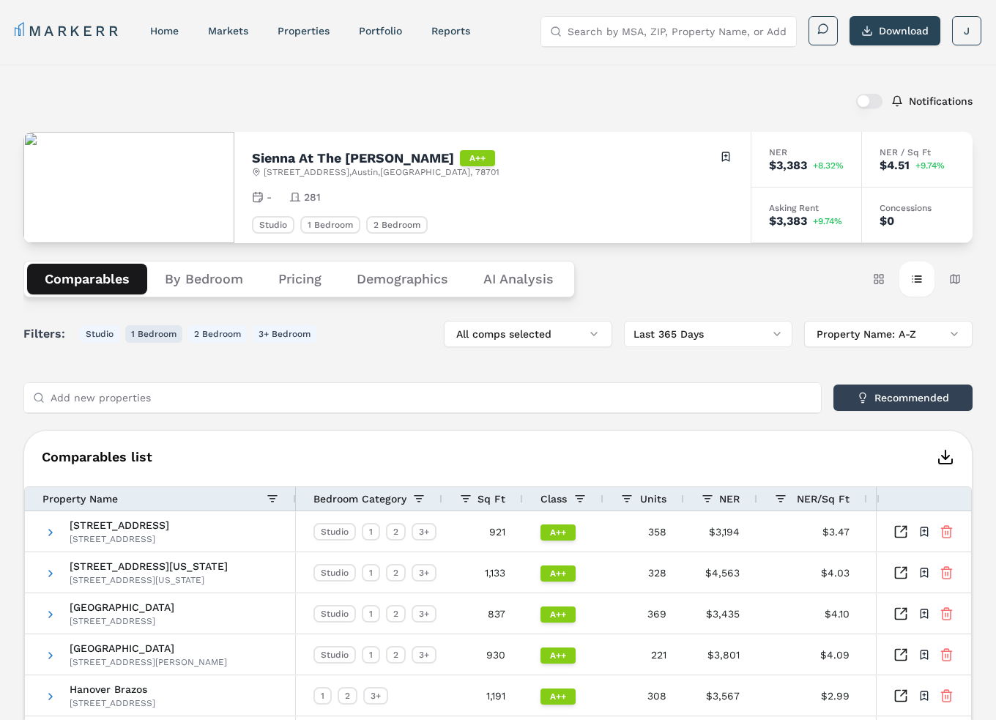
click at [160, 331] on button "1 Bedroom" at bounding box center [153, 334] width 57 height 18
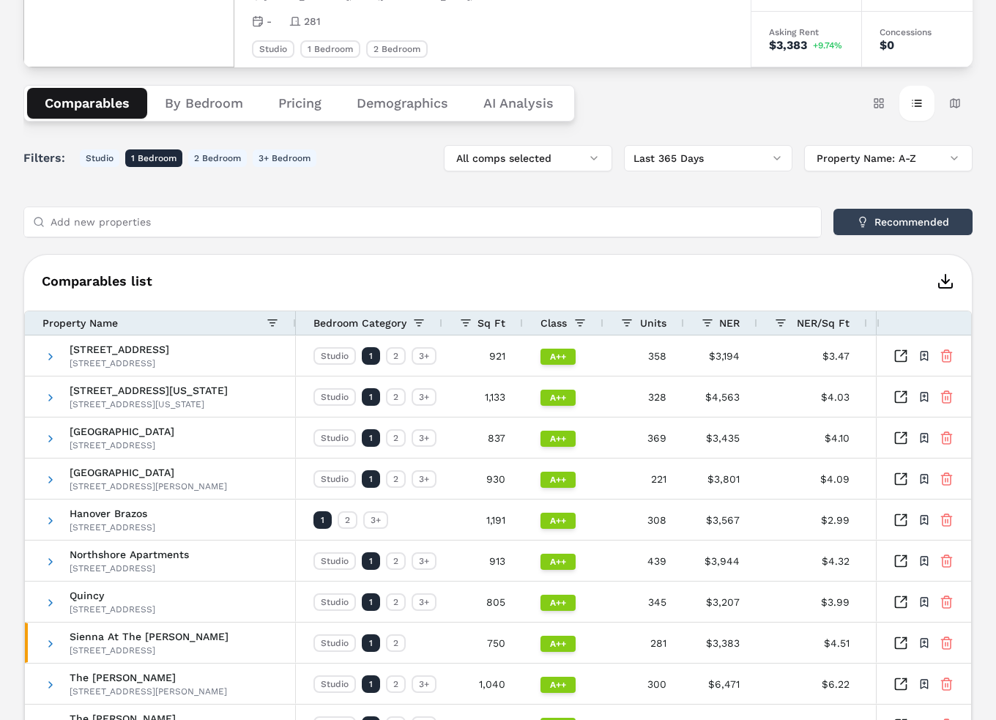
scroll to position [220, 0]
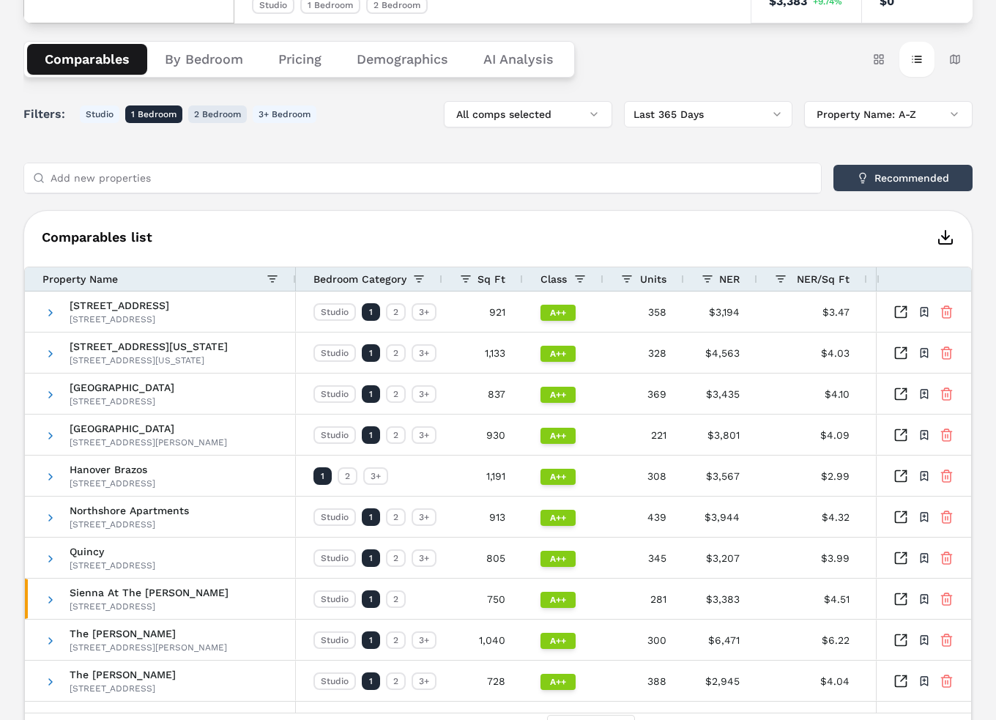
click at [220, 111] on button "2 Bedroom" at bounding box center [217, 114] width 59 height 18
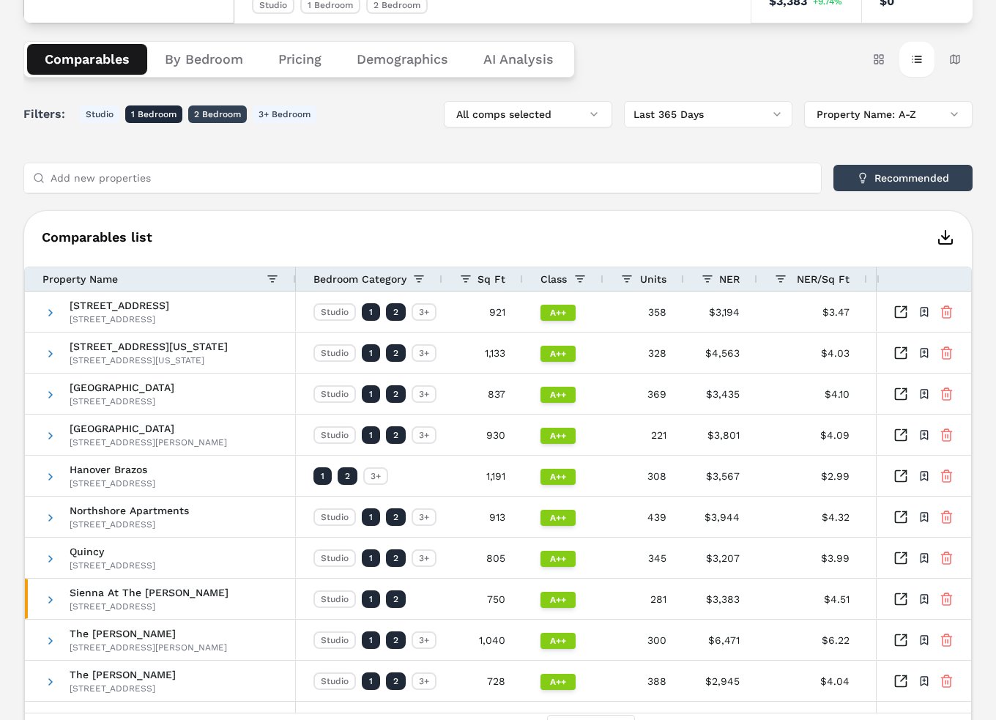
click at [221, 113] on button "2 Bedroom" at bounding box center [217, 114] width 59 height 18
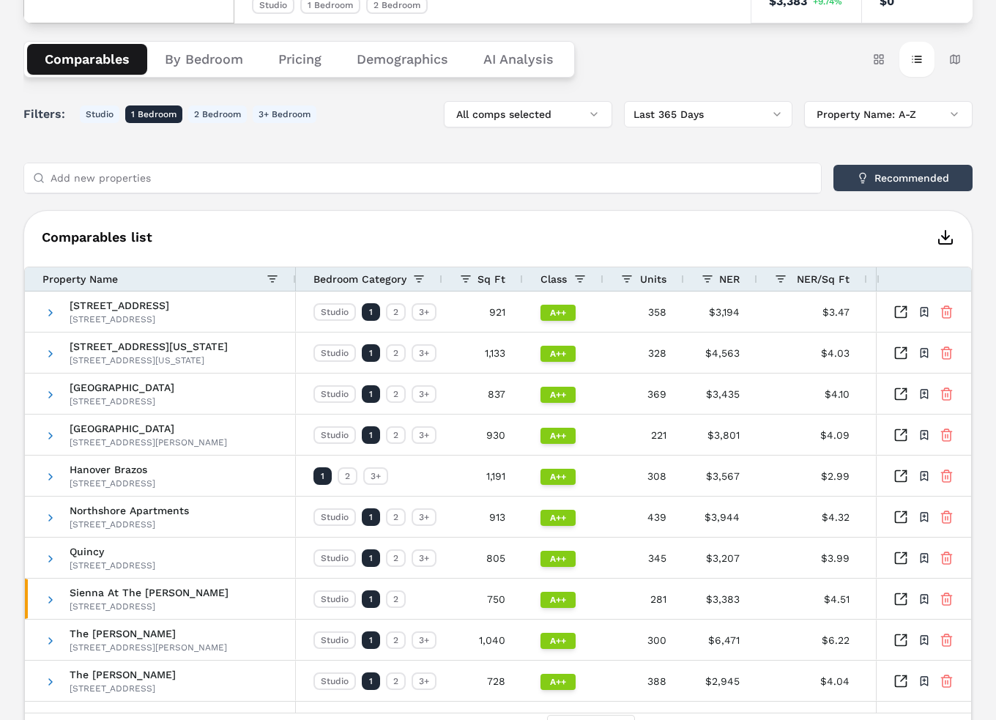
click at [753, 236] on h6 "Comparables list" at bounding box center [497, 237] width 947 height 18
click at [198, 110] on button "2 Bedroom" at bounding box center [217, 114] width 59 height 18
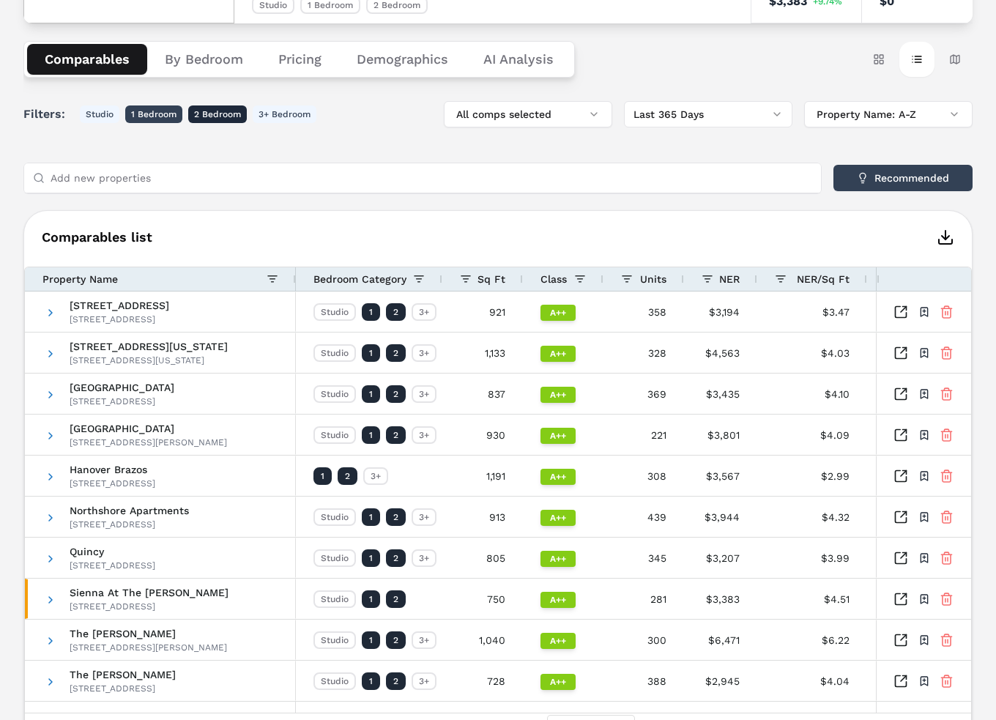
click at [156, 113] on button "1 Bedroom" at bounding box center [153, 114] width 57 height 18
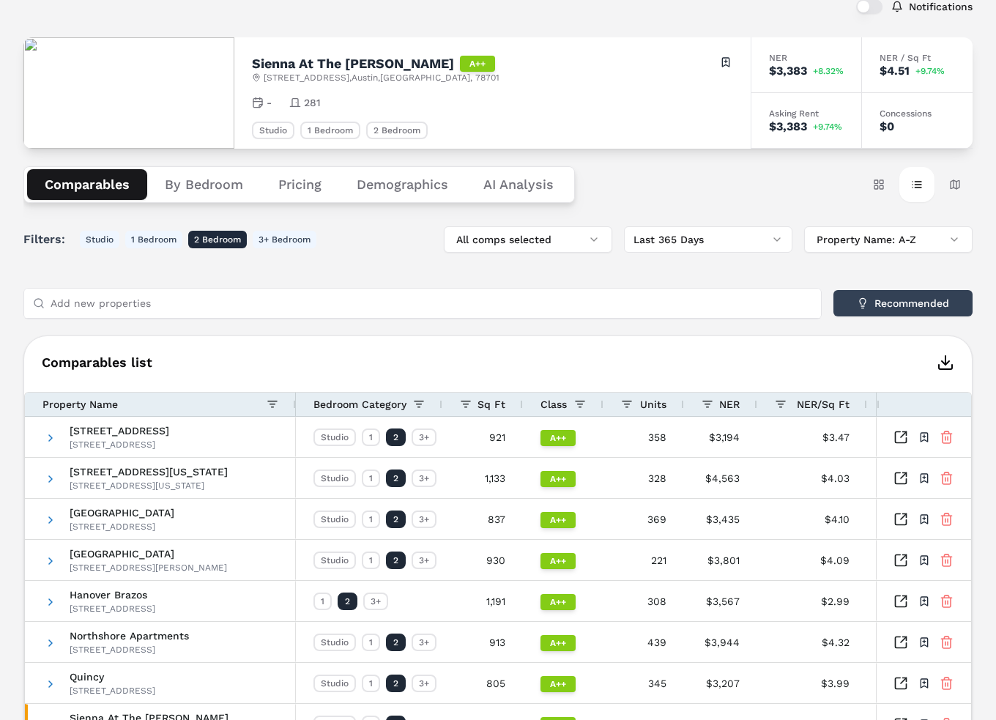
scroll to position [0, 0]
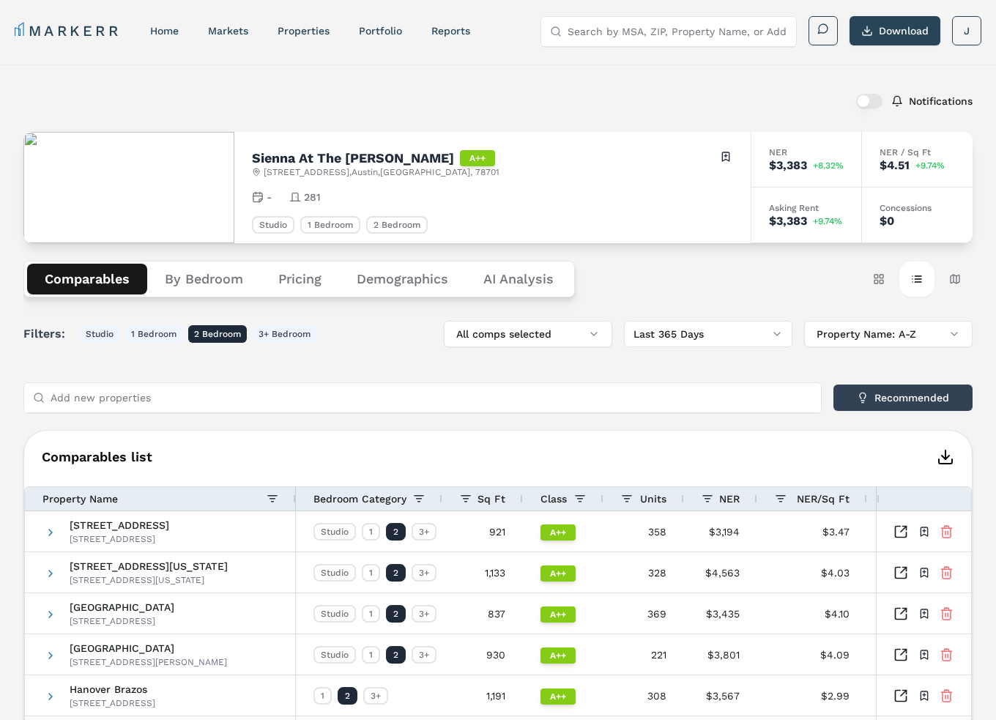
click at [389, 272] on button "Demographics" at bounding box center [402, 279] width 127 height 31
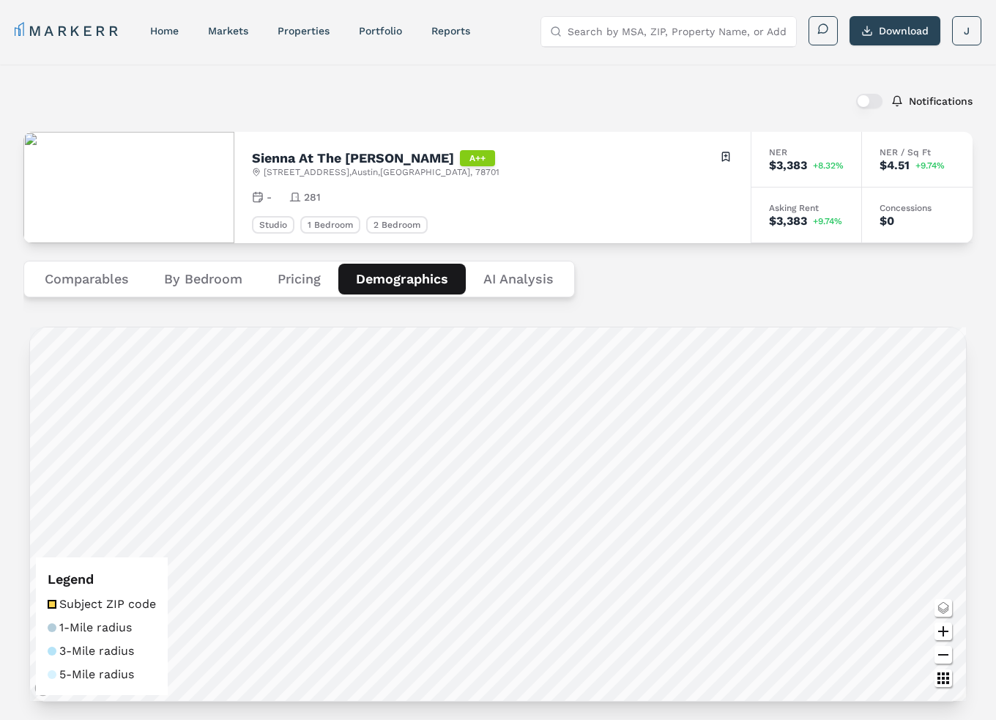
click at [454, 20] on nav "MARKERR home markets properties Portfolio reports" at bounding box center [242, 30] width 455 height 20
click at [455, 26] on link "reports" at bounding box center [450, 31] width 39 height 12
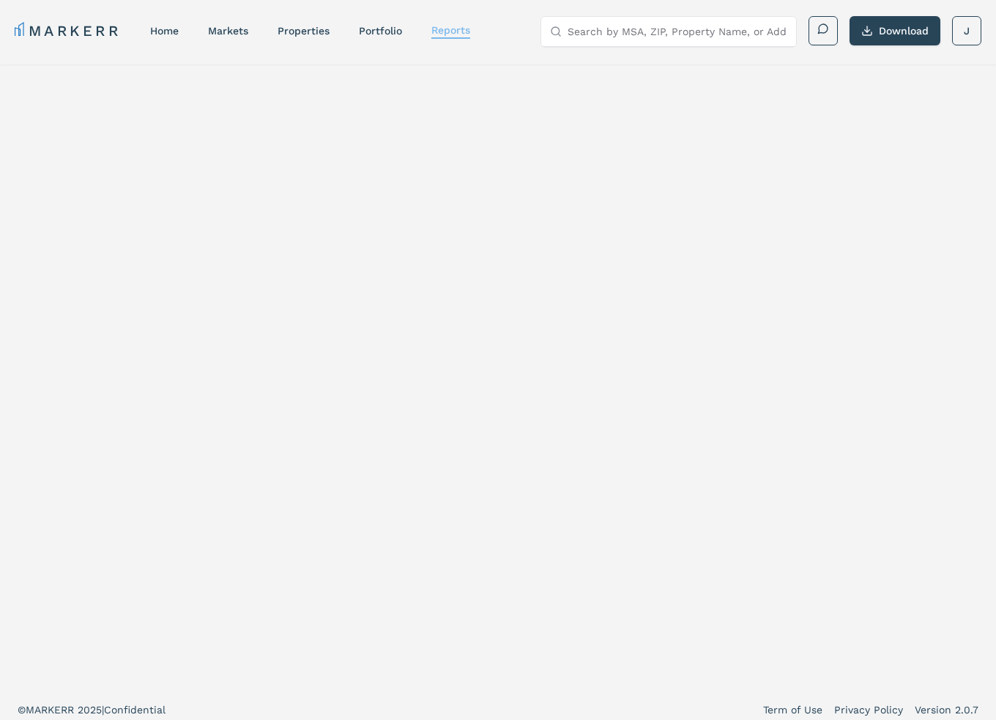
select select "-release_date"
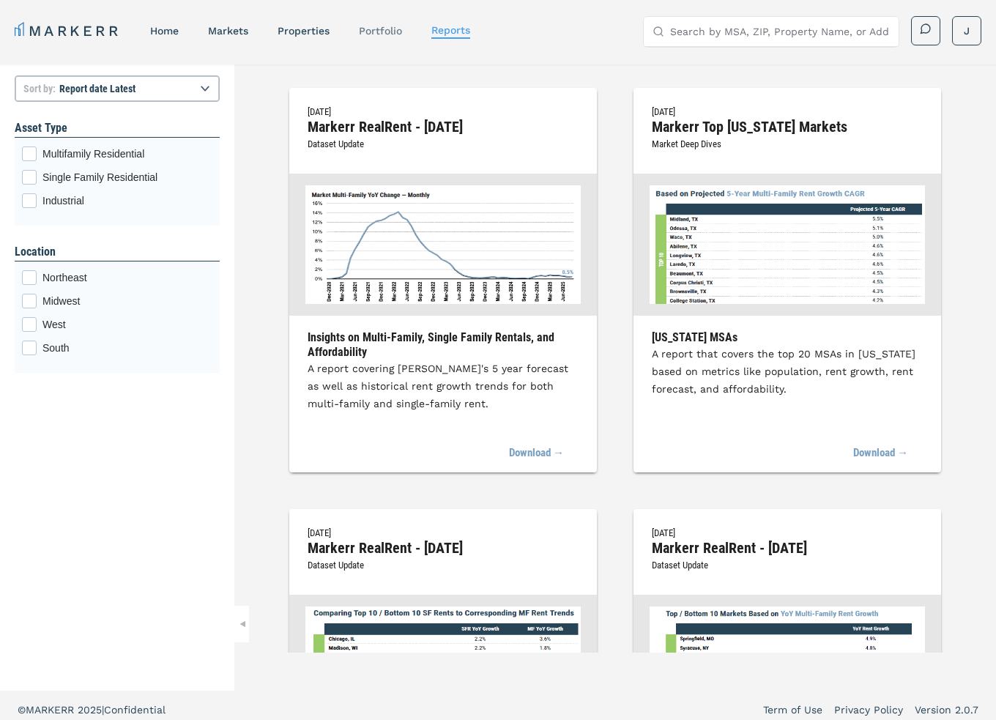
click at [370, 33] on link "Portfolio" at bounding box center [380, 31] width 43 height 12
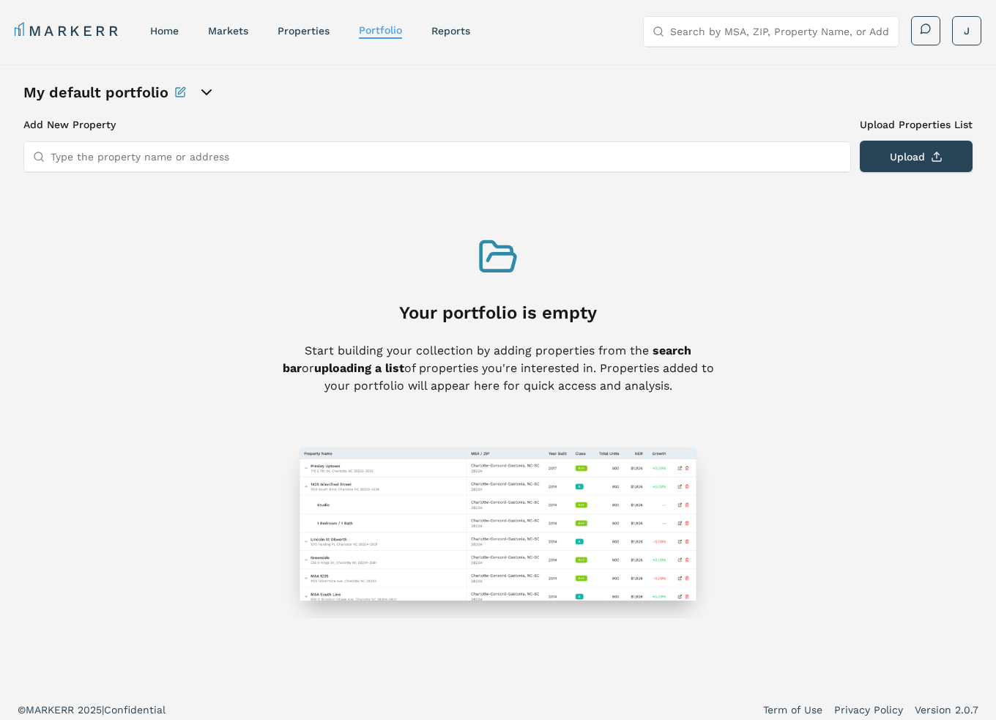
click at [237, 160] on input "Type the property name or address" at bounding box center [446, 156] width 791 height 29
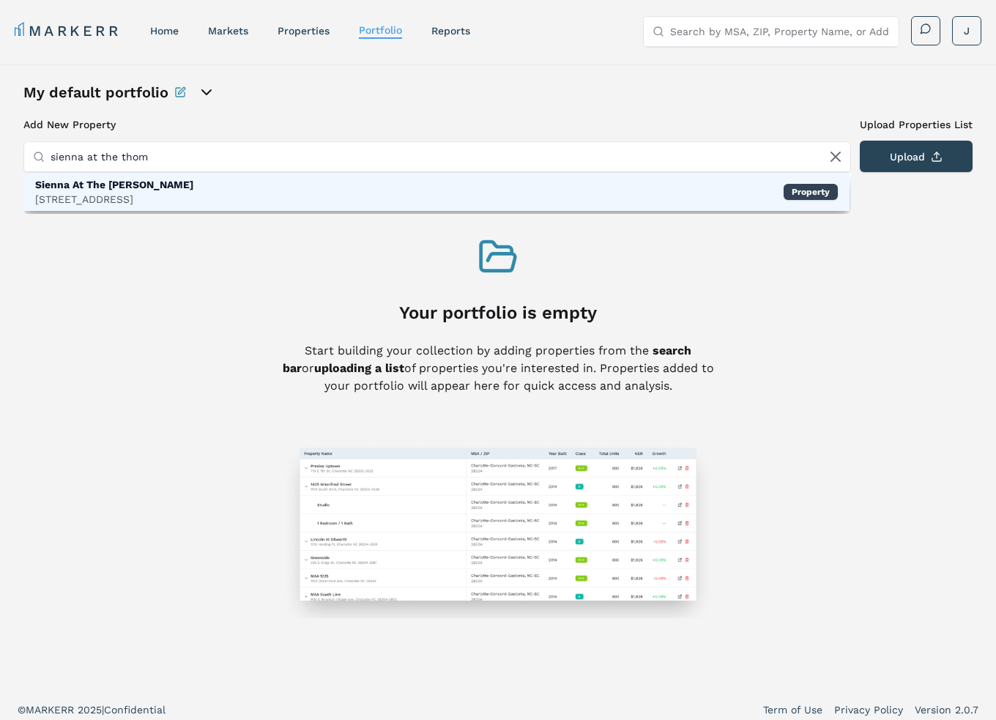
type input "sienna at the thom"
click at [245, 197] on div "Sienna At The [PERSON_NAME] [STREET_ADDRESS] Property" at bounding box center [436, 192] width 826 height 38
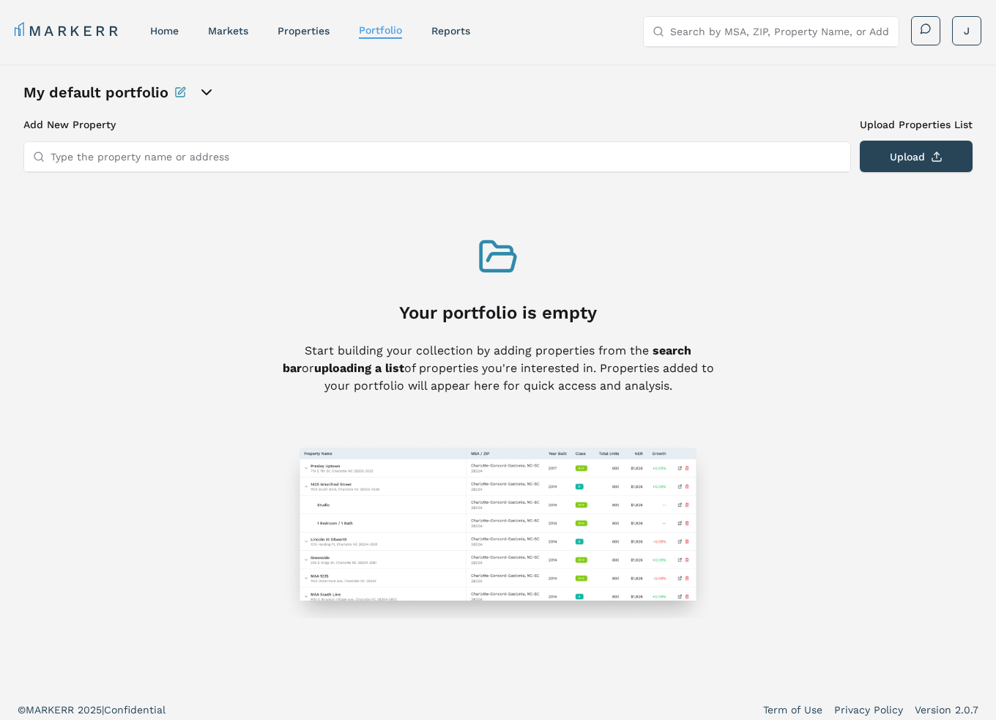
click at [537, 294] on div "Your portfolio is empty Start building your collection by adding properties fro…" at bounding box center [497, 426] width 433 height 381
click at [911, 155] on button "Upload" at bounding box center [915, 156] width 113 height 31
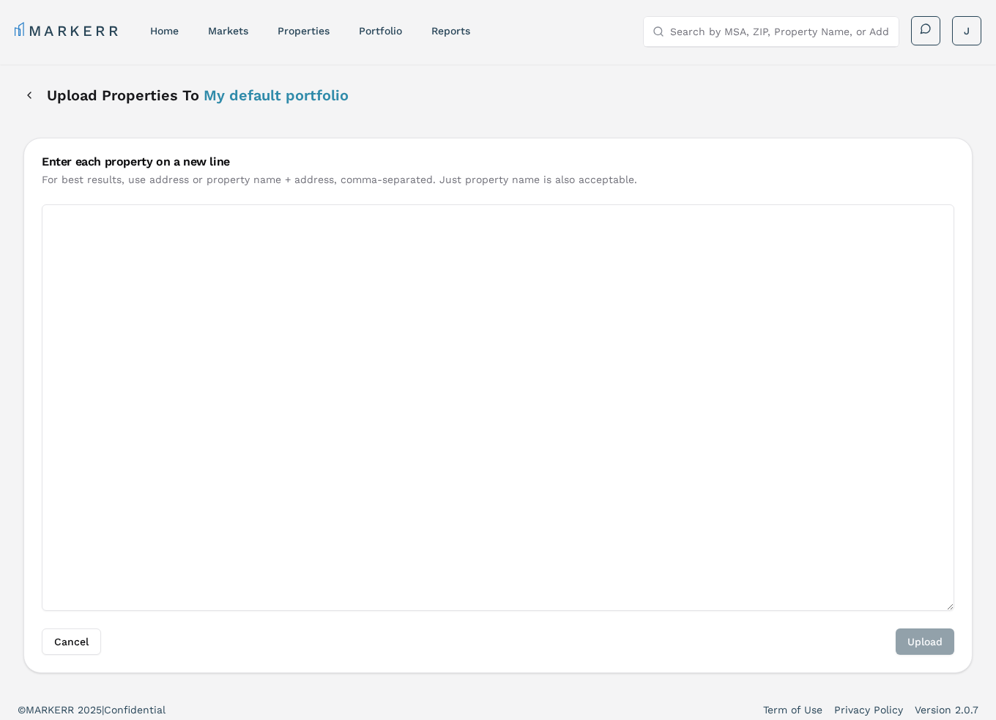
click at [481, 258] on textarea "Enter each property on a new line" at bounding box center [498, 407] width 912 height 406
click at [143, 251] on textarea "Enter each property on a new line" at bounding box center [498, 407] width 912 height 406
paste textarea "[STREET_ADDRESS][US_STATE] [STREET_ADDRESS][US_STATE] [GEOGRAPHIC_DATA] [STREET…"
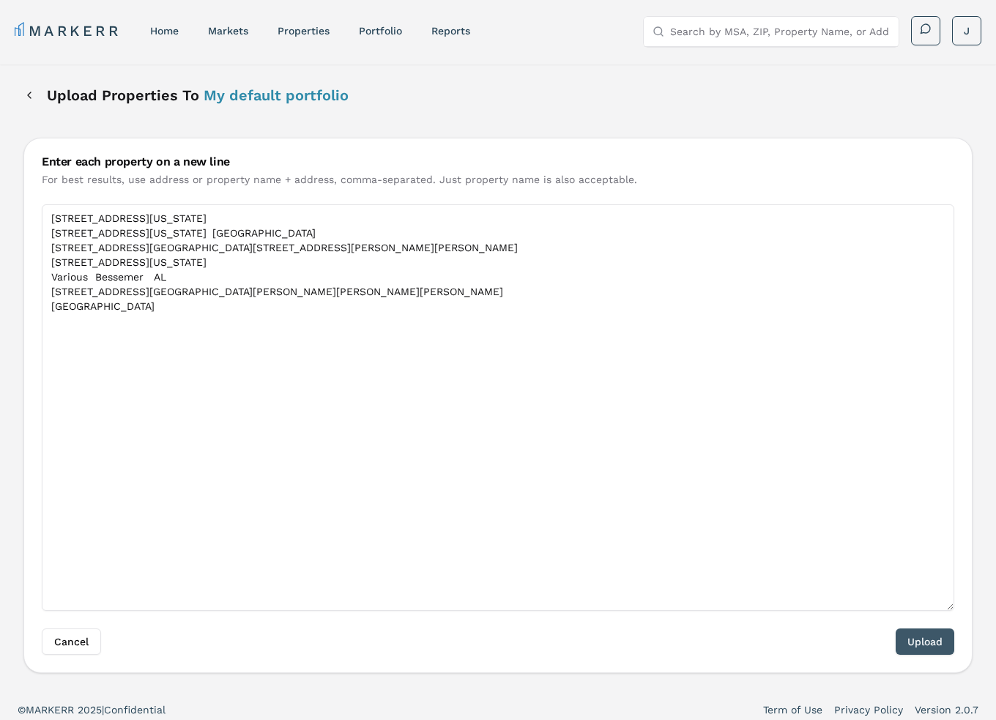
type textarea "[STREET_ADDRESS][US_STATE] [STREET_ADDRESS][US_STATE] [GEOGRAPHIC_DATA] [STREET…"
click at [937, 632] on button "Upload" at bounding box center [924, 641] width 59 height 26
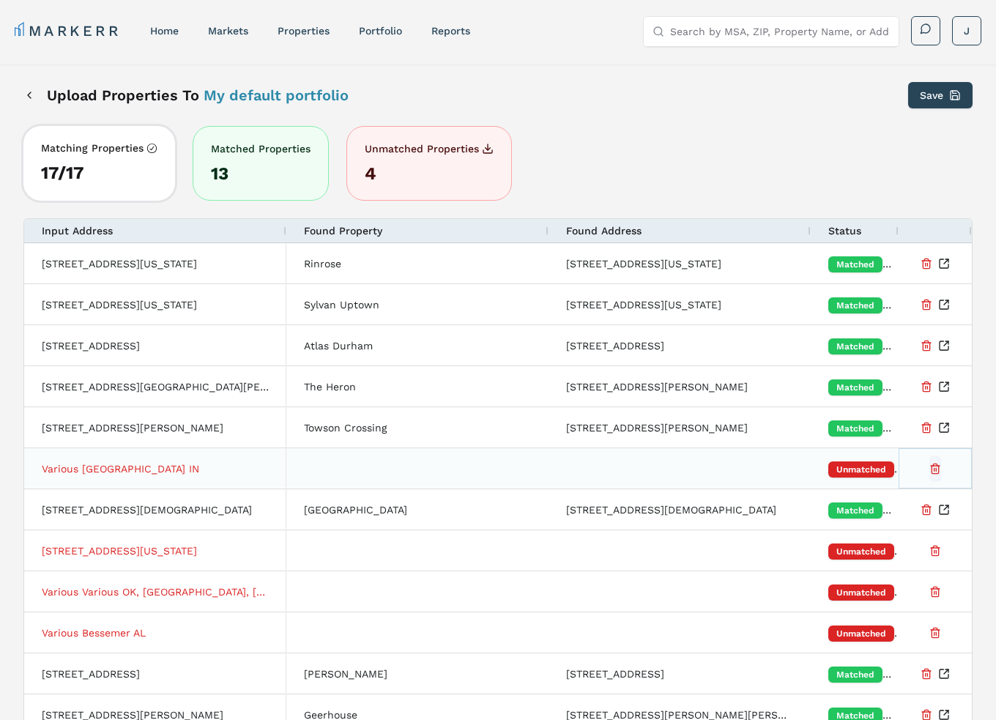
click at [933, 461] on button "Delete Property from Portfolio" at bounding box center [935, 468] width 12 height 26
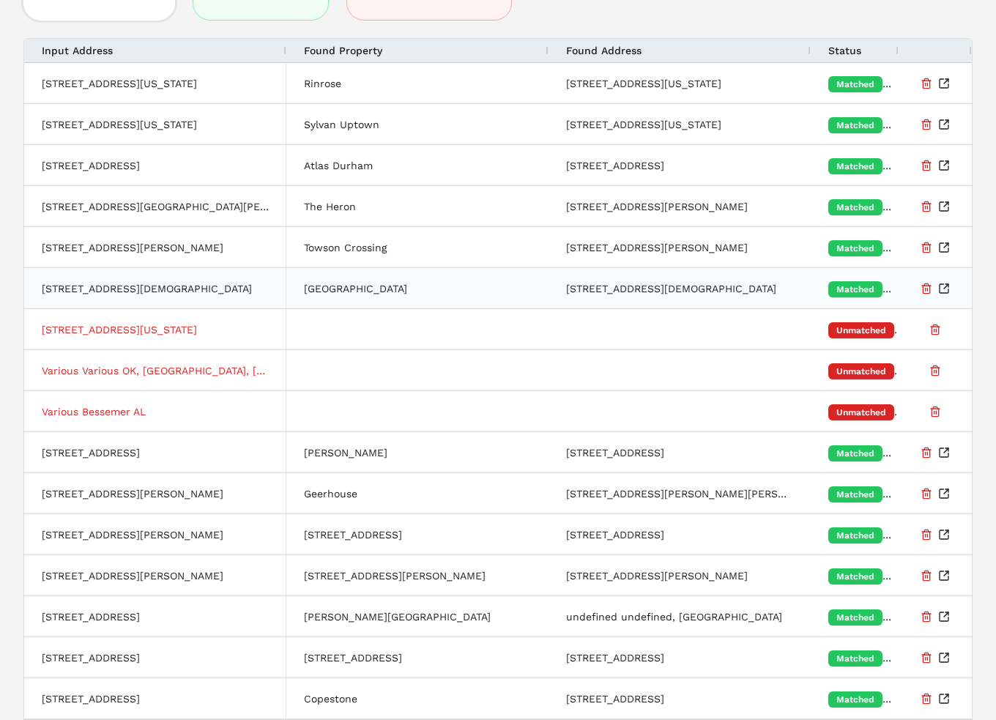
scroll to position [220, 0]
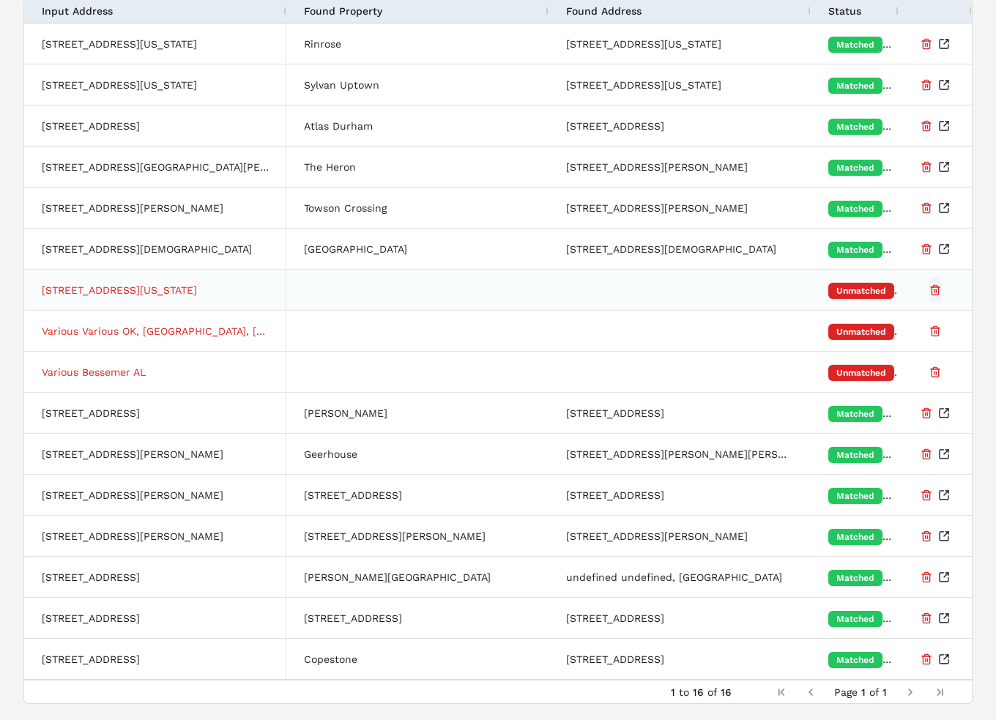
click at [935, 288] on button "Delete Property from Portfolio" at bounding box center [935, 290] width 12 height 26
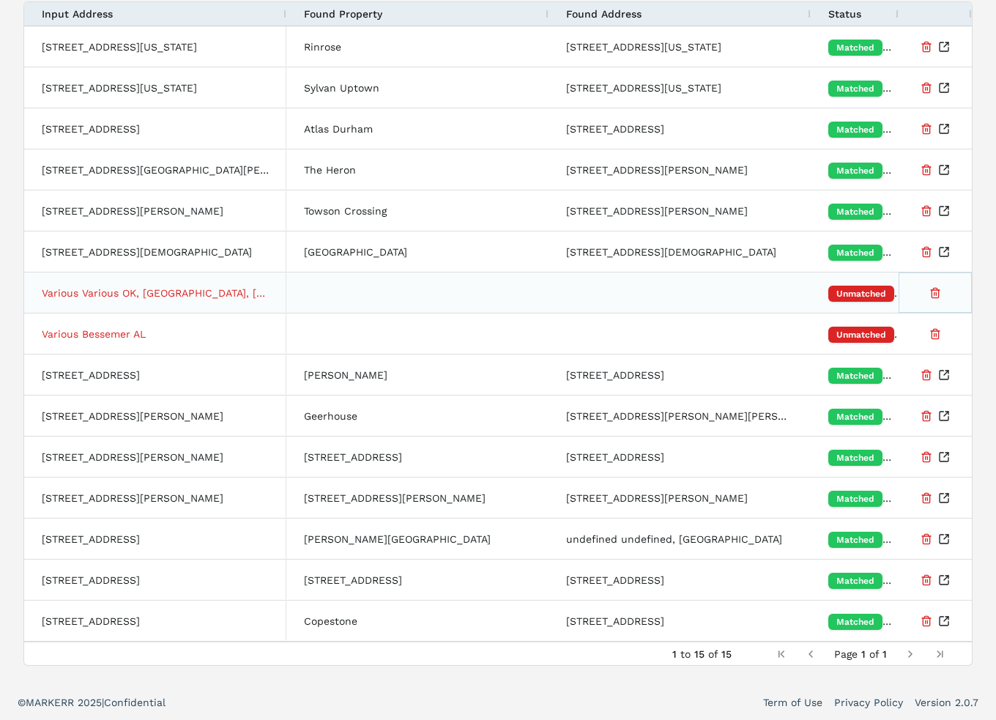
click at [935, 288] on button "Delete Property from Portfolio" at bounding box center [935, 293] width 12 height 26
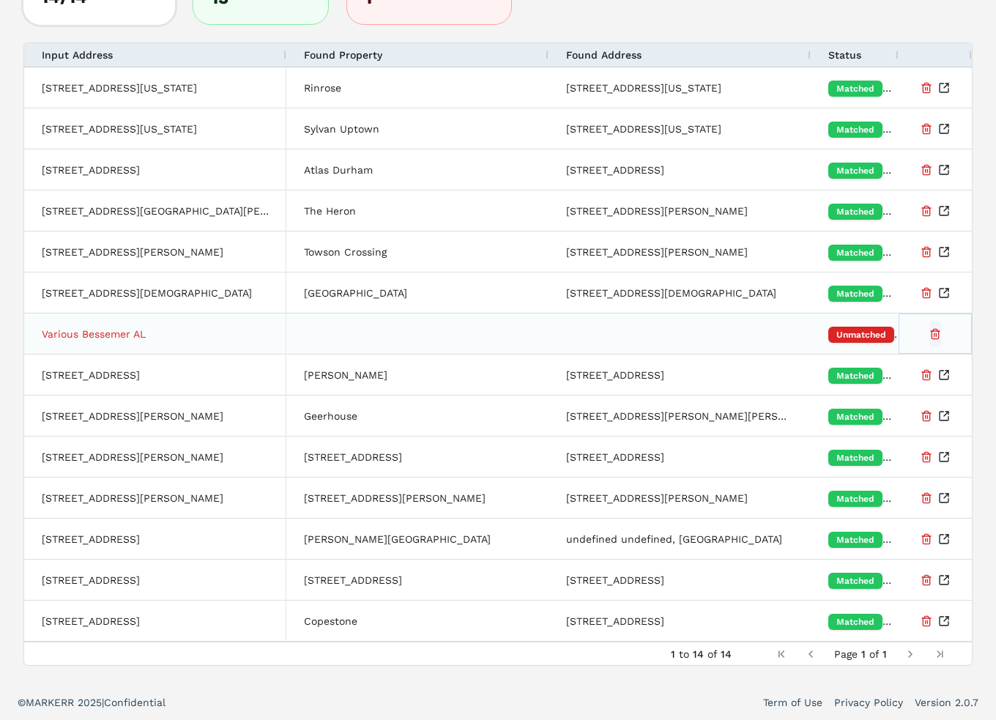
click at [937, 331] on button "Delete Property from Portfolio" at bounding box center [935, 334] width 12 height 26
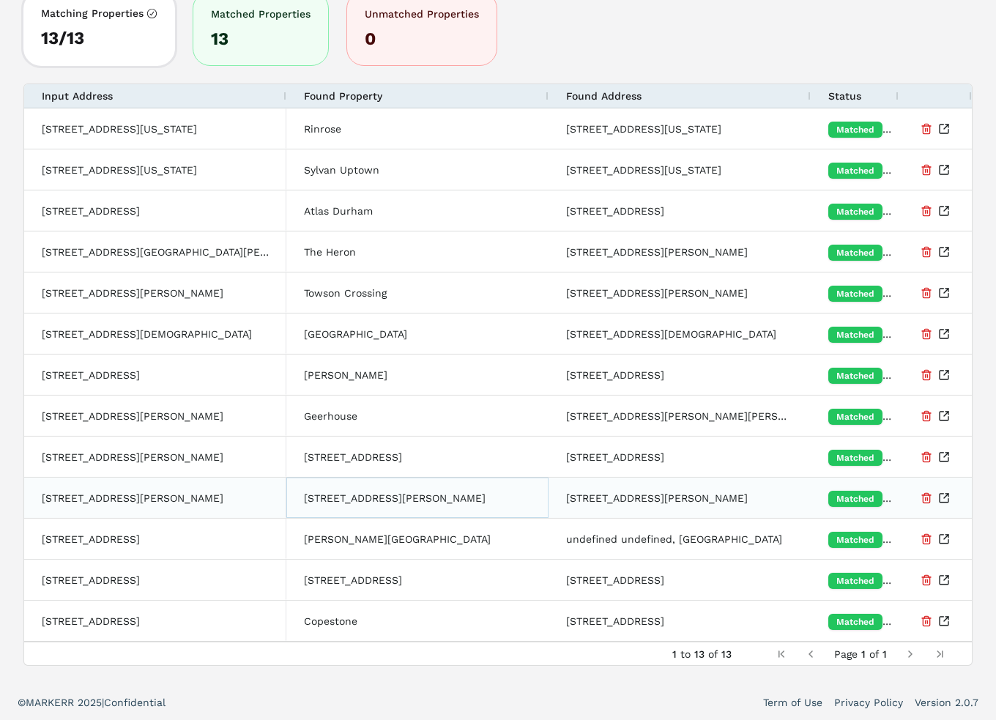
click at [395, 497] on div "[STREET_ADDRESS][PERSON_NAME]" at bounding box center [417, 497] width 262 height 40
click at [925, 498] on button "Delete Property from Portfolio" at bounding box center [926, 498] width 12 height 26
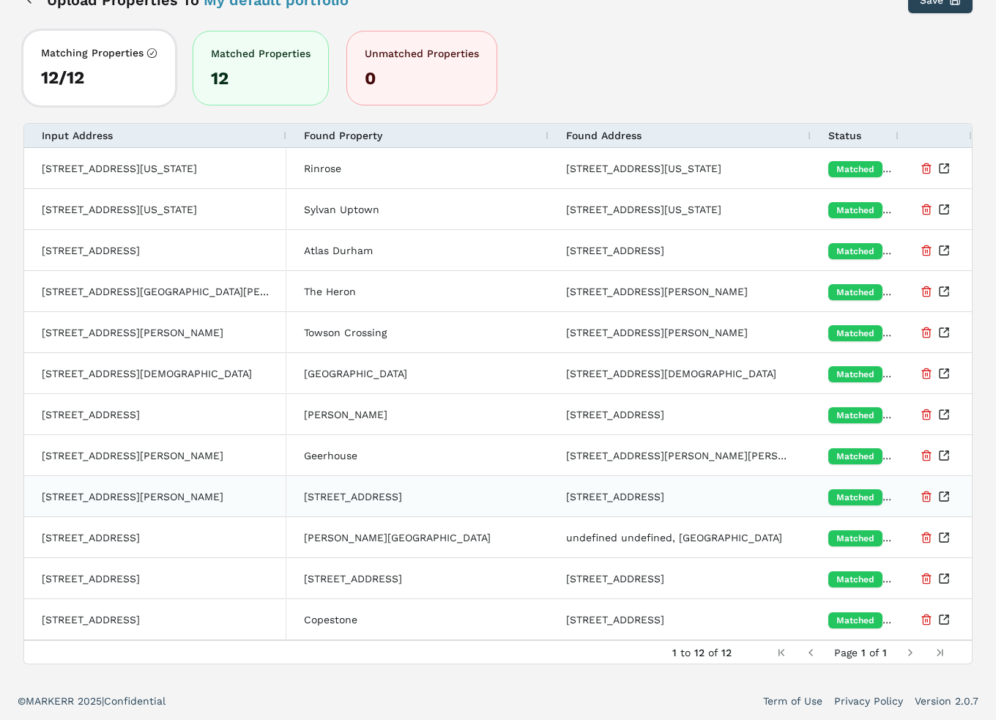
scroll to position [94, 0]
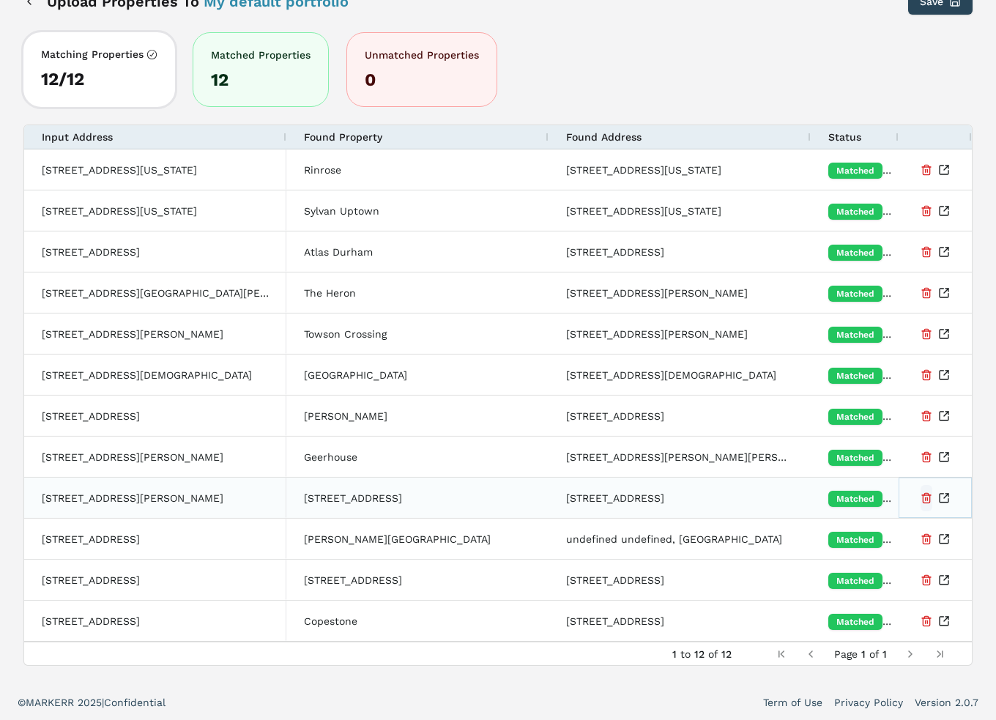
click at [930, 496] on button "Delete Property from Portfolio" at bounding box center [926, 498] width 12 height 26
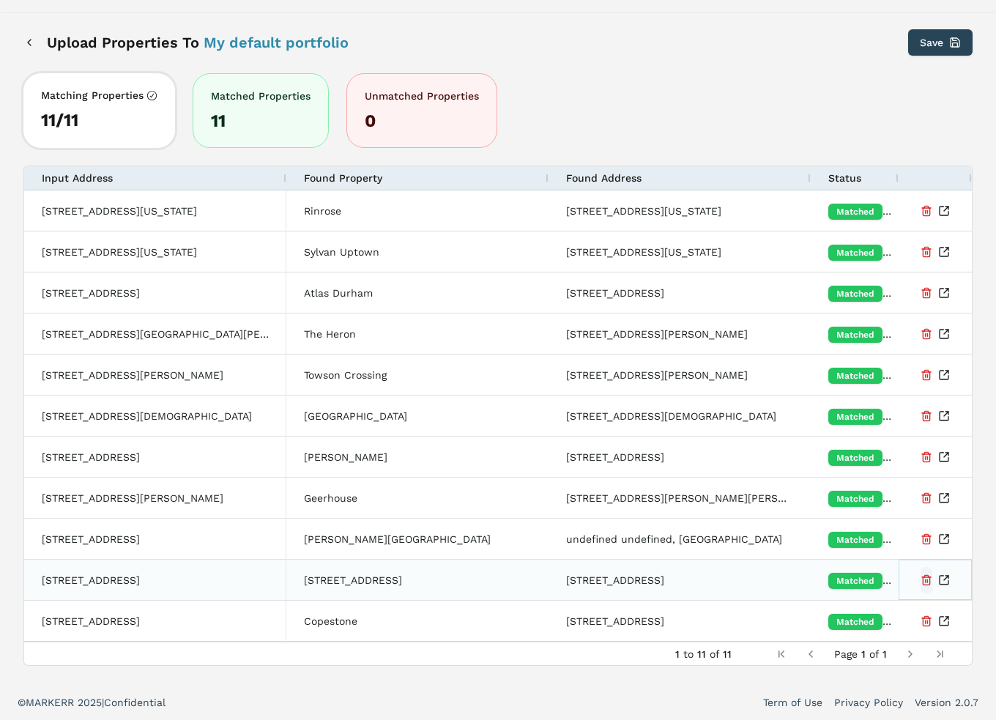
click at [923, 576] on button "Delete Property from Portfolio" at bounding box center [926, 580] width 12 height 26
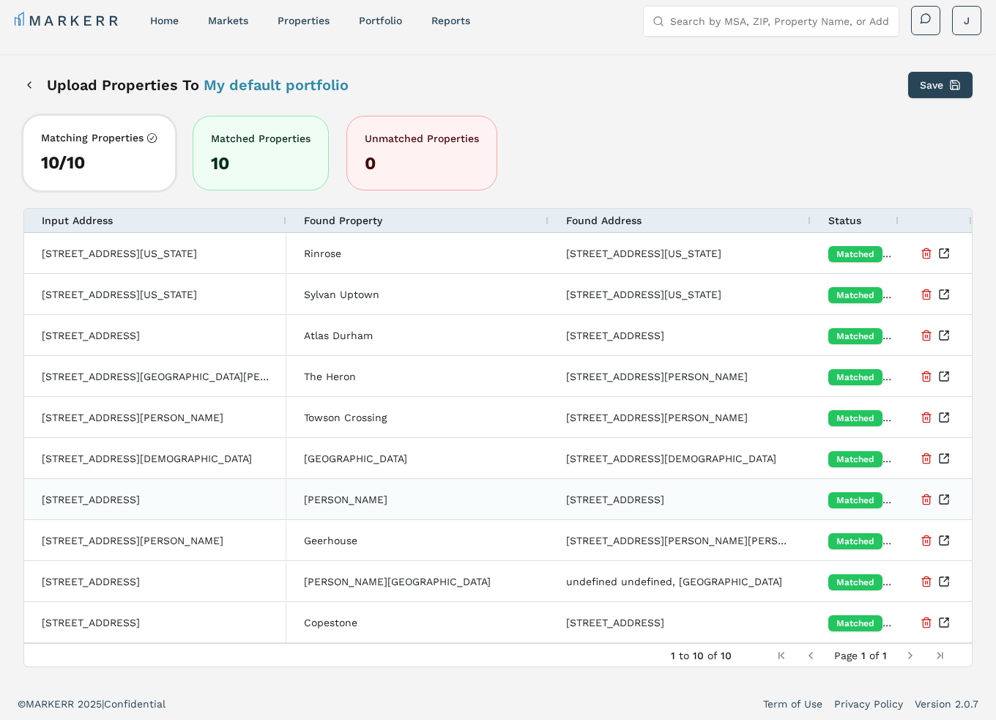
scroll to position [12, 0]
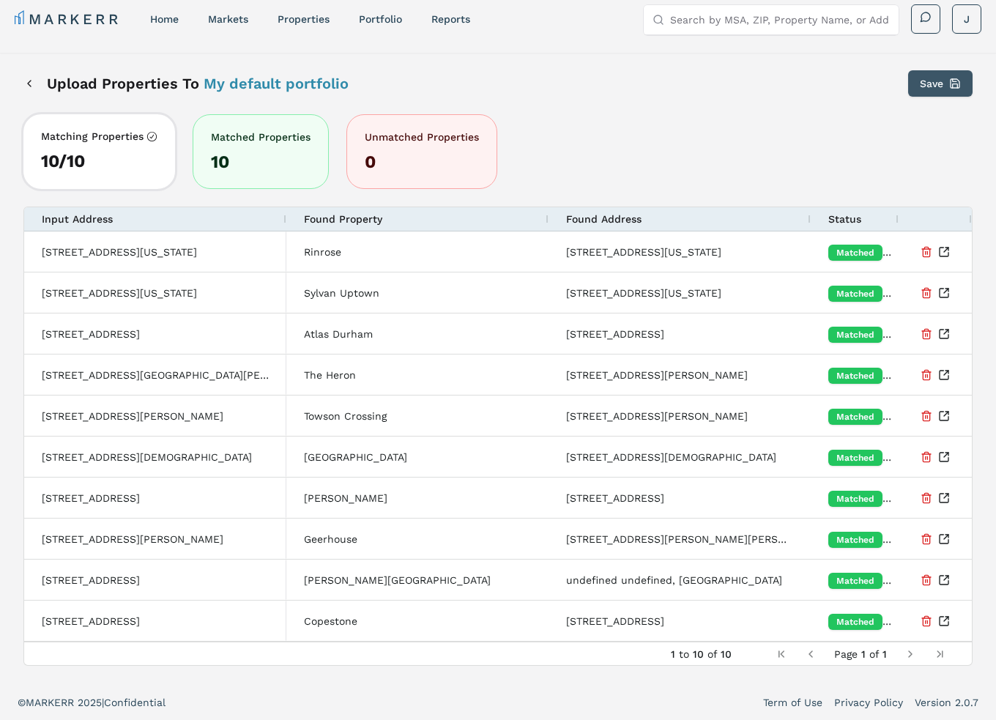
click at [936, 86] on button "Save" at bounding box center [940, 83] width 64 height 26
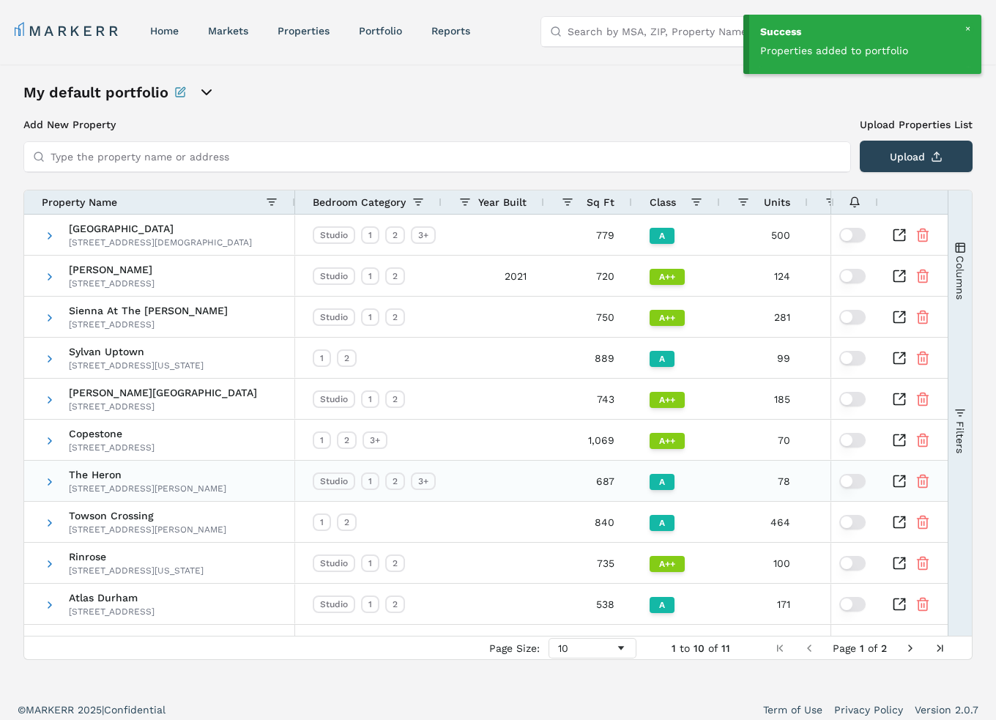
scroll to position [9, 0]
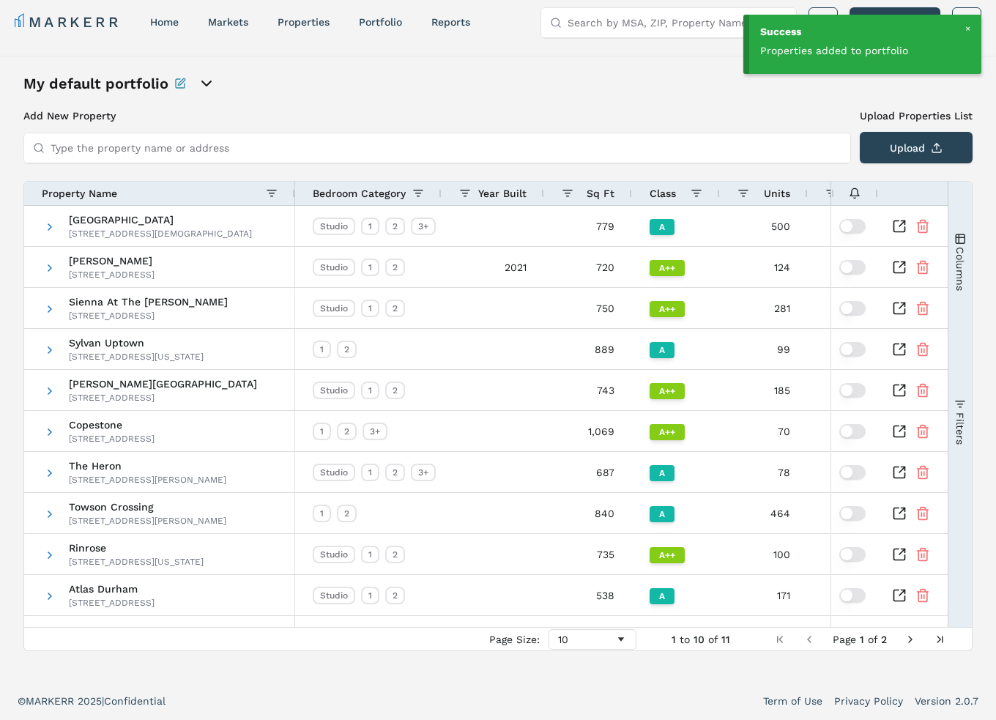
click at [138, 147] on input "Type the property name or address" at bounding box center [446, 147] width 791 height 29
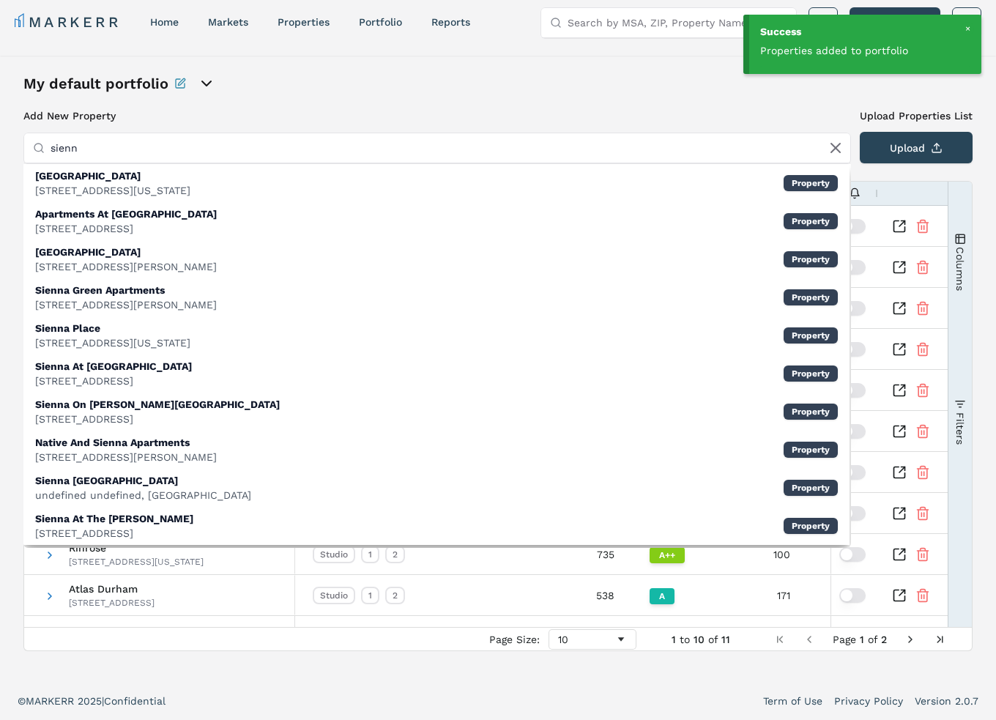
click at [307, 80] on div "My default portfolio" at bounding box center [187, 83] width 329 height 20
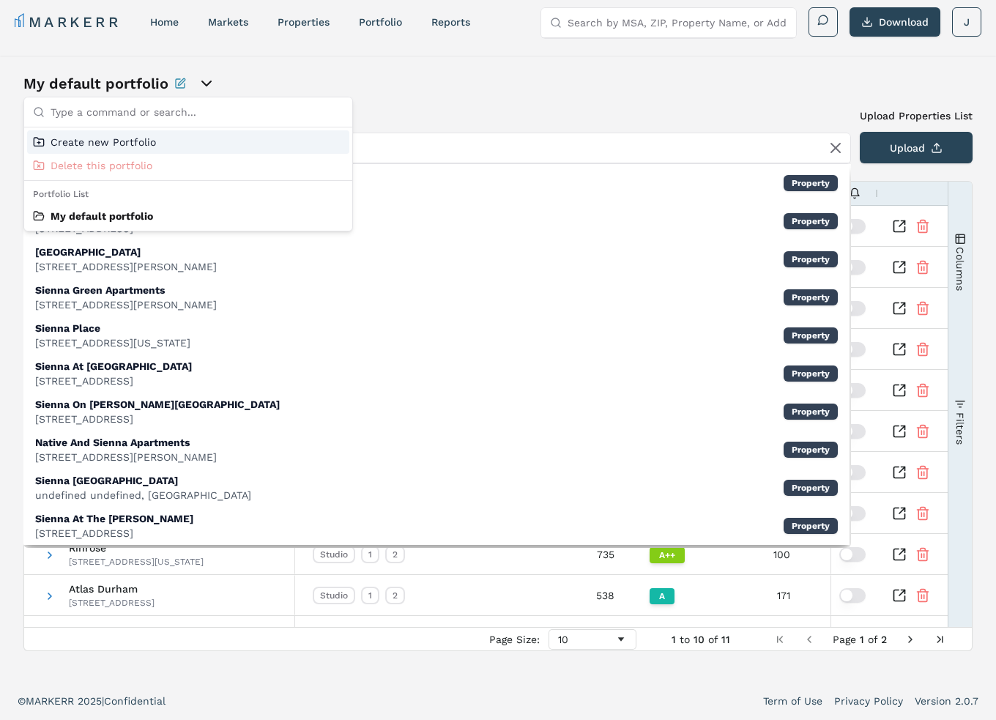
click at [515, 84] on div "My default portfolio" at bounding box center [497, 83] width 949 height 20
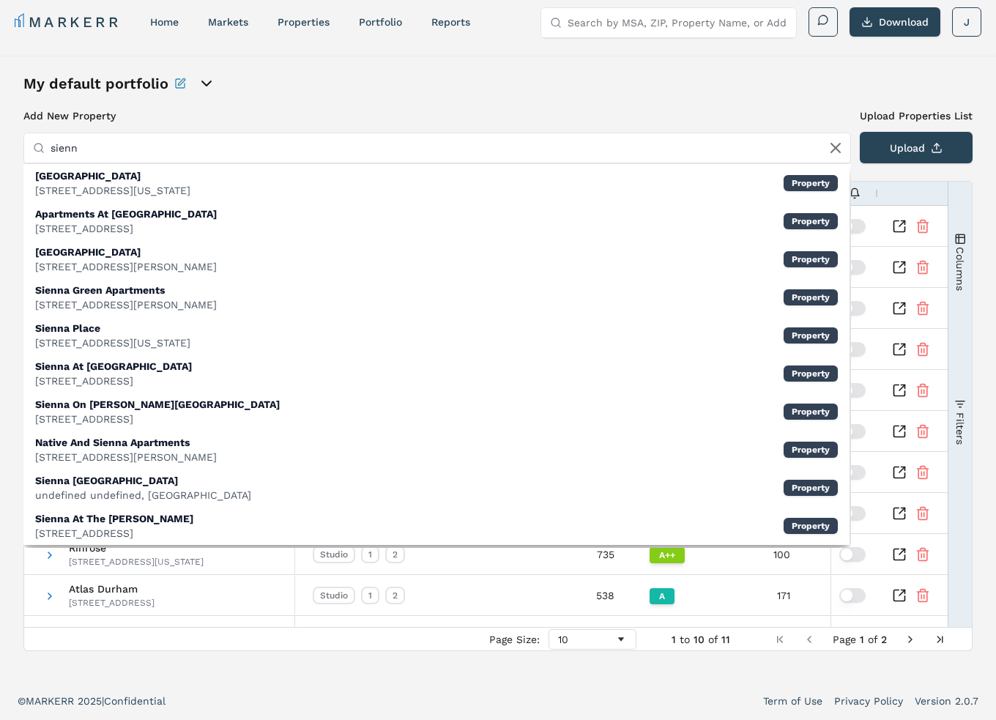
click at [261, 154] on input "sienn" at bounding box center [446, 147] width 791 height 29
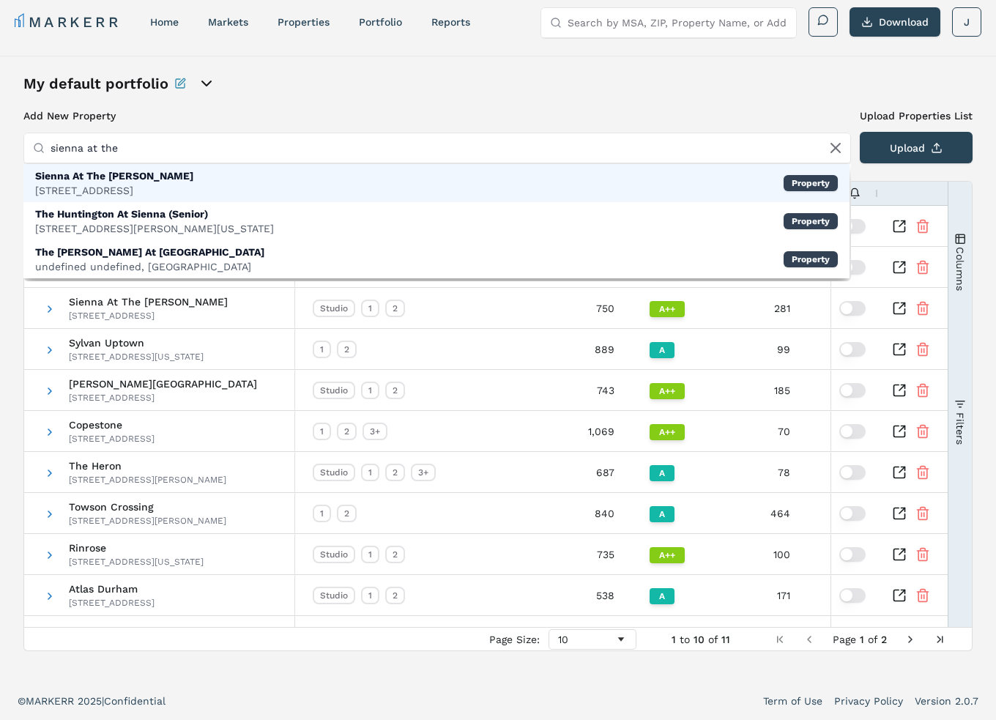
type input "sienna at the"
click at [623, 175] on div "Sienna At The [PERSON_NAME] [STREET_ADDRESS] Property" at bounding box center [436, 183] width 826 height 38
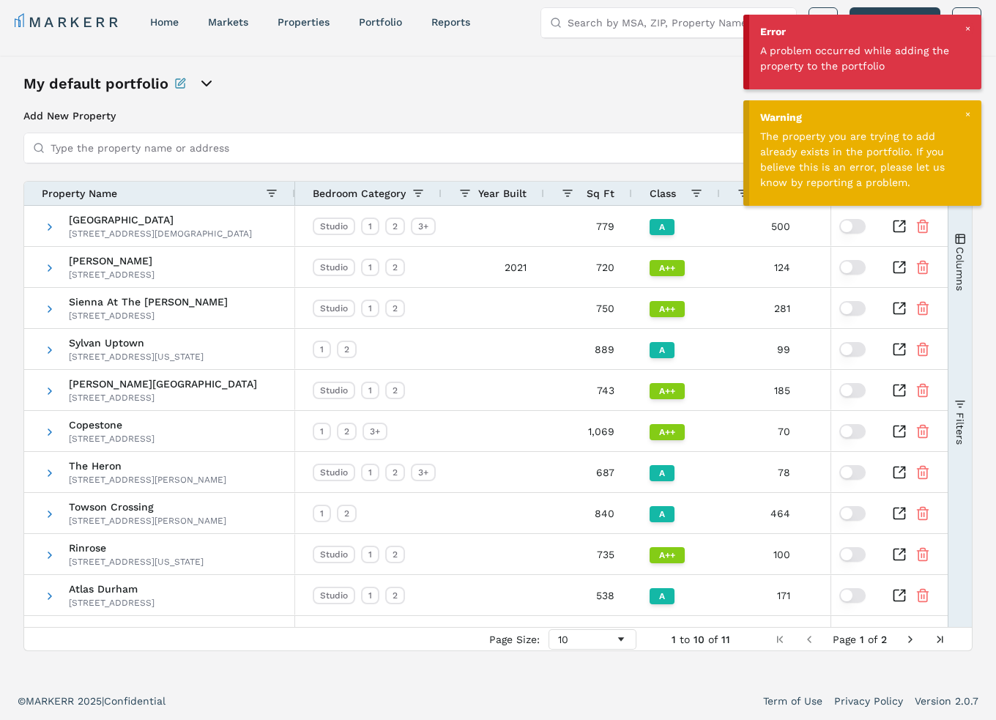
click at [963, 113] on div at bounding box center [966, 114] width 13 height 13
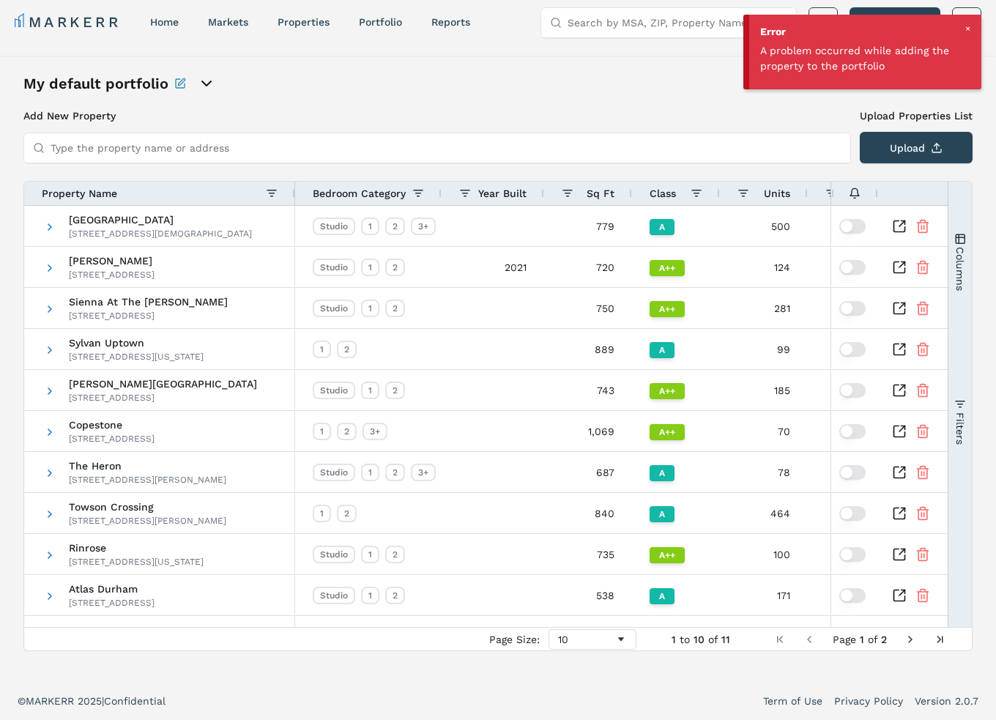
click at [965, 26] on div at bounding box center [966, 28] width 13 height 13
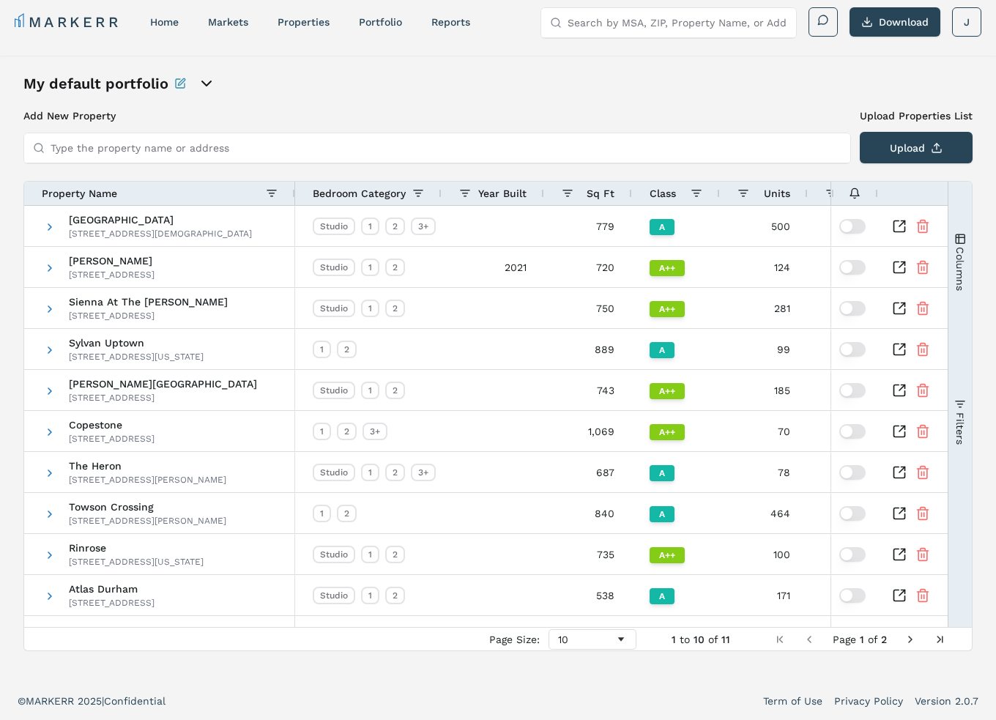
click at [231, 142] on input "Type the property name or address" at bounding box center [446, 147] width 791 height 29
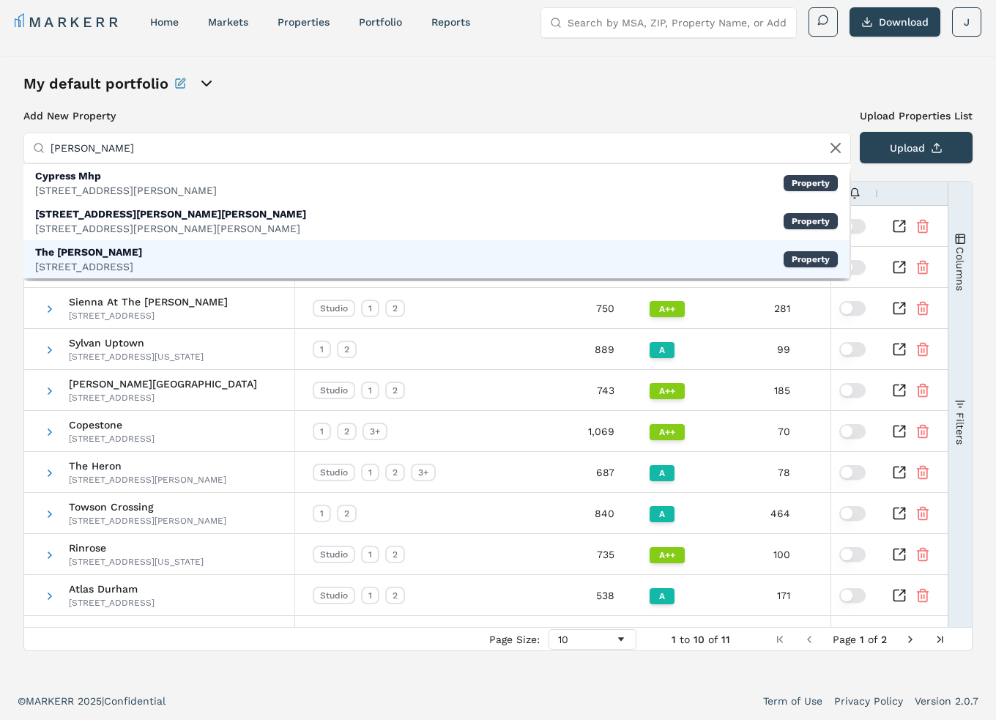
type input "[PERSON_NAME]"
click at [247, 250] on div "The [PERSON_NAME] [STREET_ADDRESS] Property" at bounding box center [436, 259] width 826 height 38
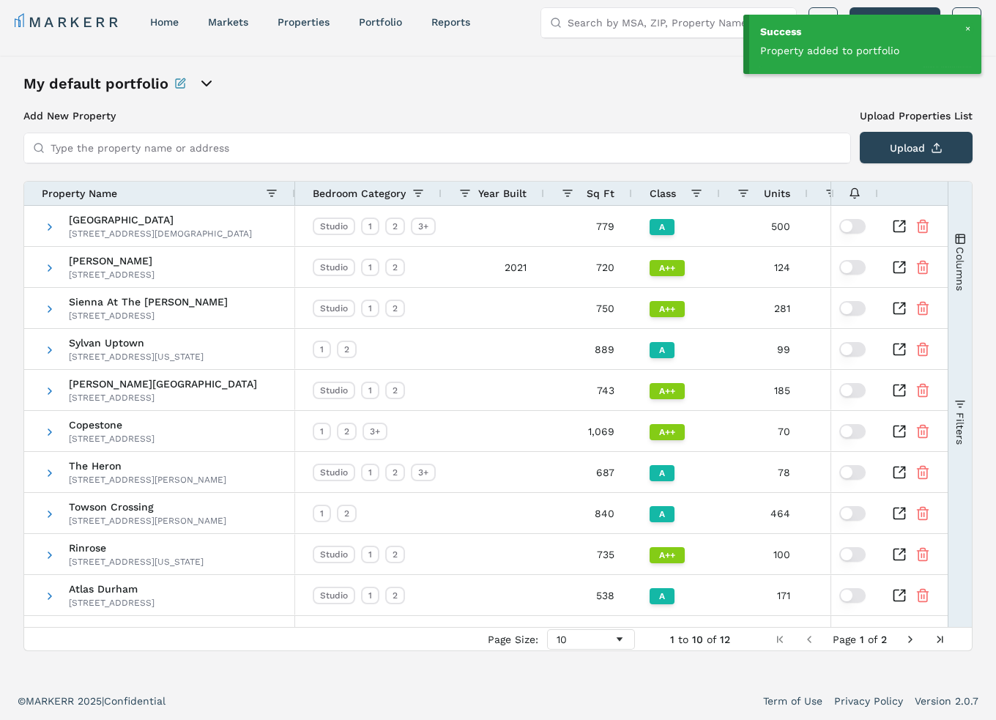
click at [173, 146] on input "Type the property name or address" at bounding box center [446, 147] width 791 height 29
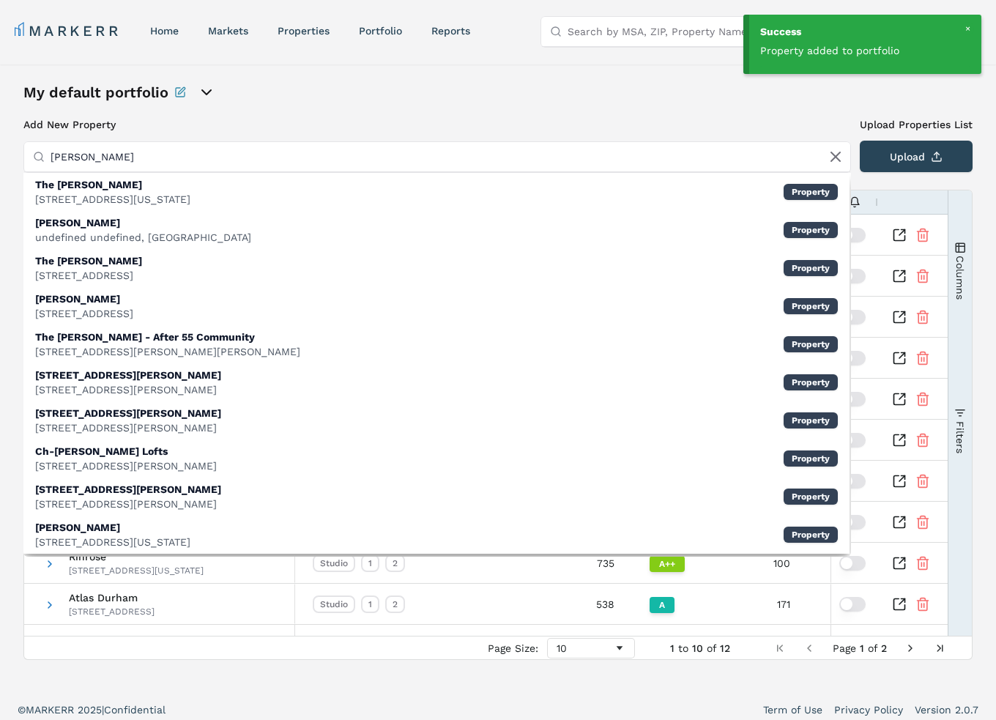
scroll to position [0, 0]
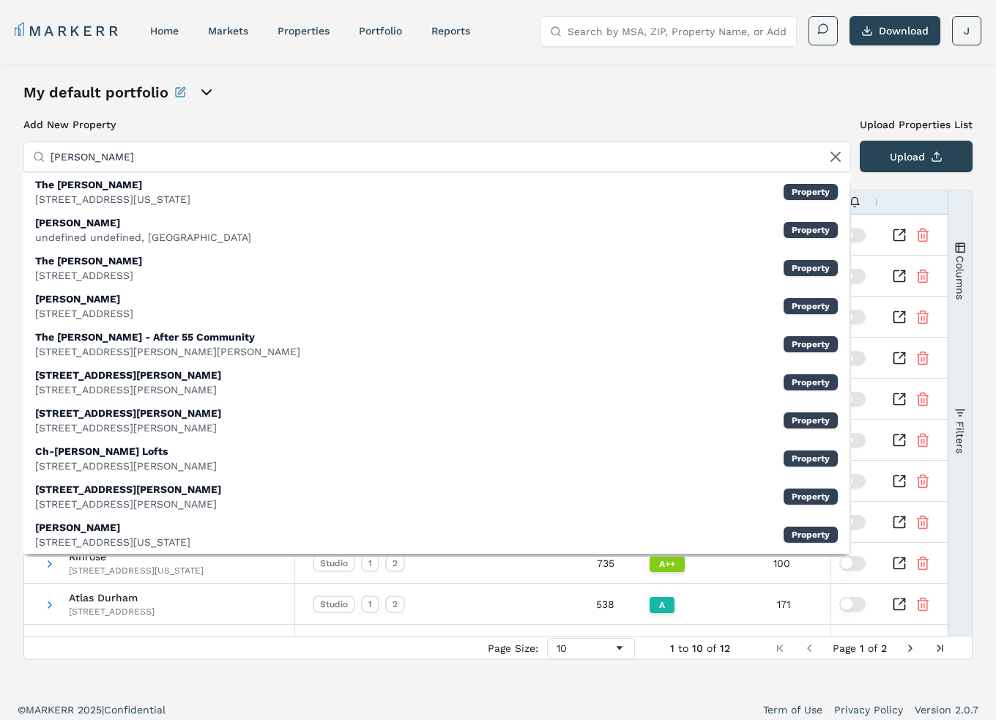
click at [53, 152] on input "[PERSON_NAME]" at bounding box center [446, 156] width 791 height 29
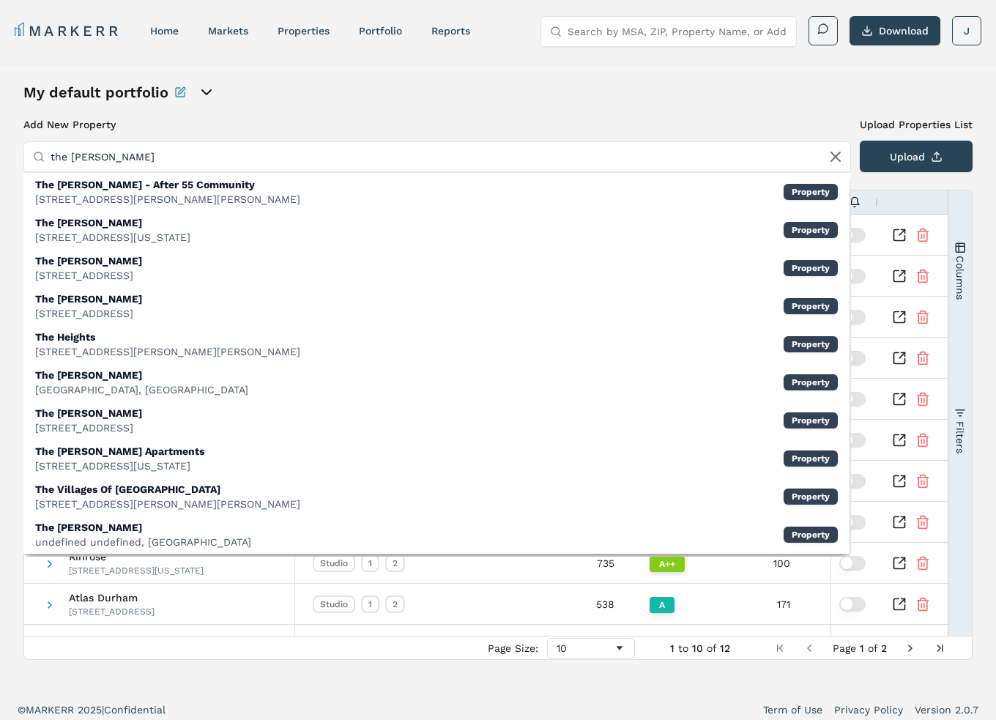
type input "the [PERSON_NAME]"
drag, startPoint x: 155, startPoint y: 155, endPoint x: -1, endPoint y: 149, distance: 156.1
click at [0, 149] on html "MARKERR home markets properties Portfolio reports Search by MSA, ZIP, Property …" at bounding box center [498, 364] width 996 height 728
paste input "111 [PERSON_NAME]"
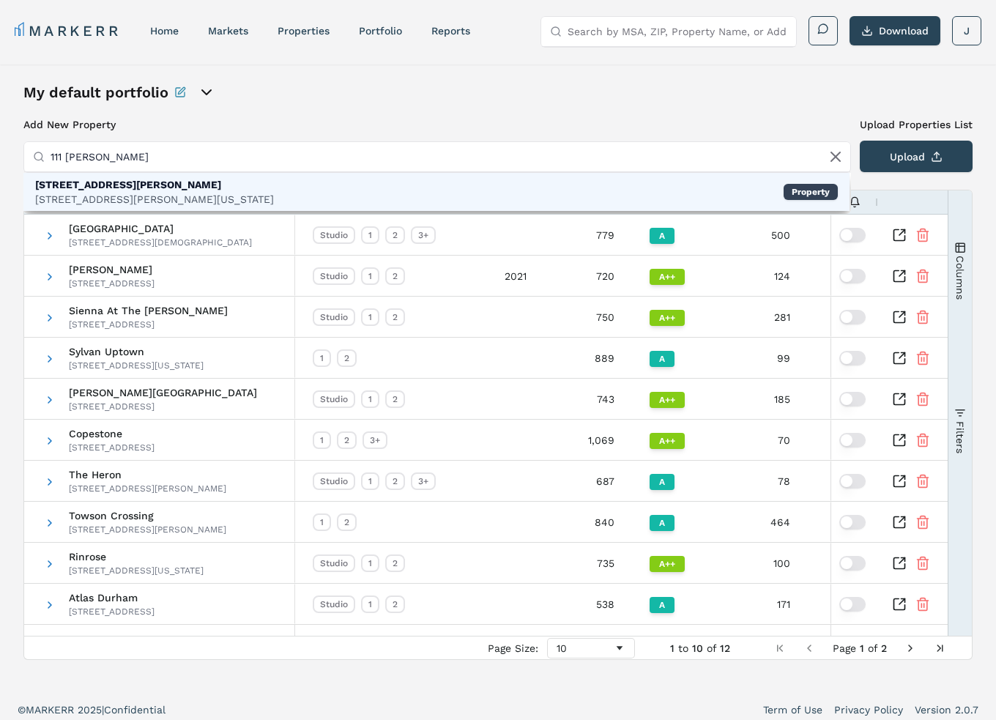
type input "111 [PERSON_NAME]"
click at [193, 184] on div "[STREET_ADDRESS][GEOGRAPHIC_DATA][PERSON_NAME][STREET_ADDRESS][PERSON_NAME][US_…" at bounding box center [436, 192] width 826 height 38
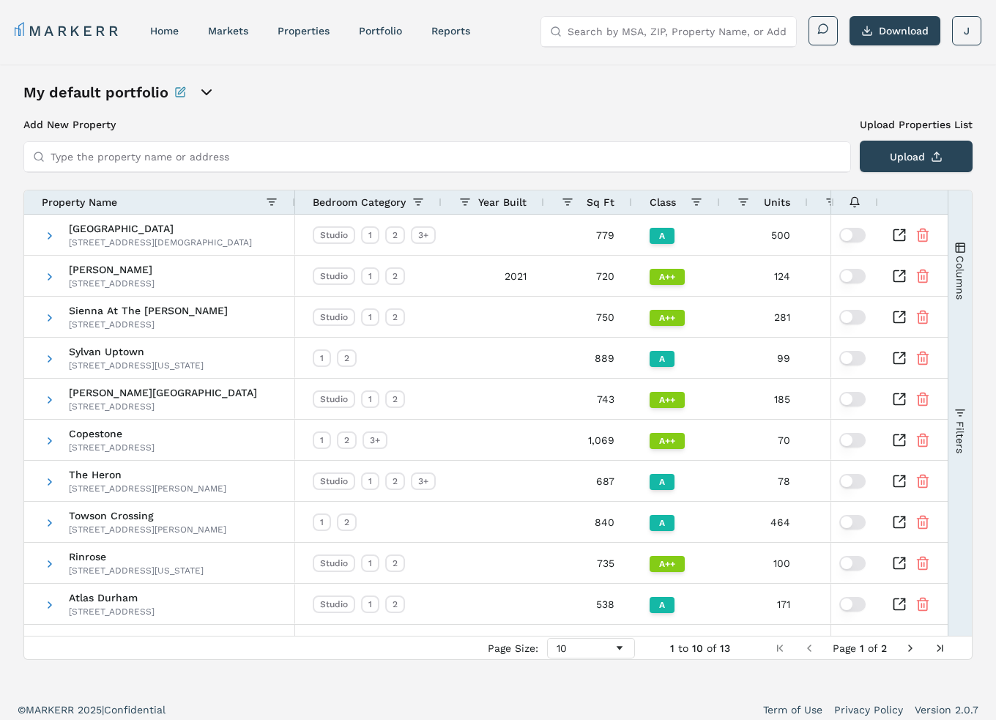
click at [495, 102] on div "My default portfolio Add New Property Upload Properties List Type the property …" at bounding box center [497, 377] width 949 height 591
